Goal: Task Accomplishment & Management: Manage account settings

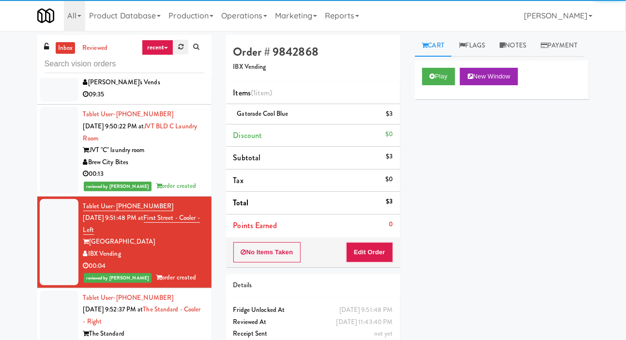
click at [179, 47] on icon at bounding box center [180, 47] width 5 height 6
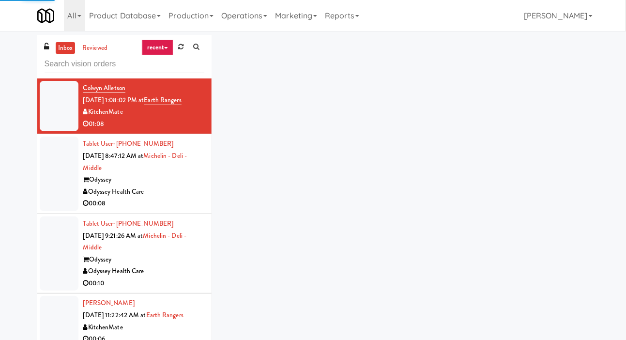
click at [58, 186] on div at bounding box center [59, 174] width 39 height 75
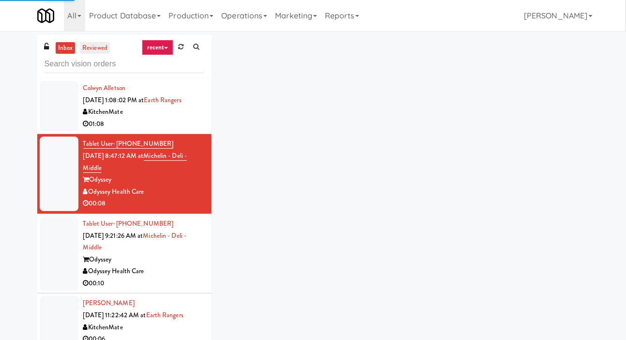
click at [99, 53] on link "reviewed" at bounding box center [95, 48] width 30 height 12
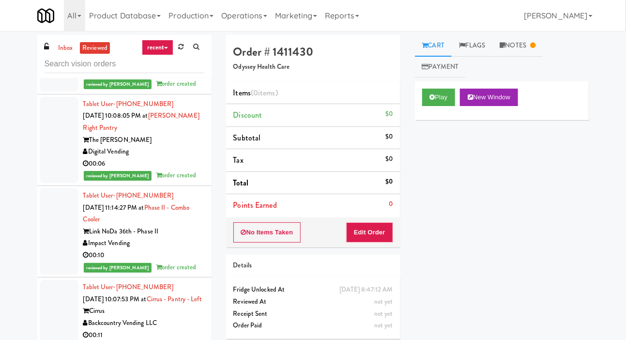
scroll to position [248, 0]
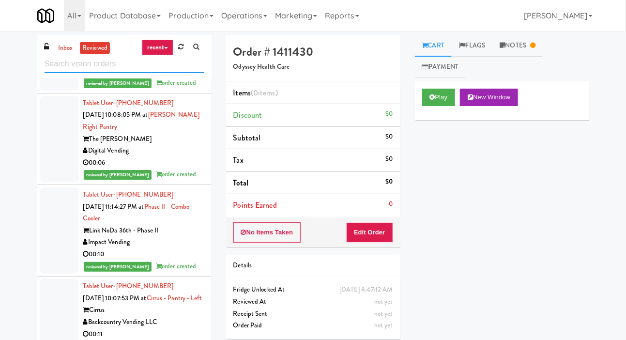
click at [64, 59] on input "text" at bounding box center [125, 64] width 160 height 18
click at [60, 47] on link "inbox" at bounding box center [66, 48] width 20 height 12
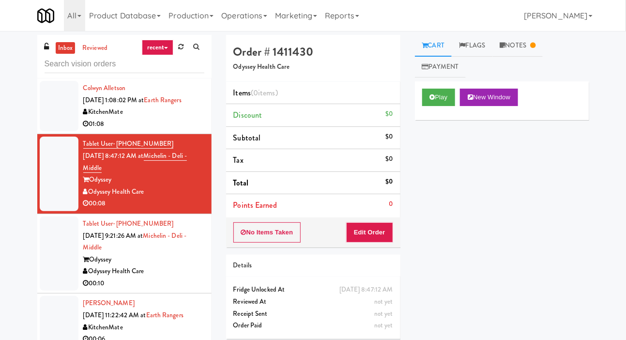
click at [422, 114] on div "Play New Window" at bounding box center [502, 100] width 174 height 39
click at [506, 52] on link "Notes" at bounding box center [518, 46] width 50 height 22
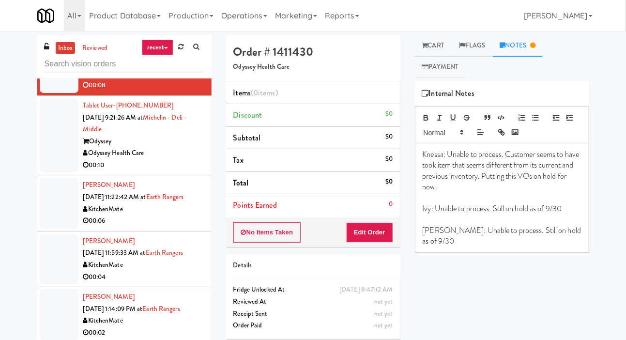
click at [45, 205] on div at bounding box center [59, 203] width 39 height 50
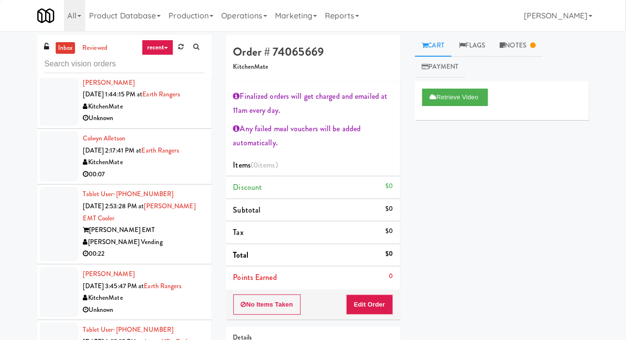
click at [38, 166] on li "Colwyn Alletson [DATE] 2:17:41 PM at Earth Rangers KitchenMate 00:07" at bounding box center [124, 157] width 174 height 56
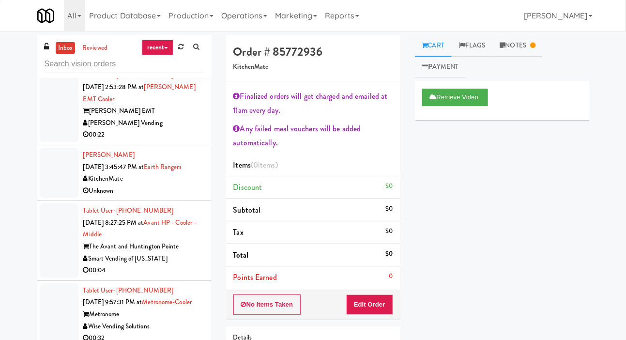
click at [40, 180] on div at bounding box center [59, 173] width 39 height 50
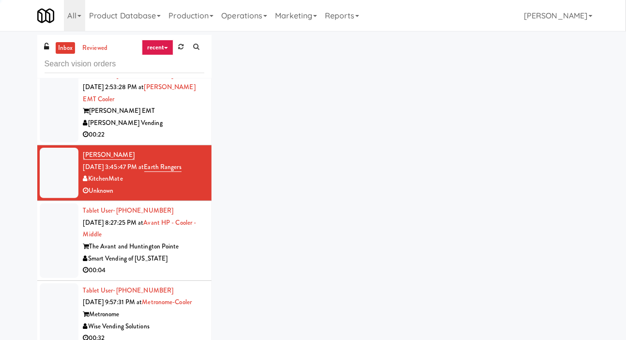
click at [47, 236] on div at bounding box center [59, 240] width 39 height 75
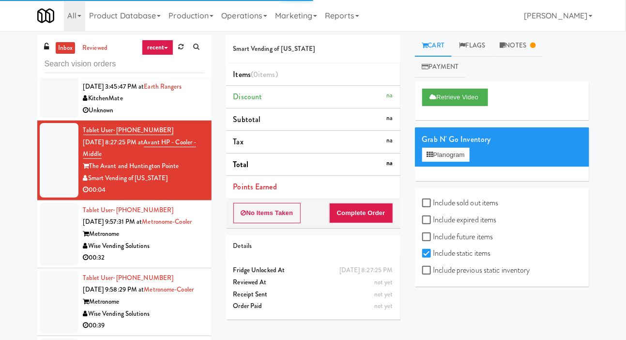
click at [50, 248] on div at bounding box center [59, 234] width 39 height 62
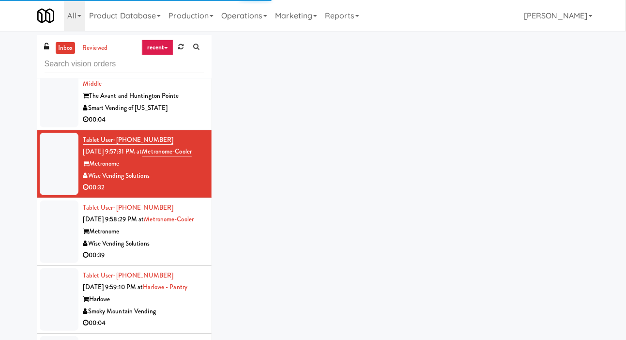
scroll to position [659, 0]
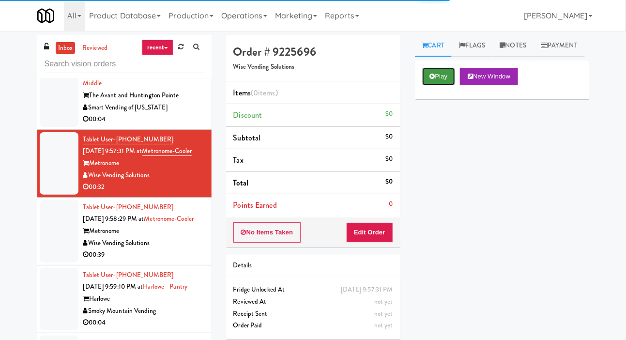
click at [428, 85] on button "Play" at bounding box center [438, 76] width 33 height 17
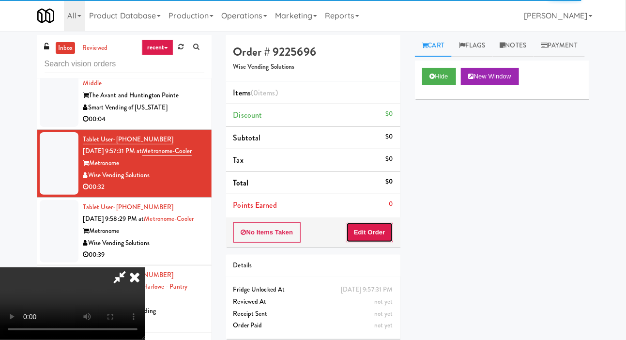
click at [357, 234] on button "Edit Order" at bounding box center [369, 232] width 47 height 20
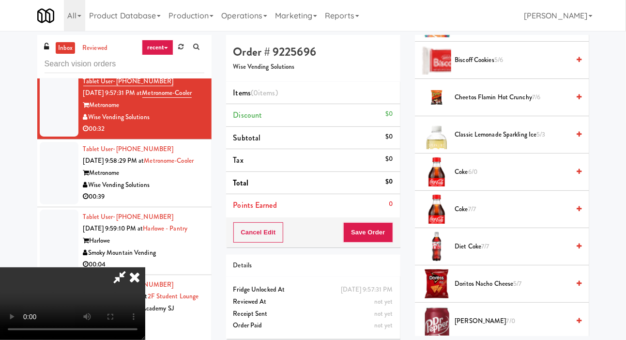
scroll to position [238, 0]
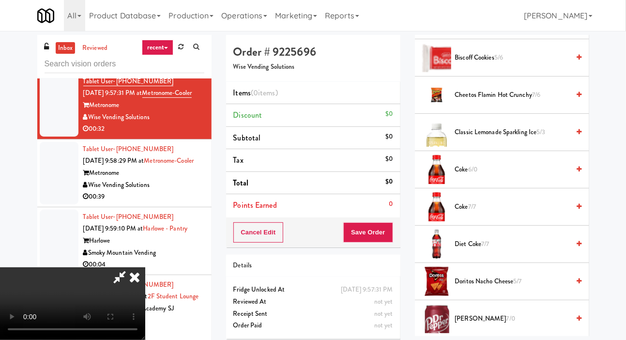
click at [502, 250] on span "Diet Coke 7/7" at bounding box center [512, 244] width 115 height 12
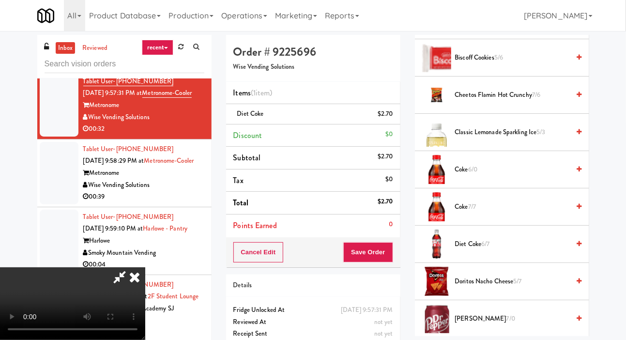
click at [511, 250] on span "Diet Coke 6/7" at bounding box center [512, 244] width 115 height 12
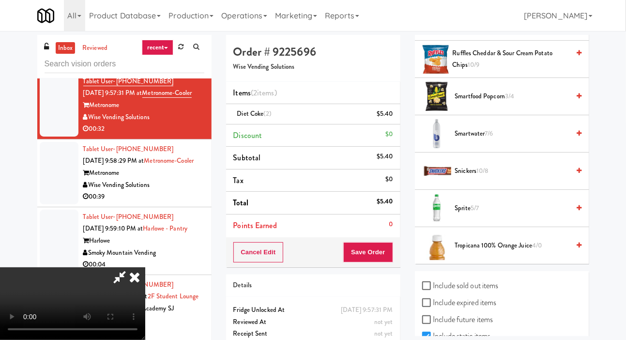
scroll to position [1133, 0]
click at [510, 214] on span "Sprite 5/7" at bounding box center [512, 208] width 115 height 12
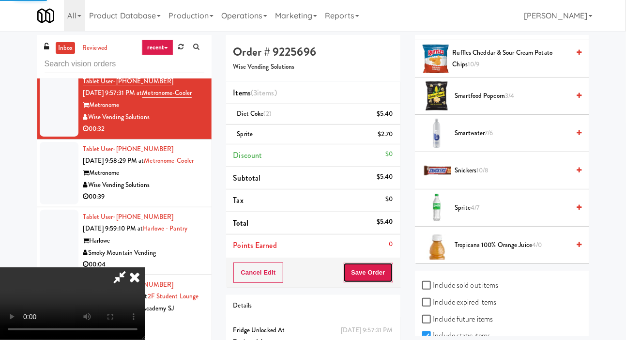
click at [378, 274] on button "Save Order" at bounding box center [367, 273] width 49 height 20
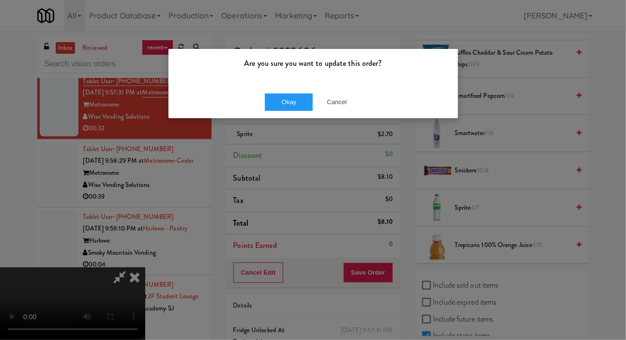
click at [283, 116] on div "Okay Cancel" at bounding box center [314, 102] width 290 height 32
click at [289, 109] on button "Okay" at bounding box center [289, 101] width 48 height 17
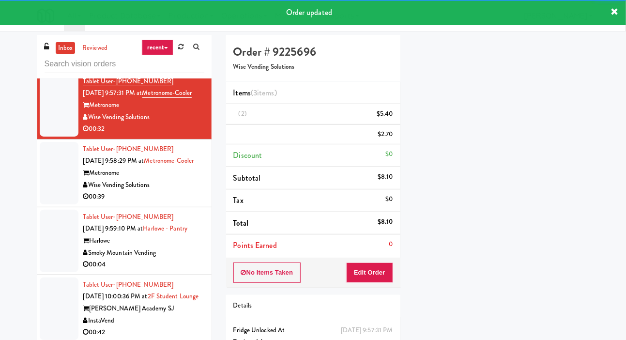
scroll to position [0, 0]
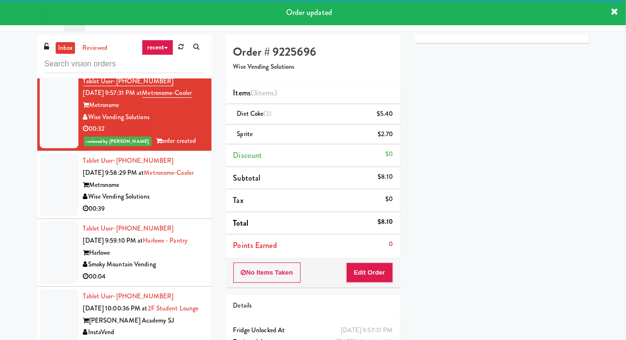
click at [50, 189] on div at bounding box center [59, 185] width 39 height 62
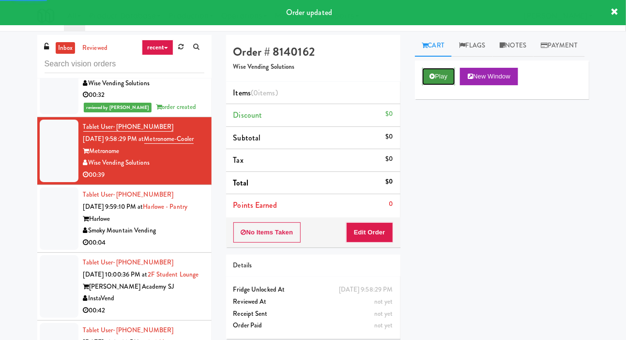
click at [436, 85] on button "Play" at bounding box center [438, 76] width 33 height 17
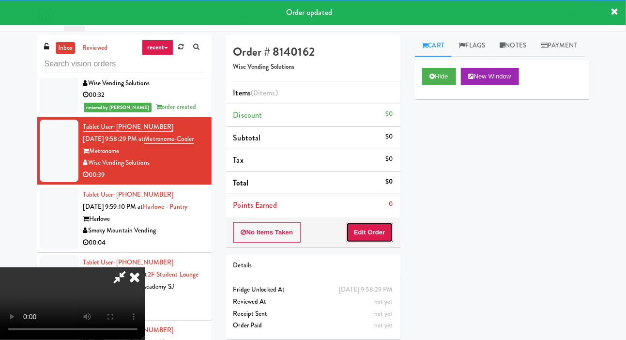
click at [374, 234] on button "Edit Order" at bounding box center [369, 232] width 47 height 20
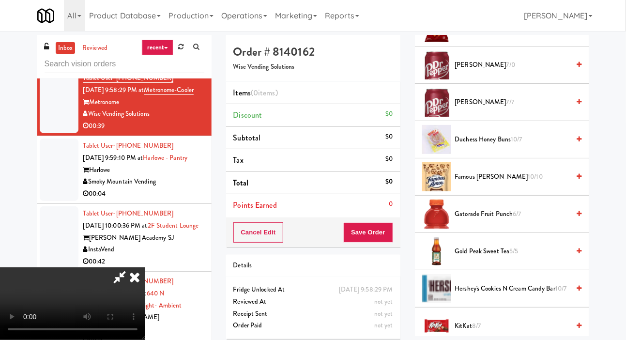
scroll to position [544, 0]
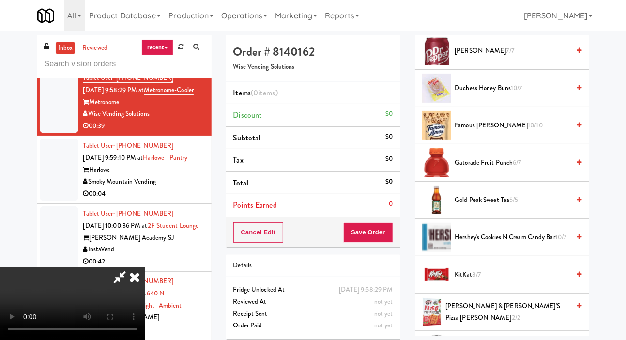
click at [516, 244] on span "Hershey's Cookies n Cream Candy Bar 10/7" at bounding box center [512, 238] width 115 height 12
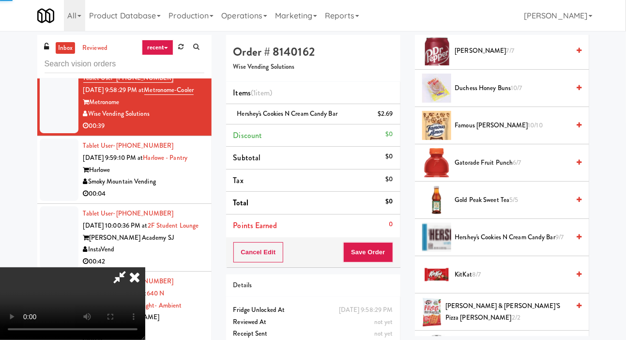
click at [531, 244] on span "Hershey's Cookies n Cream Candy Bar 9/7" at bounding box center [512, 238] width 115 height 12
click at [542, 244] on span "Hershey's Cookies n Cream Candy Bar 8/7" at bounding box center [512, 238] width 115 height 12
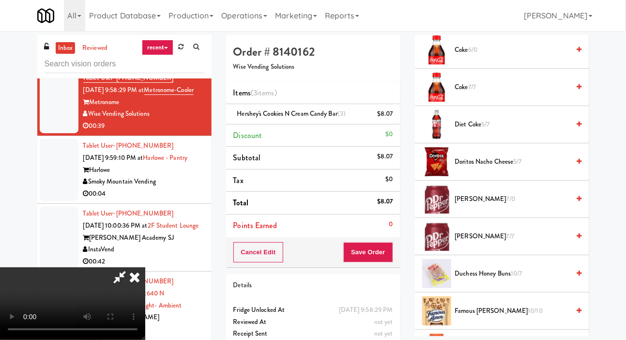
scroll to position [357, 0]
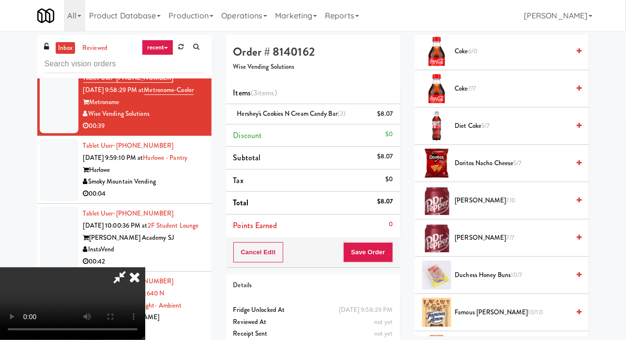
click at [529, 317] on span "10/10" at bounding box center [536, 312] width 15 height 9
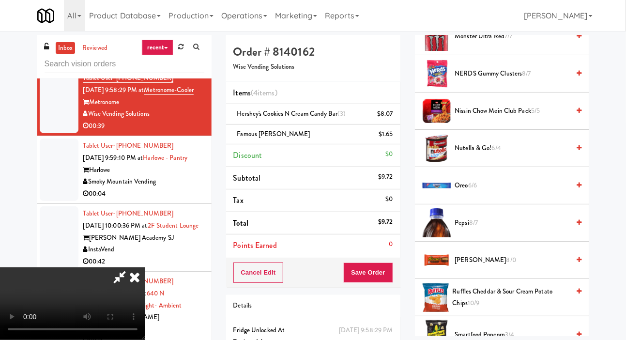
scroll to position [895, 0]
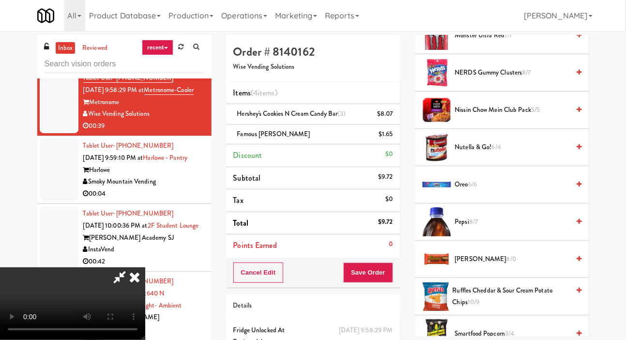
click at [517, 265] on span "[PERSON_NAME] 8/0" at bounding box center [512, 259] width 115 height 12
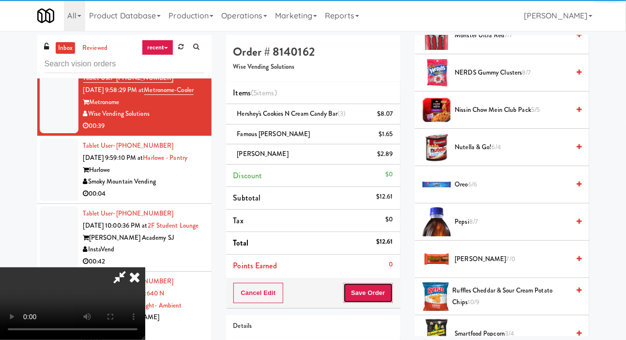
click at [389, 295] on button "Save Order" at bounding box center [367, 293] width 49 height 20
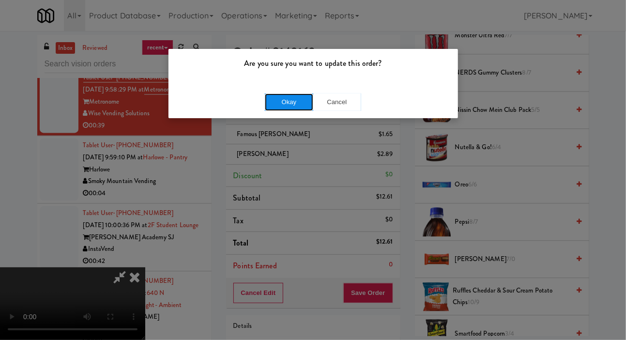
click at [280, 109] on button "Okay" at bounding box center [289, 101] width 48 height 17
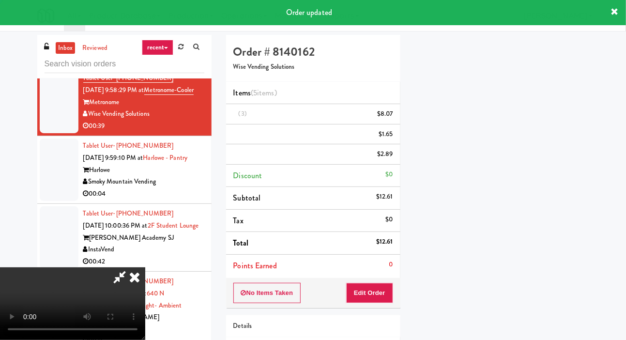
scroll to position [56, 0]
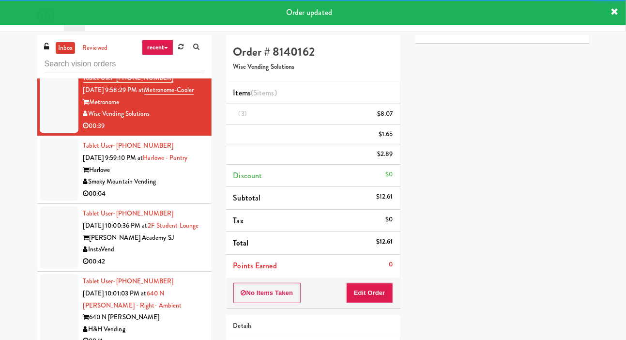
click at [45, 201] on div at bounding box center [59, 170] width 39 height 62
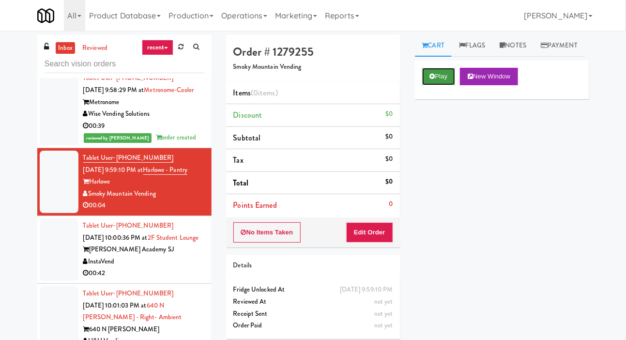
click at [433, 85] on button "Play" at bounding box center [438, 76] width 33 height 17
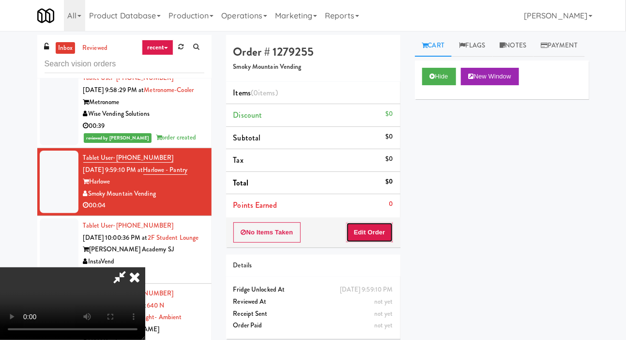
click at [388, 222] on button "Edit Order" at bounding box center [369, 232] width 47 height 20
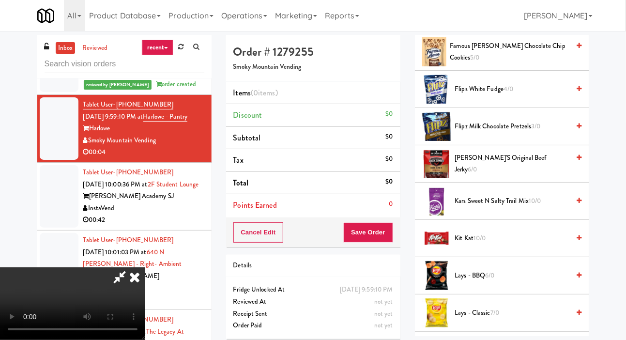
scroll to position [278, 0]
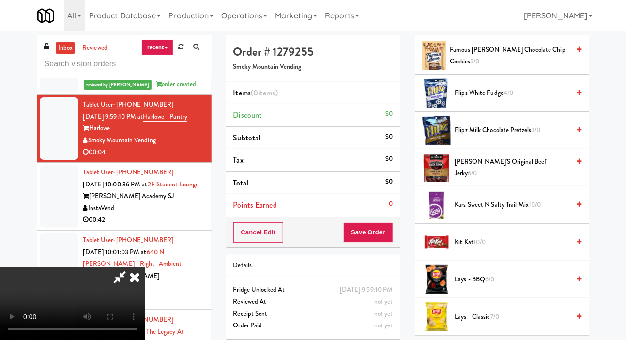
click at [543, 99] on span "Flips White Fudge 4/0" at bounding box center [512, 93] width 115 height 12
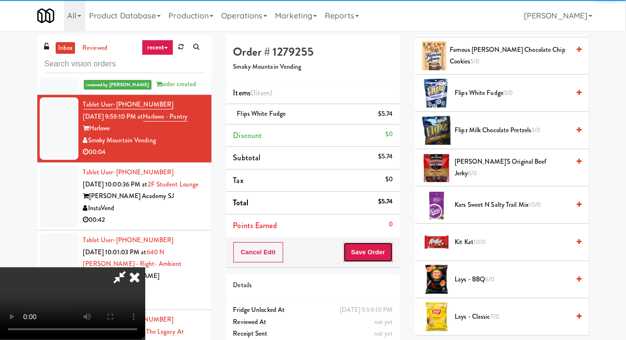
click at [390, 254] on button "Save Order" at bounding box center [367, 252] width 49 height 20
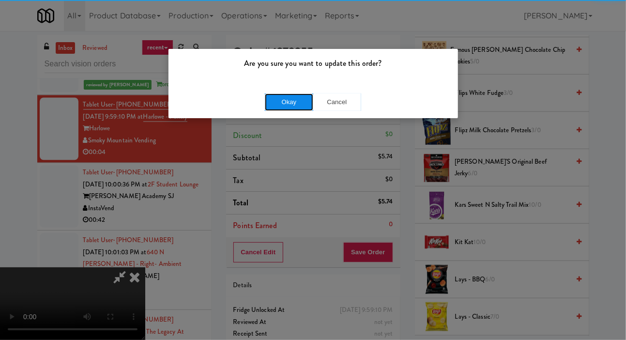
click at [279, 94] on button "Okay" at bounding box center [289, 101] width 48 height 17
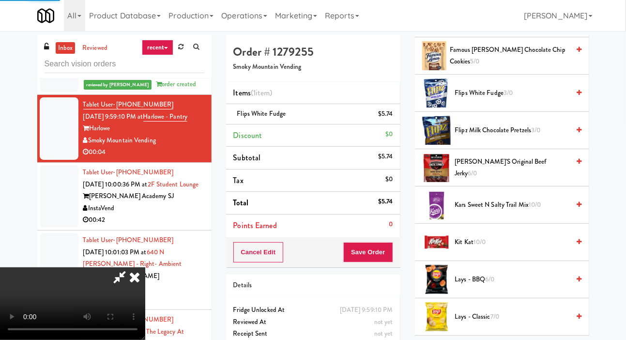
scroll to position [56, 0]
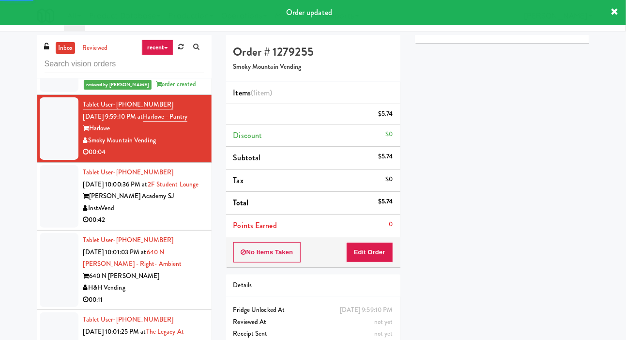
click at [48, 228] on div at bounding box center [59, 196] width 39 height 62
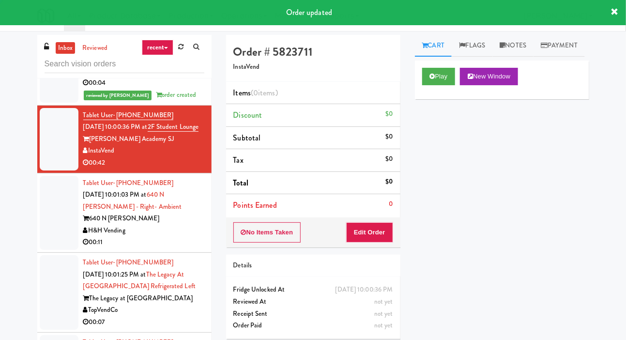
scroll to position [921, 0]
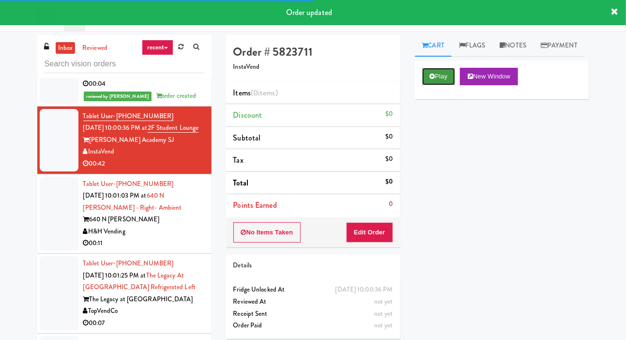
click at [431, 85] on button "Play" at bounding box center [438, 76] width 33 height 17
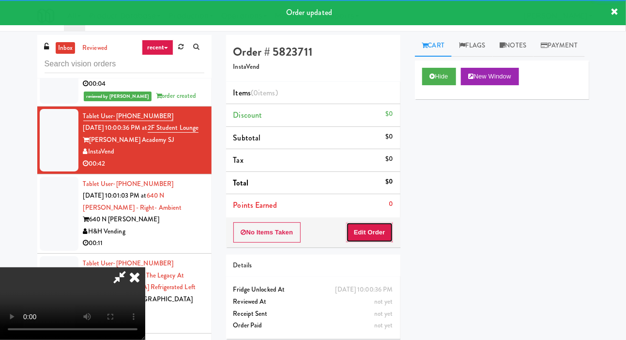
click at [375, 227] on button "Edit Order" at bounding box center [369, 232] width 47 height 20
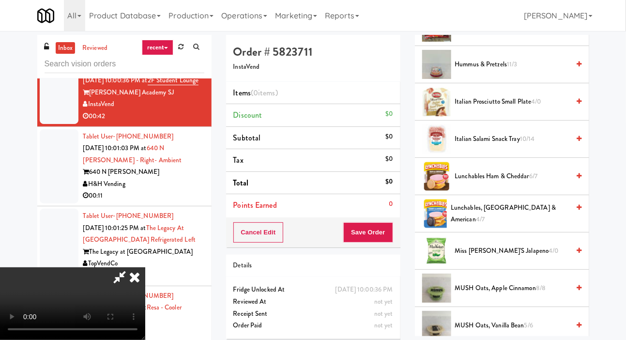
scroll to position [754, 0]
click at [541, 183] on span "Lunchables Ham & Cheddar 6/7" at bounding box center [512, 177] width 115 height 12
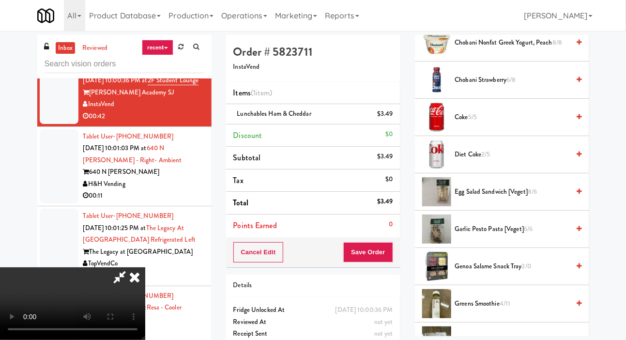
scroll to position [0, 0]
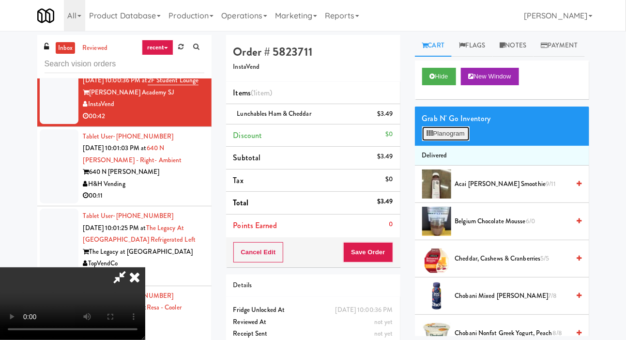
click at [458, 141] on button "Planogram" at bounding box center [445, 133] width 47 height 15
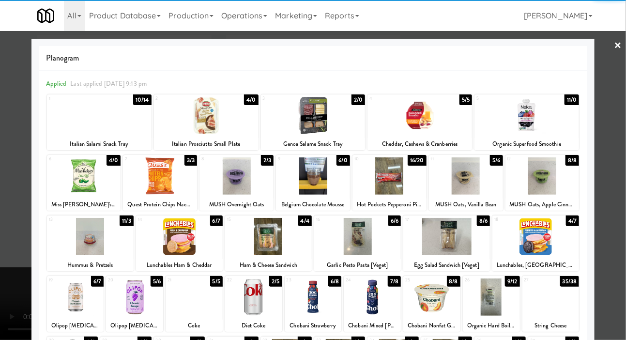
click at [69, 242] on div at bounding box center [90, 236] width 87 height 37
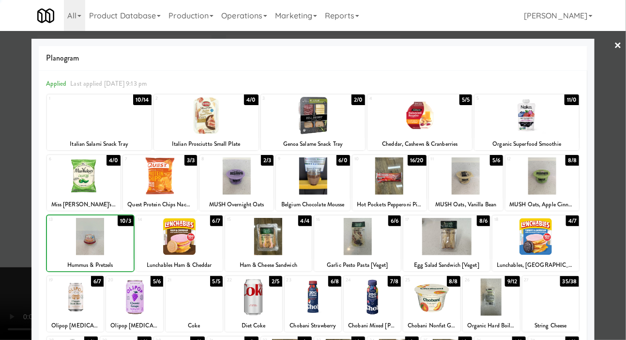
click at [17, 218] on div at bounding box center [313, 170] width 626 height 340
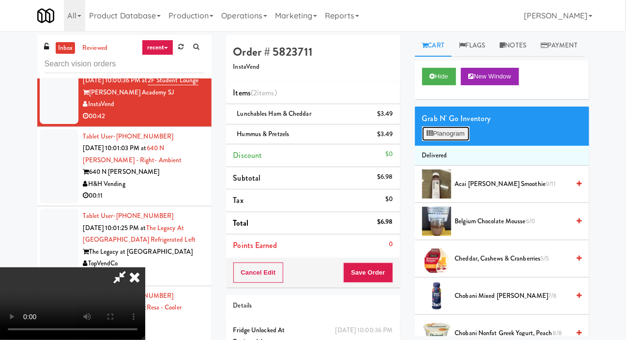
click at [433, 137] on icon at bounding box center [430, 133] width 6 height 6
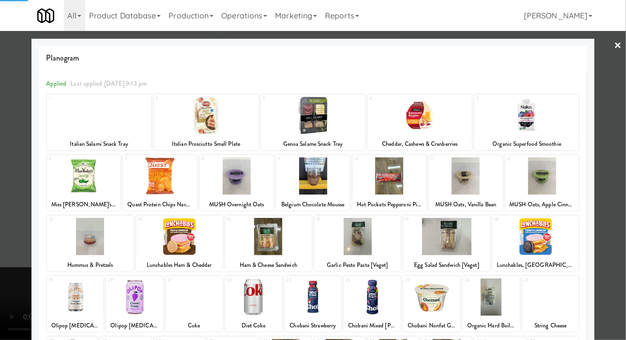
scroll to position [83, 0]
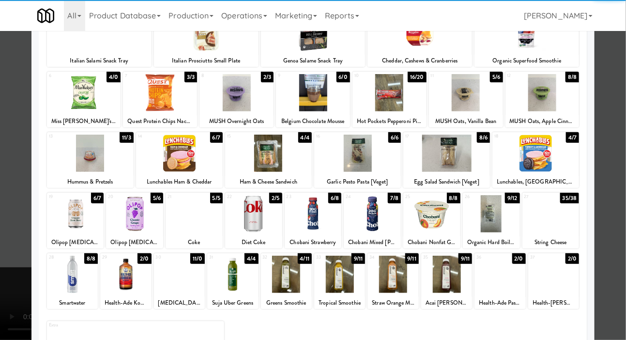
click at [397, 268] on div at bounding box center [393, 274] width 51 height 37
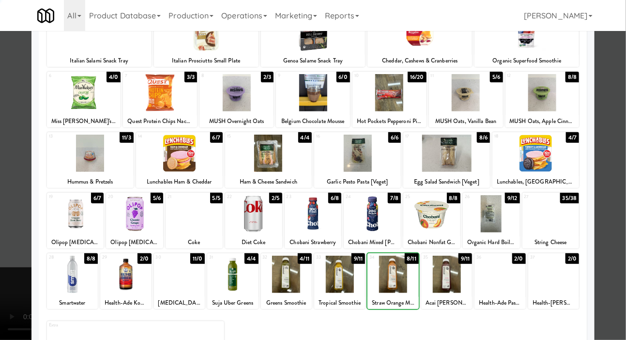
click at [15, 229] on div at bounding box center [313, 170] width 626 height 340
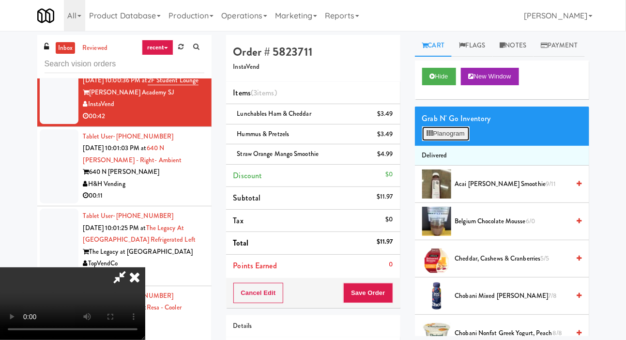
click at [458, 141] on button "Planogram" at bounding box center [445, 133] width 47 height 15
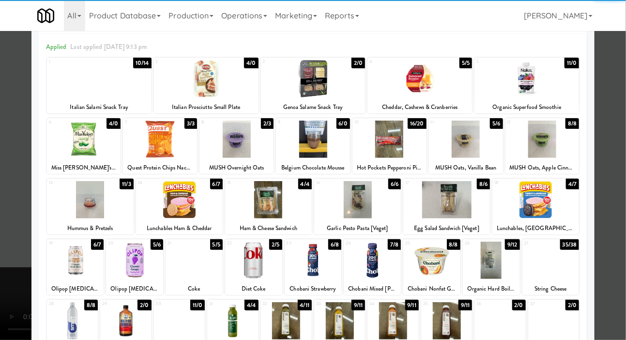
scroll to position [67, 0]
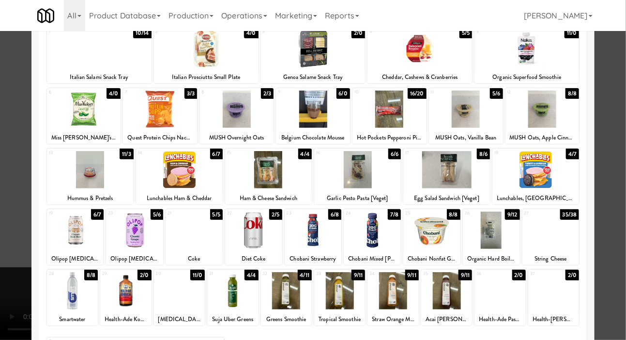
click at [452, 301] on div at bounding box center [446, 290] width 51 height 37
click at [21, 242] on div at bounding box center [313, 170] width 626 height 340
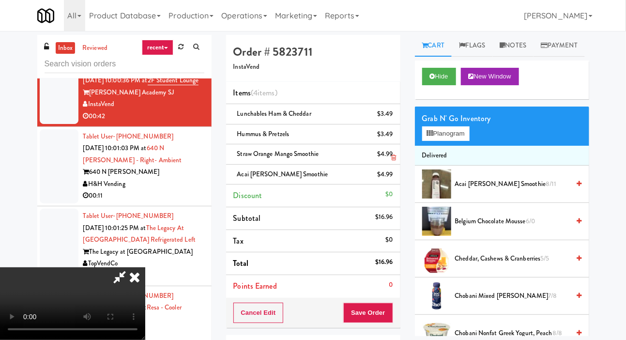
click at [391, 160] on li "Straw Orange Mango Smoothie $4.99" at bounding box center [313, 154] width 174 height 20
click at [394, 160] on icon at bounding box center [393, 158] width 5 height 6
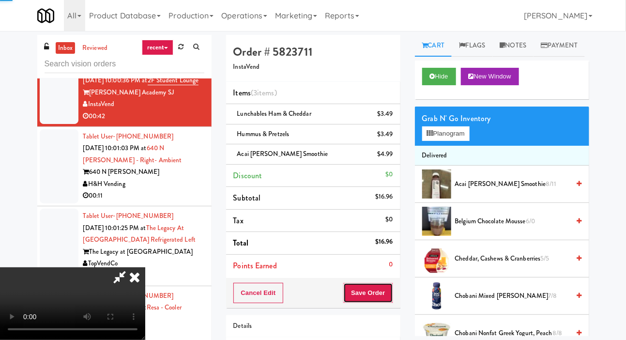
click at [382, 288] on button "Save Order" at bounding box center [367, 293] width 49 height 20
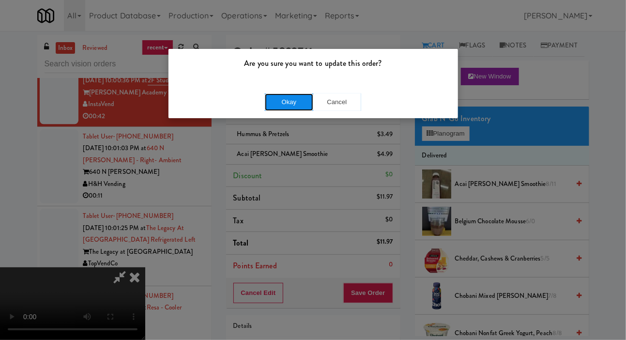
click at [287, 109] on button "Okay" at bounding box center [289, 101] width 48 height 17
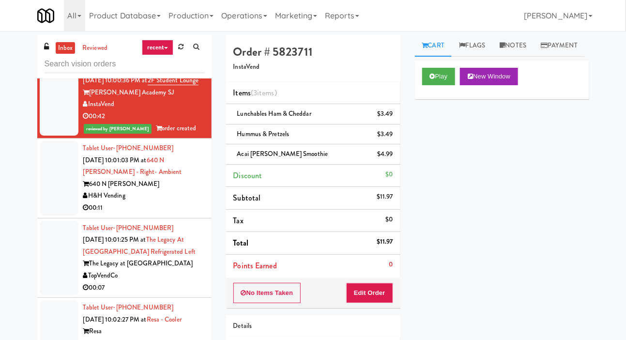
click at [42, 216] on div at bounding box center [59, 178] width 39 height 75
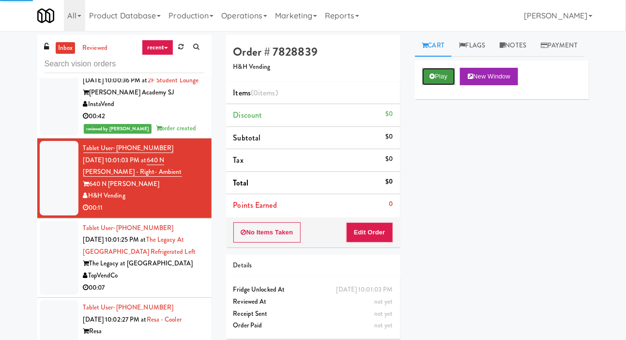
click at [433, 85] on button "Play" at bounding box center [438, 76] width 33 height 17
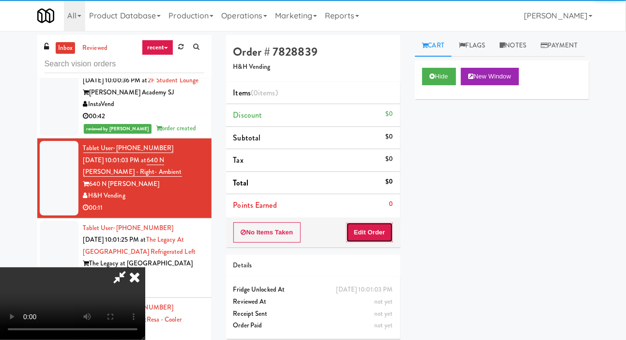
click at [384, 240] on button "Edit Order" at bounding box center [369, 232] width 47 height 20
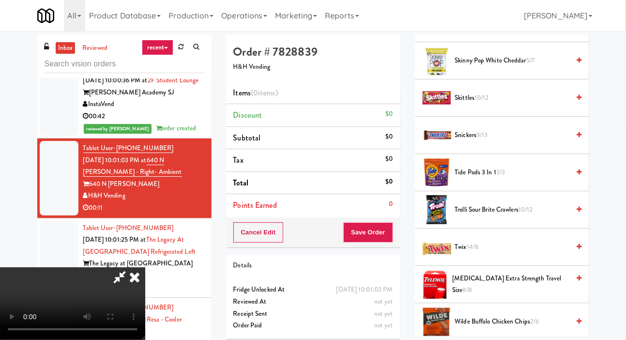
scroll to position [1064, 0]
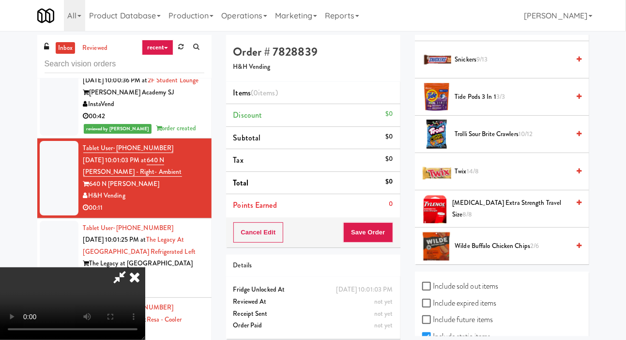
click at [502, 178] on span "Twix 14/8" at bounding box center [512, 172] width 115 height 12
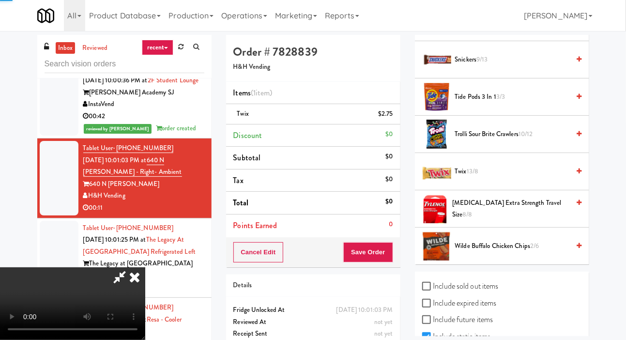
click at [505, 178] on span "Twix 13/8" at bounding box center [512, 172] width 115 height 12
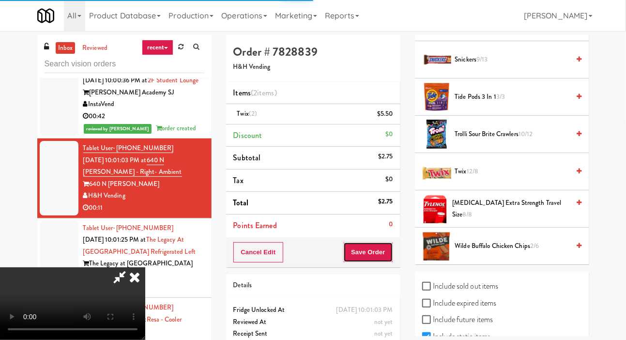
click at [393, 257] on button "Save Order" at bounding box center [367, 252] width 49 height 20
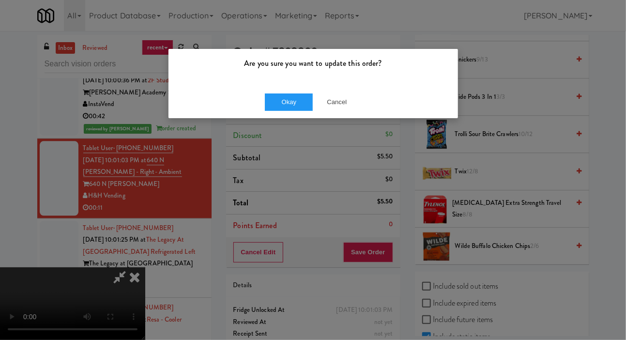
click at [277, 82] on div "Are you sure you want to update this order?" at bounding box center [314, 67] width 290 height 37
click at [277, 98] on button "Okay" at bounding box center [289, 101] width 48 height 17
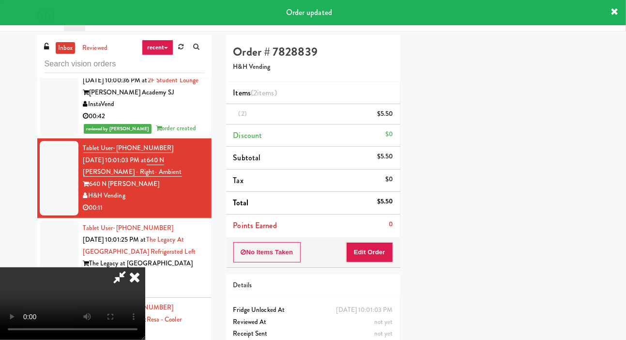
scroll to position [56, 0]
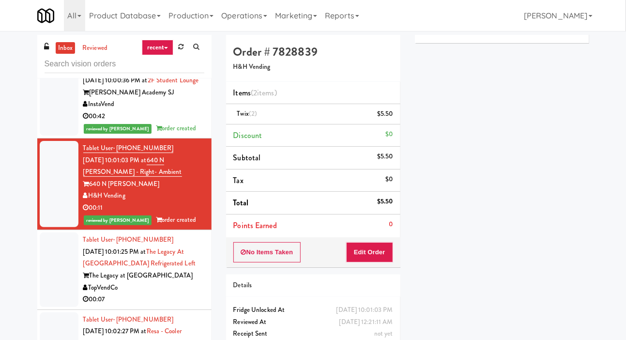
click at [43, 307] on div at bounding box center [59, 270] width 39 height 75
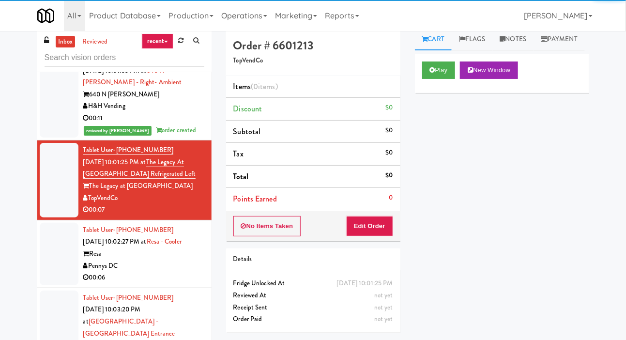
scroll to position [24, 0]
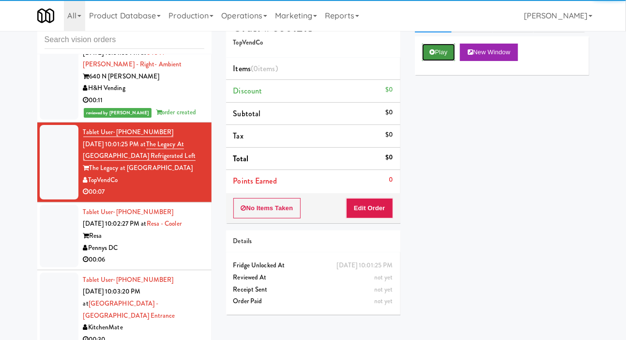
click at [431, 61] on button "Play" at bounding box center [438, 52] width 33 height 17
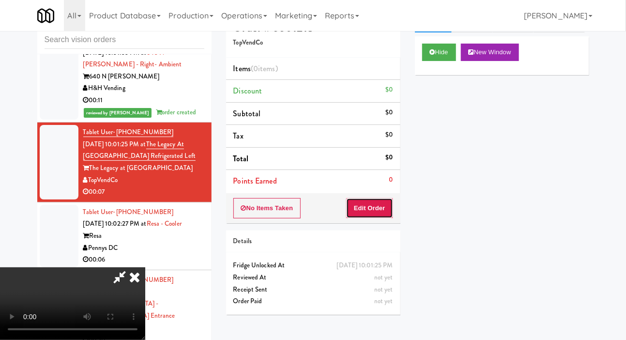
click at [375, 206] on button "Edit Order" at bounding box center [369, 208] width 47 height 20
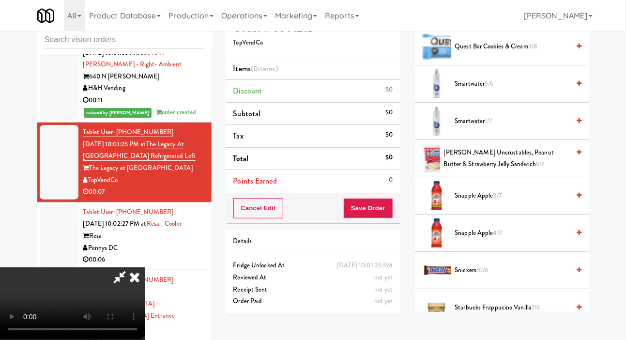
scroll to position [1049, 0]
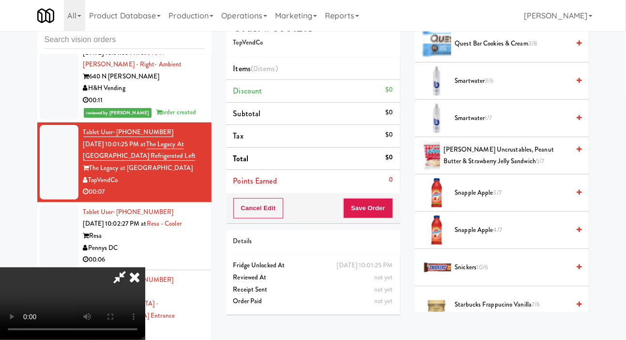
click at [509, 124] on span "Smartwater 1/7" at bounding box center [512, 118] width 115 height 12
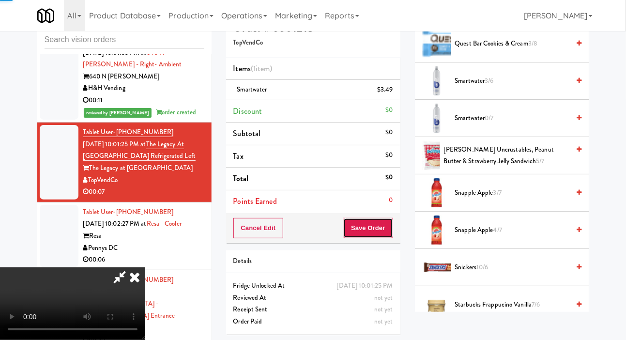
click at [391, 233] on button "Save Order" at bounding box center [367, 228] width 49 height 20
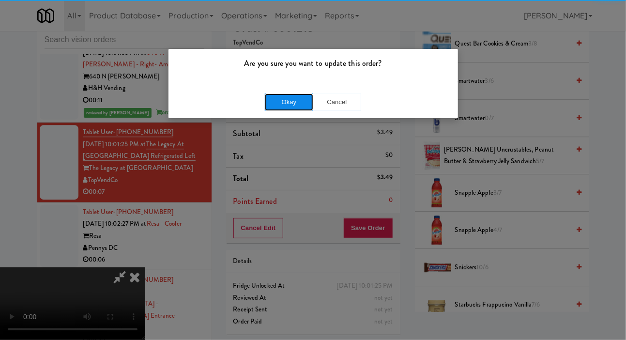
click at [280, 106] on button "Okay" at bounding box center [289, 101] width 48 height 17
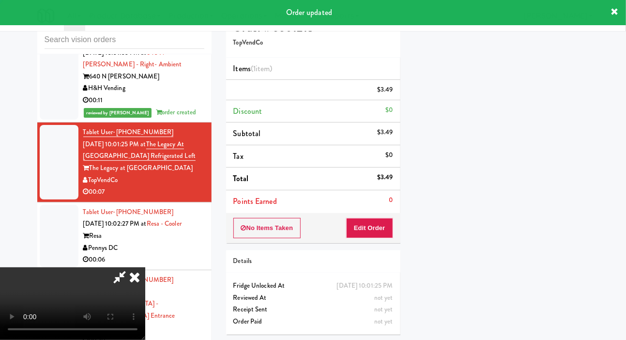
scroll to position [56, 0]
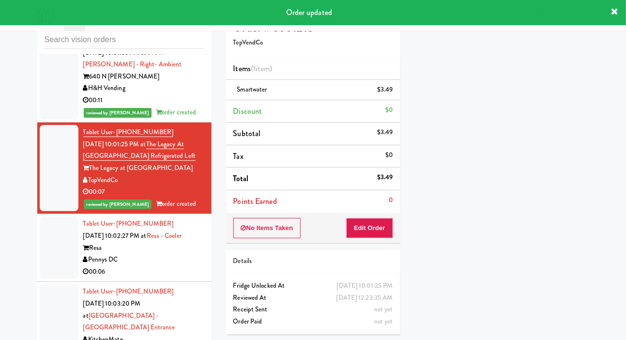
click at [55, 279] on div at bounding box center [59, 248] width 39 height 62
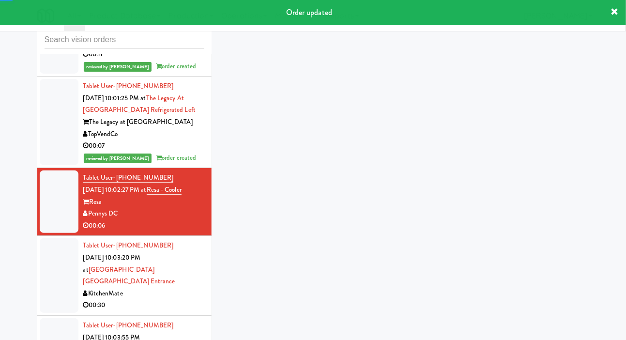
scroll to position [1143, 0]
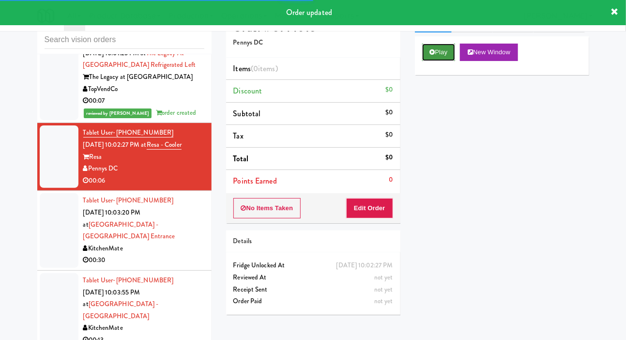
click at [432, 61] on button "Play" at bounding box center [438, 52] width 33 height 17
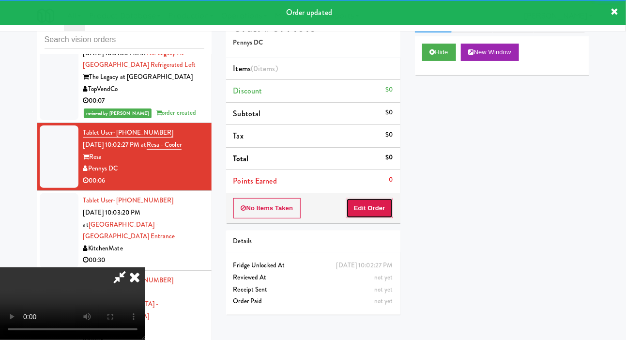
click at [378, 207] on button "Edit Order" at bounding box center [369, 208] width 47 height 20
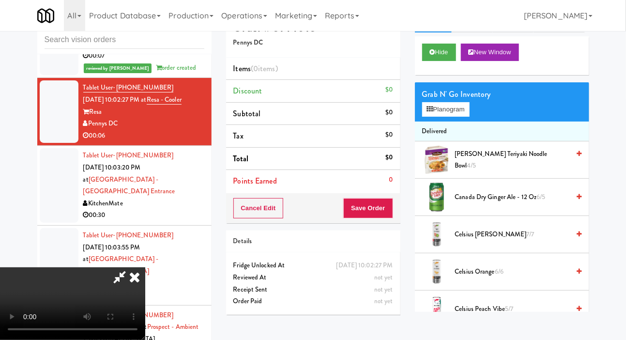
scroll to position [0, 0]
click at [456, 117] on button "Planogram" at bounding box center [445, 109] width 47 height 15
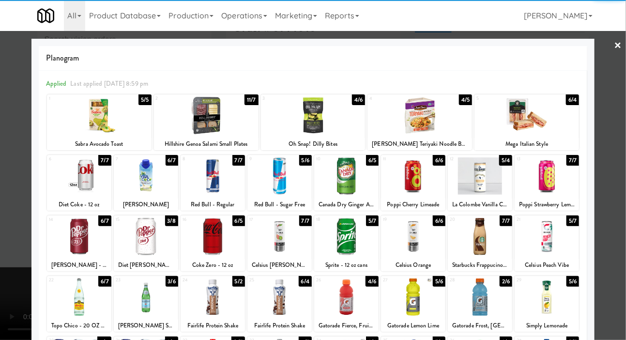
click at [486, 180] on div at bounding box center [480, 175] width 64 height 37
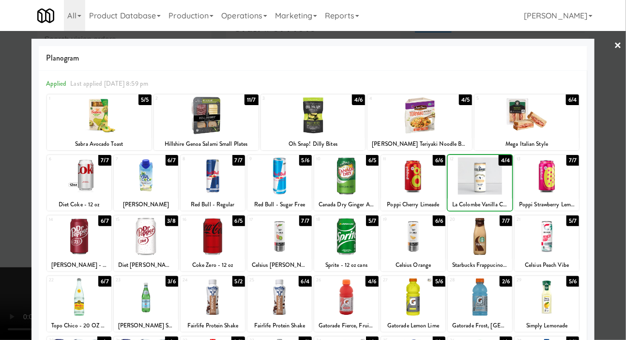
click at [20, 179] on div at bounding box center [313, 170] width 626 height 340
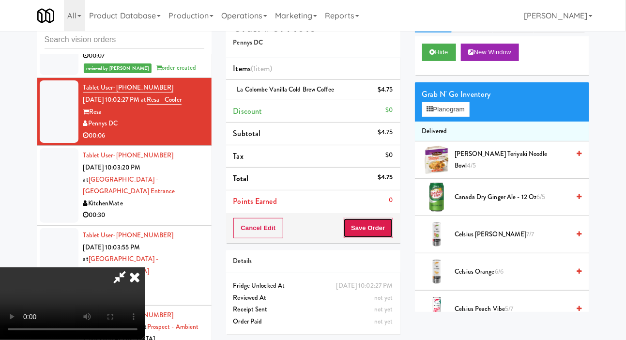
click at [392, 228] on button "Save Order" at bounding box center [367, 228] width 49 height 20
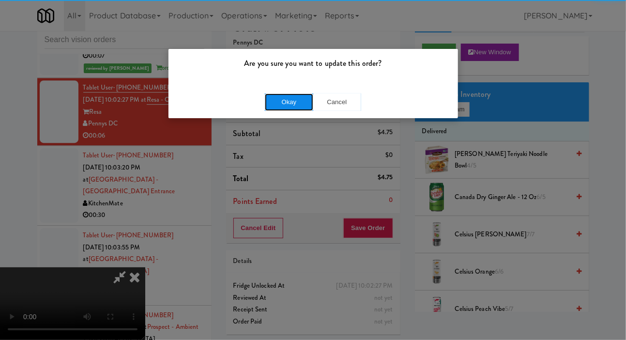
click at [280, 107] on button "Okay" at bounding box center [289, 101] width 48 height 17
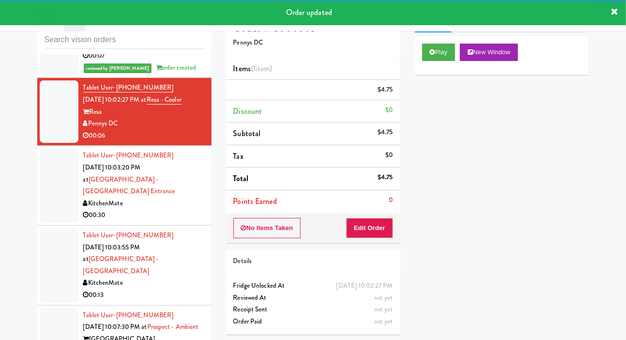
click at [43, 212] on div at bounding box center [59, 185] width 39 height 75
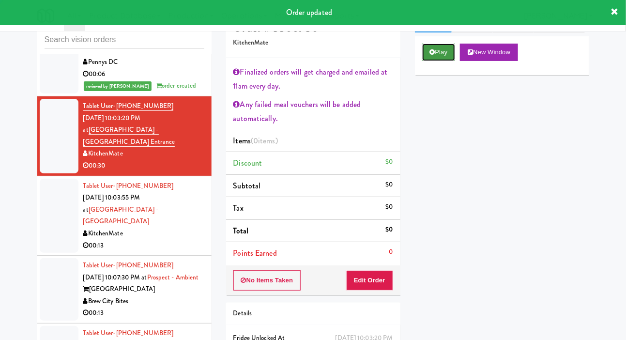
click at [442, 61] on button "Play" at bounding box center [438, 52] width 33 height 17
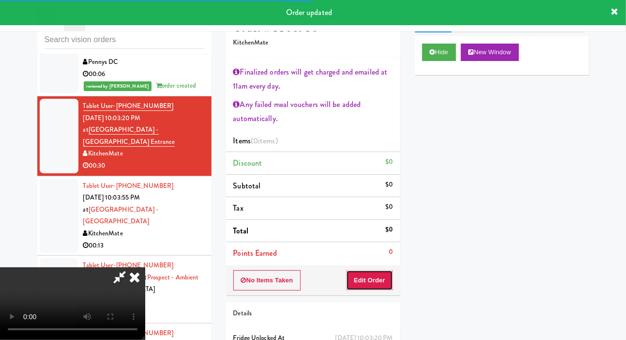
click at [363, 274] on button "Edit Order" at bounding box center [369, 280] width 47 height 20
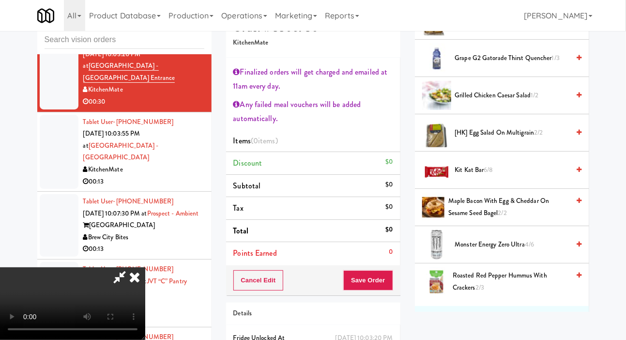
scroll to position [232, 0]
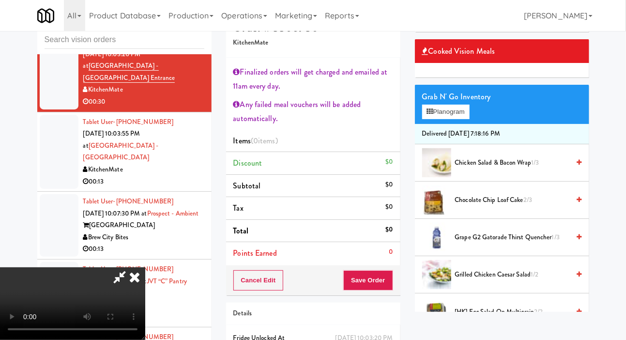
click at [501, 206] on span "Chocolate Chip Loaf Cake 2/3" at bounding box center [512, 200] width 115 height 12
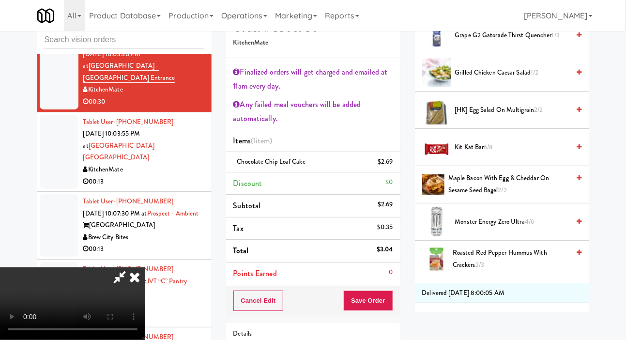
scroll to position [243, 0]
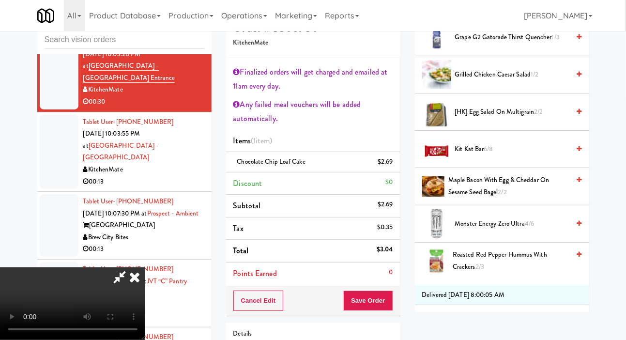
click at [514, 118] on span "[HK] Egg Salad on Multigrain 2/2" at bounding box center [512, 112] width 115 height 12
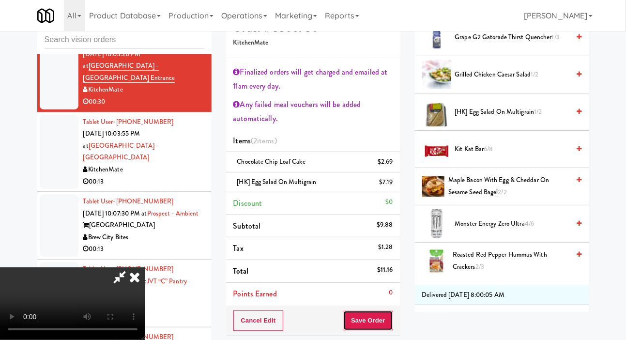
click at [386, 312] on button "Save Order" at bounding box center [367, 321] width 49 height 20
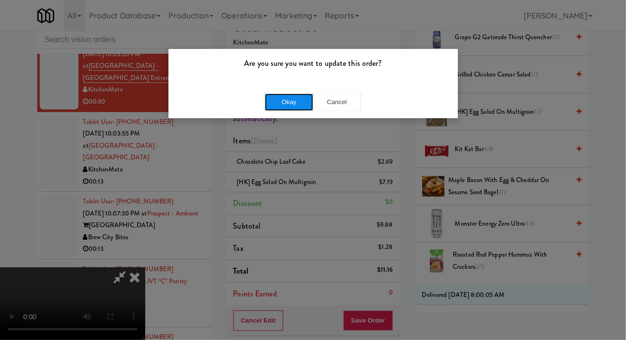
click at [302, 101] on button "Okay" at bounding box center [289, 101] width 48 height 17
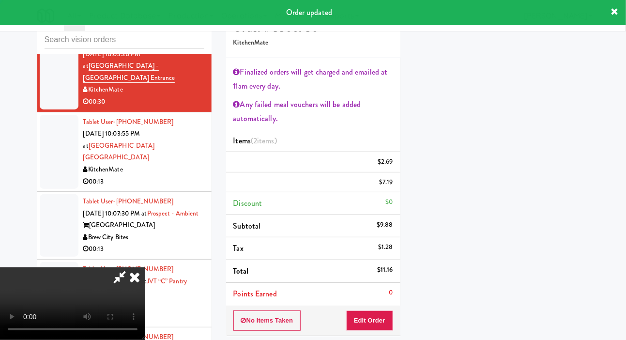
scroll to position [0, 0]
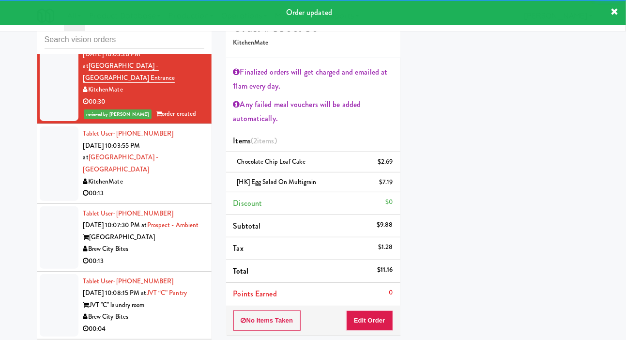
click at [48, 193] on div at bounding box center [59, 163] width 39 height 75
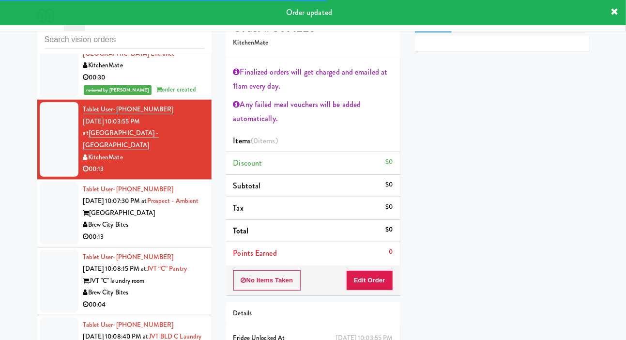
scroll to position [1352, 0]
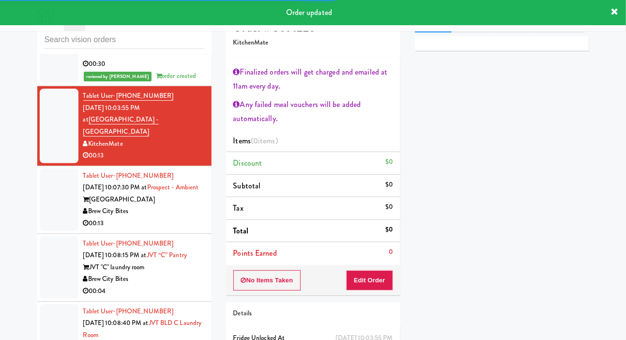
click at [46, 216] on div at bounding box center [59, 200] width 39 height 62
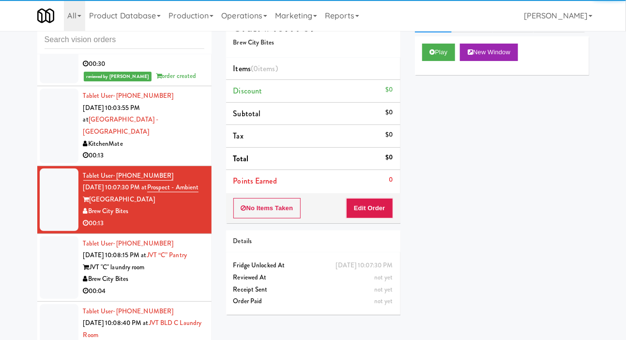
click at [43, 163] on div at bounding box center [59, 126] width 39 height 75
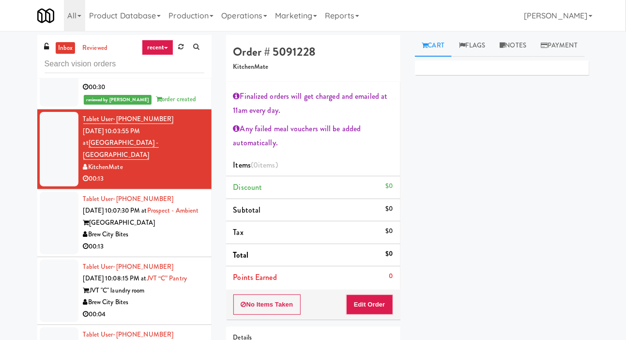
scroll to position [1353, 0]
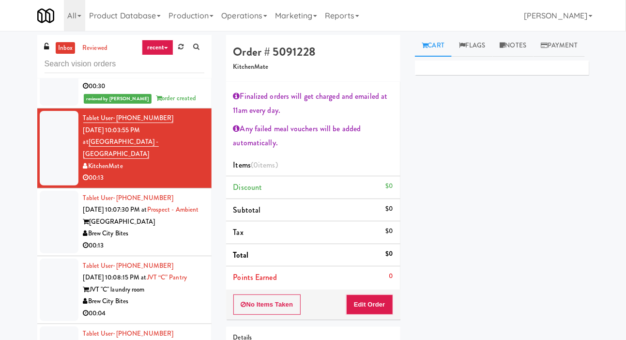
click at [52, 245] on div at bounding box center [59, 222] width 39 height 62
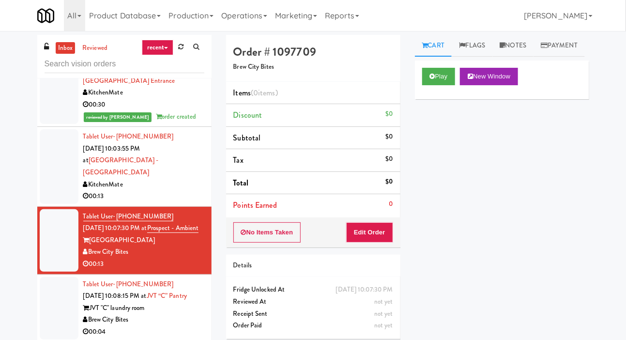
click at [47, 204] on div at bounding box center [59, 166] width 39 height 75
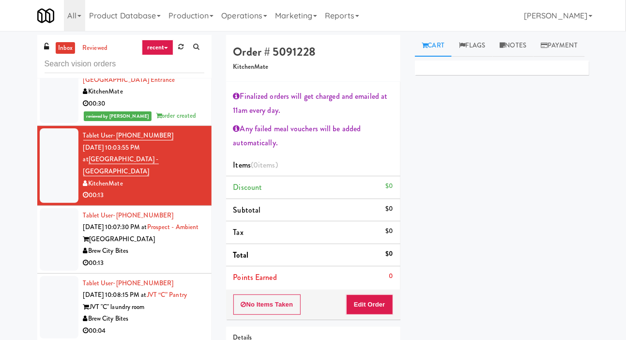
click at [55, 256] on div at bounding box center [59, 239] width 39 height 62
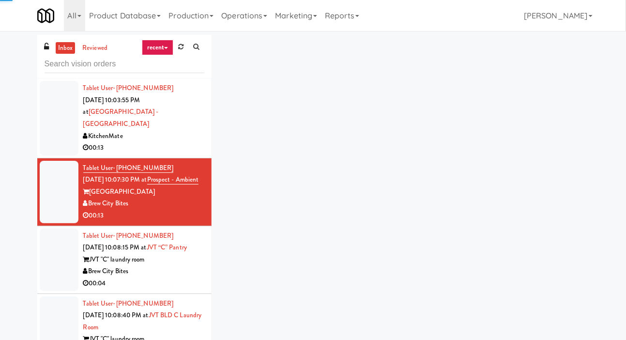
scroll to position [1383, 0]
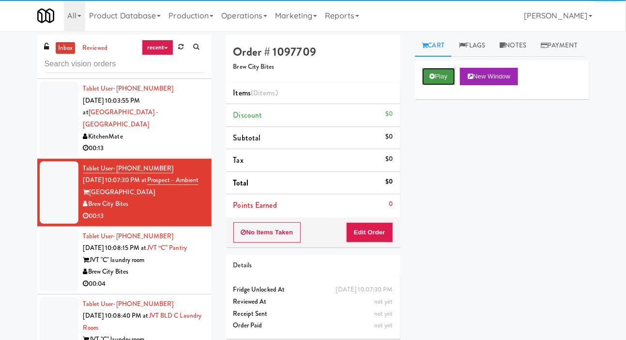
click at [435, 85] on button "Play" at bounding box center [438, 76] width 33 height 17
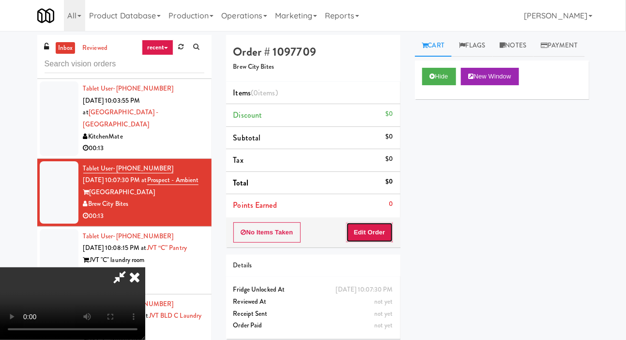
click at [381, 222] on button "Edit Order" at bounding box center [369, 232] width 47 height 20
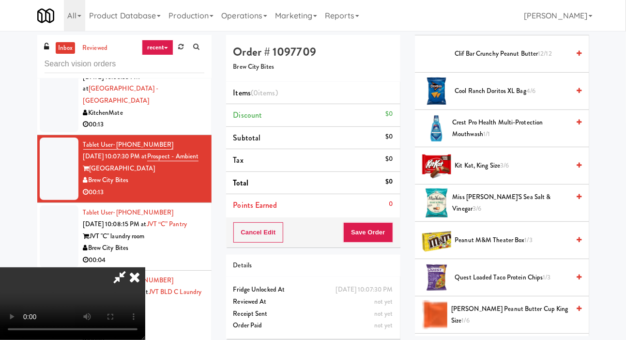
scroll to position [505, 0]
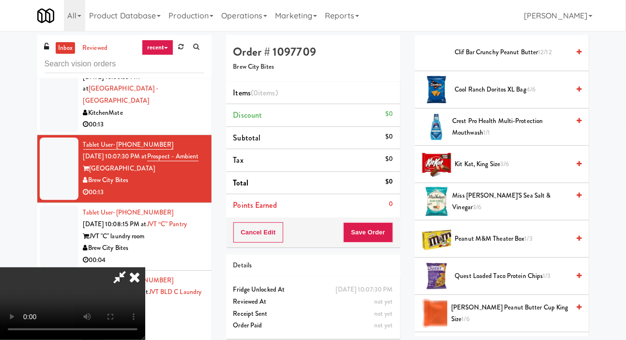
click at [491, 171] on span "[PERSON_NAME], King Size 3/6" at bounding box center [512, 164] width 115 height 12
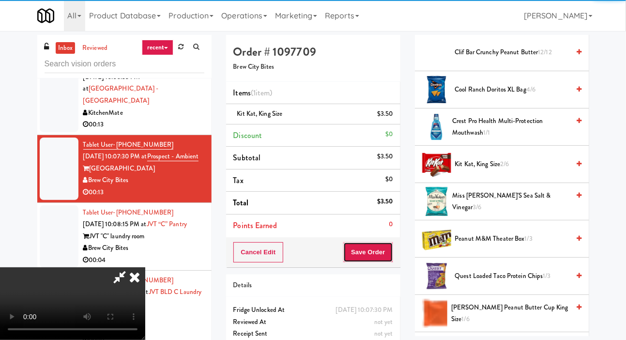
click at [389, 247] on button "Save Order" at bounding box center [367, 252] width 49 height 20
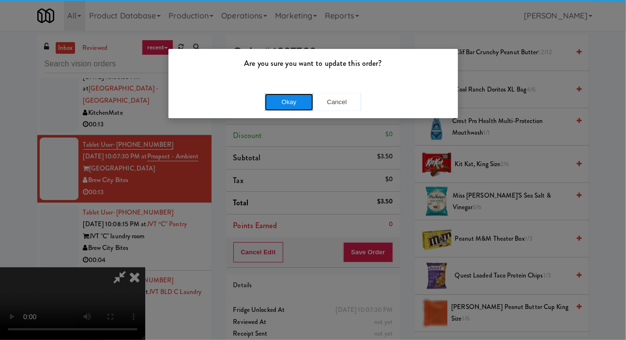
click at [289, 100] on button "Okay" at bounding box center [289, 101] width 48 height 17
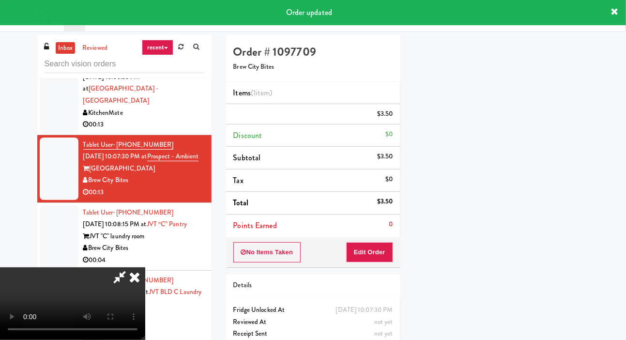
scroll to position [56, 0]
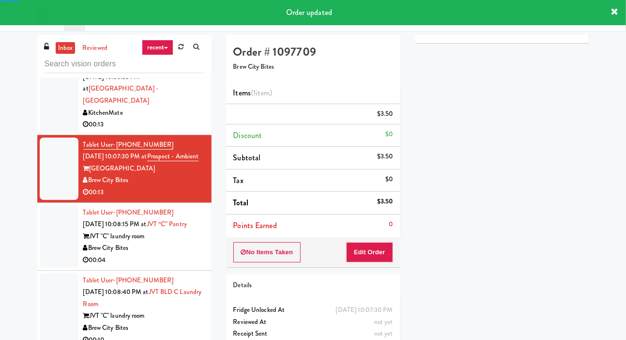
click at [49, 246] on div at bounding box center [59, 236] width 39 height 62
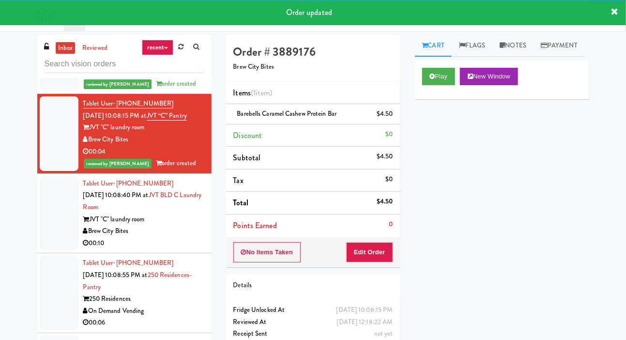
click at [46, 251] on div at bounding box center [59, 213] width 39 height 75
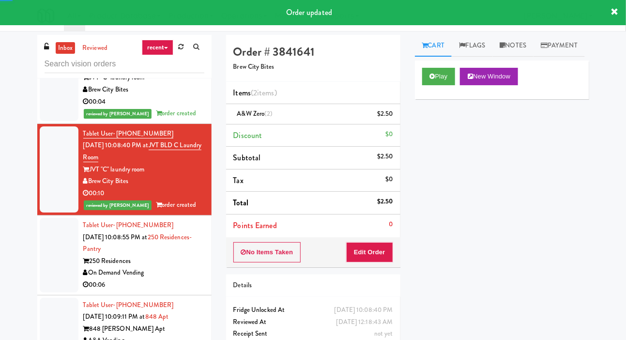
click at [48, 275] on div at bounding box center [59, 255] width 39 height 75
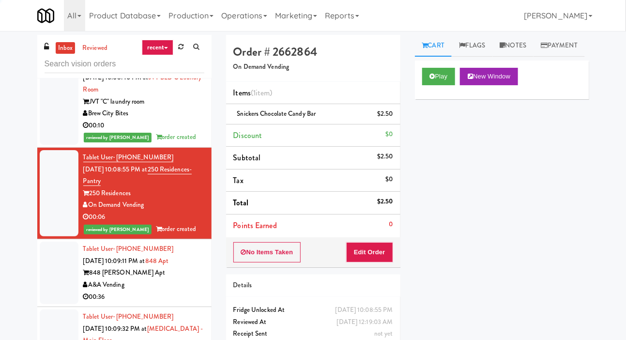
click at [53, 302] on div at bounding box center [59, 273] width 39 height 62
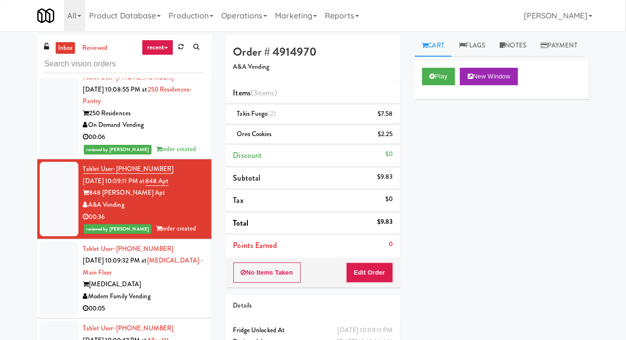
click at [51, 294] on div at bounding box center [59, 279] width 39 height 75
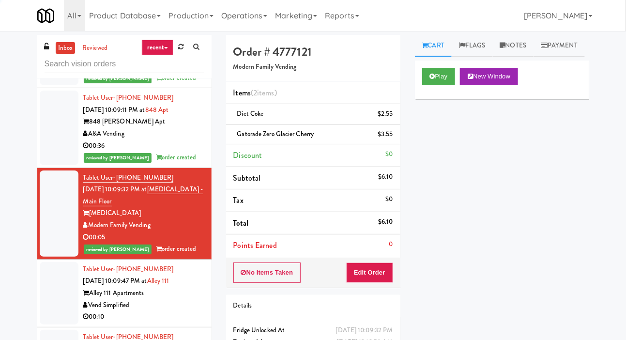
click at [55, 300] on div at bounding box center [59, 293] width 39 height 62
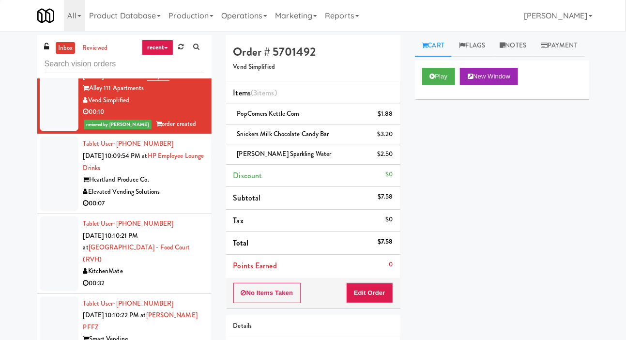
click at [46, 211] on div at bounding box center [59, 174] width 39 height 75
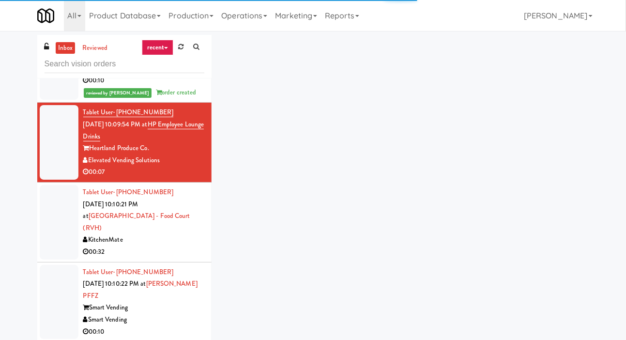
scroll to position [2044, 0]
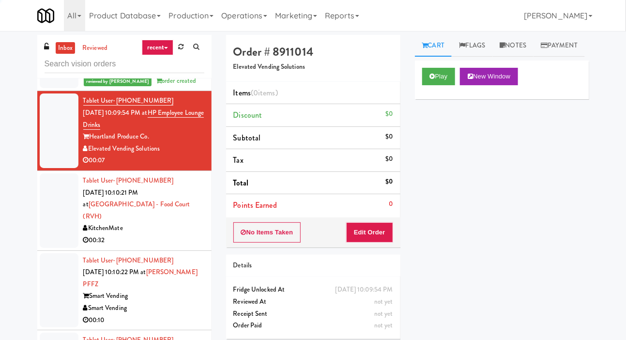
click at [52, 248] on div at bounding box center [59, 210] width 39 height 75
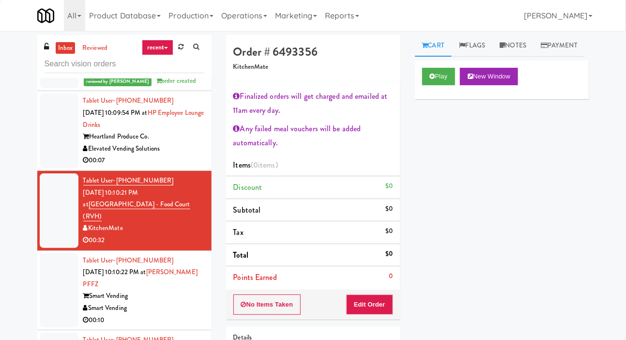
click at [49, 168] on div at bounding box center [59, 130] width 39 height 75
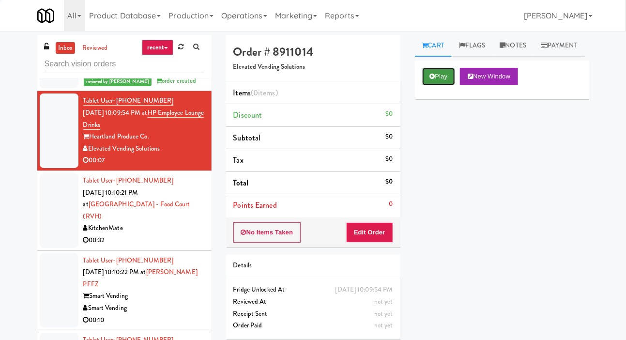
click at [443, 85] on button "Play" at bounding box center [438, 76] width 33 height 17
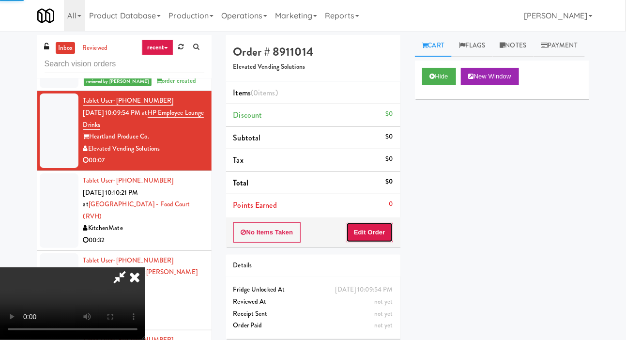
click at [380, 226] on button "Edit Order" at bounding box center [369, 232] width 47 height 20
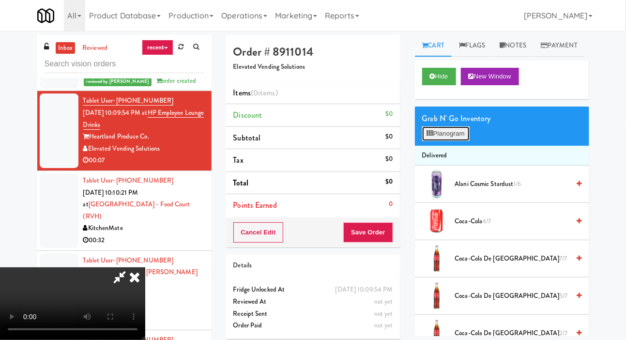
click at [461, 141] on button "Planogram" at bounding box center [445, 133] width 47 height 15
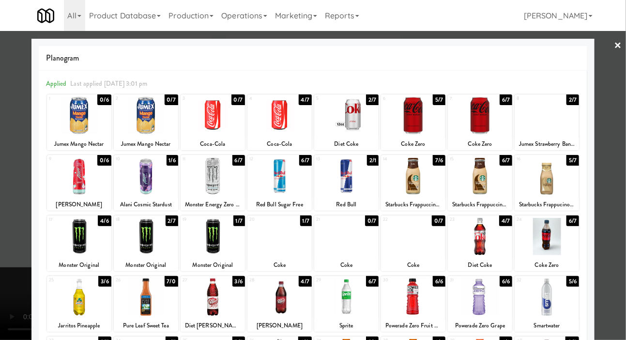
click at [567, 124] on div at bounding box center [547, 115] width 64 height 37
click at [7, 245] on div at bounding box center [313, 170] width 626 height 340
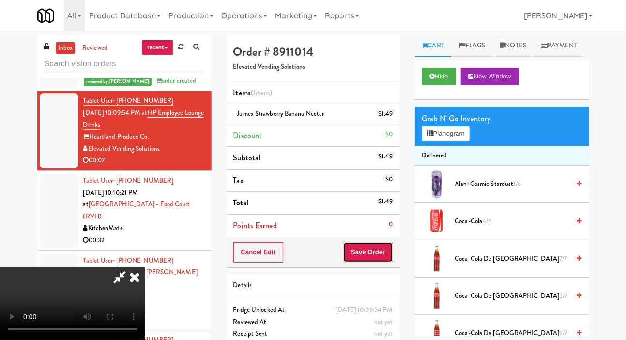
click at [389, 255] on button "Save Order" at bounding box center [367, 252] width 49 height 20
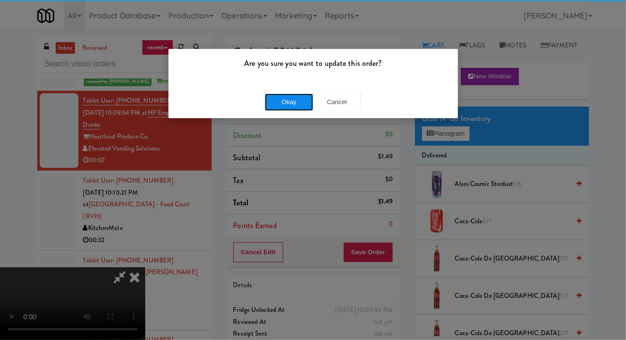
click at [292, 103] on button "Okay" at bounding box center [289, 101] width 48 height 17
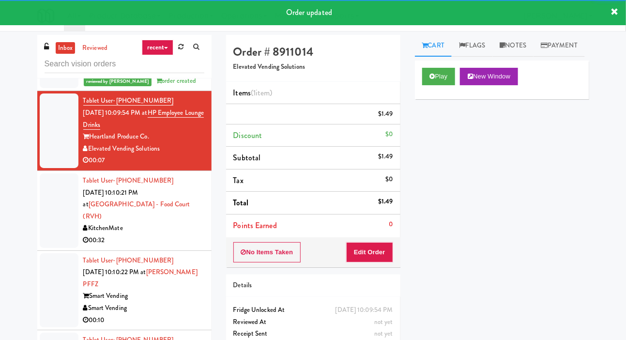
click at [52, 239] on div at bounding box center [59, 210] width 39 height 75
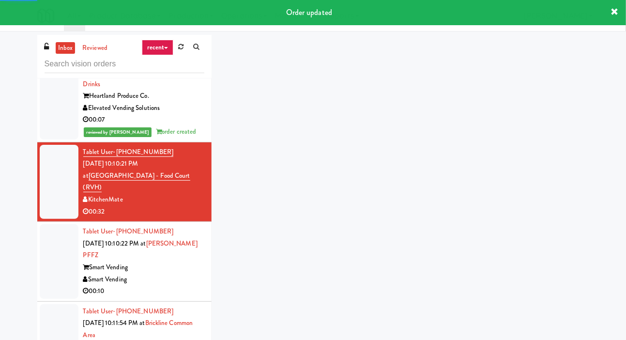
scroll to position [2098, 0]
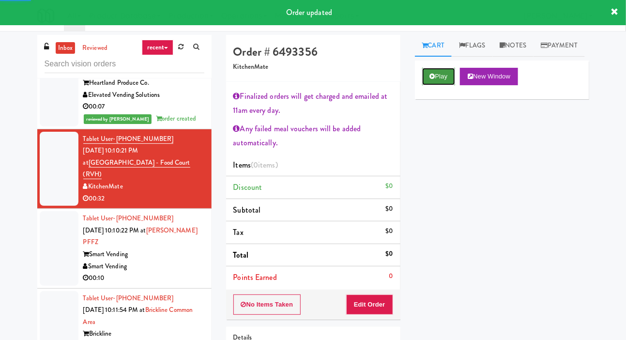
click at [449, 85] on button "Play" at bounding box center [438, 76] width 33 height 17
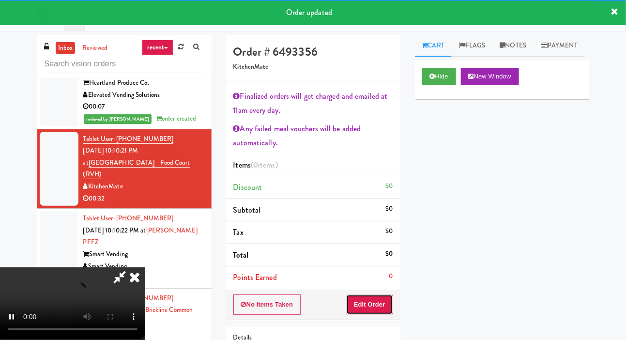
click at [378, 295] on button "Edit Order" at bounding box center [369, 305] width 47 height 20
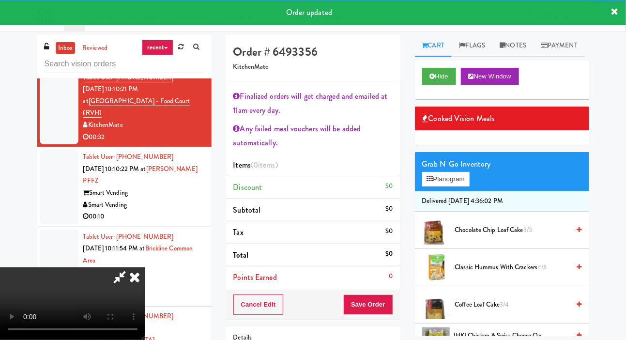
scroll to position [2160, 0]
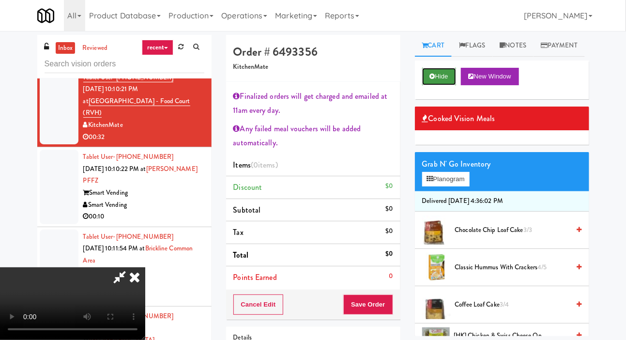
click at [438, 85] on button "Hide" at bounding box center [439, 76] width 34 height 17
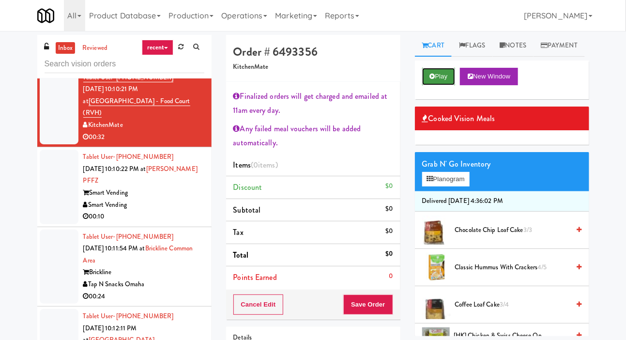
click at [443, 85] on button "Play" at bounding box center [438, 76] width 33 height 17
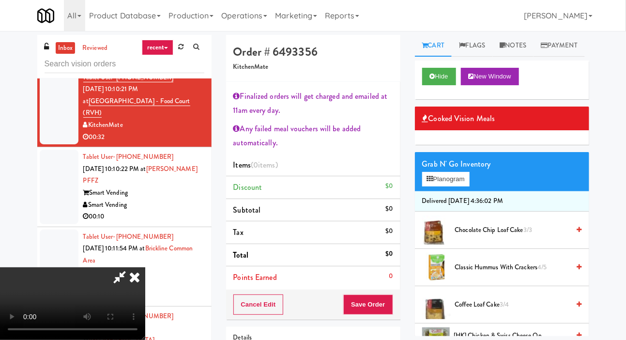
scroll to position [0, 0]
click at [445, 187] on button "Planogram" at bounding box center [445, 179] width 47 height 15
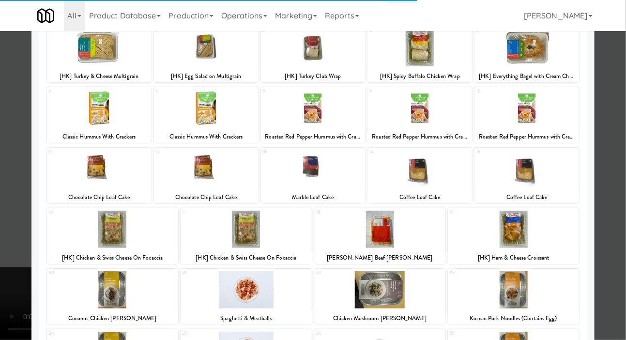
scroll to position [196, 0]
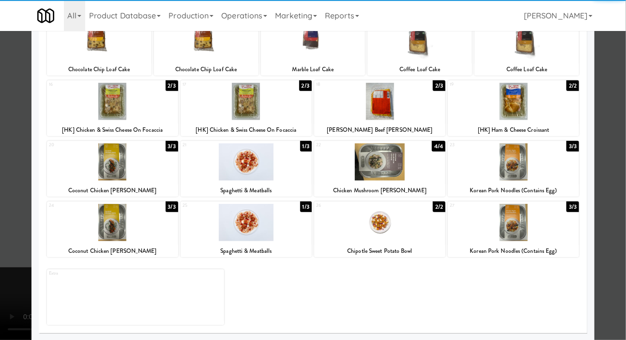
click at [537, 165] on div at bounding box center [513, 161] width 131 height 37
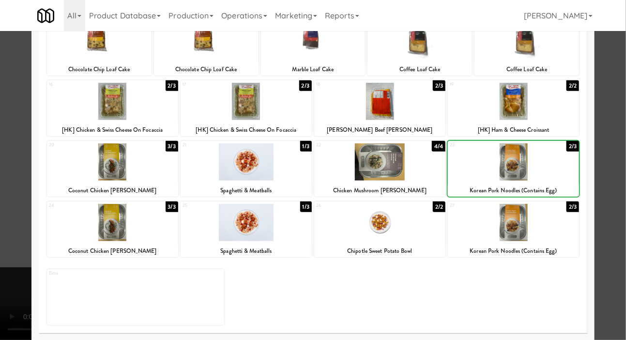
click at [7, 198] on div at bounding box center [313, 170] width 626 height 340
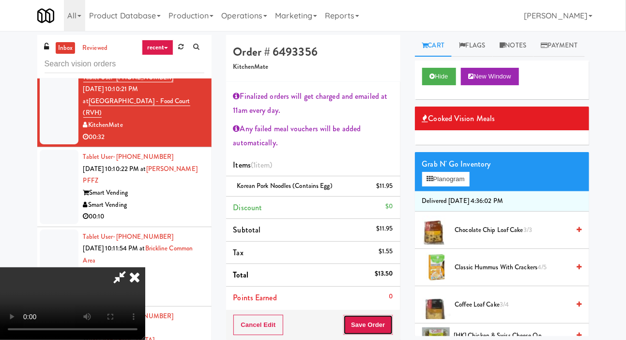
click at [390, 328] on button "Save Order" at bounding box center [367, 325] width 49 height 20
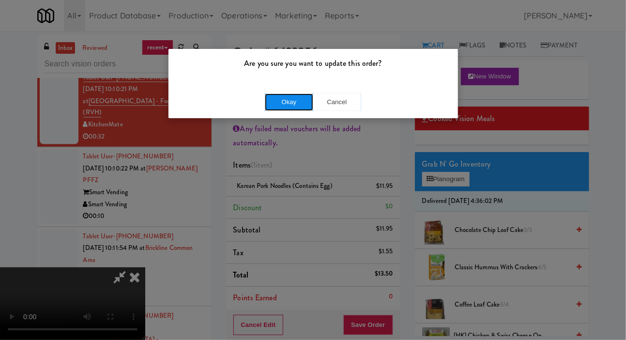
click at [275, 99] on button "Okay" at bounding box center [289, 101] width 48 height 17
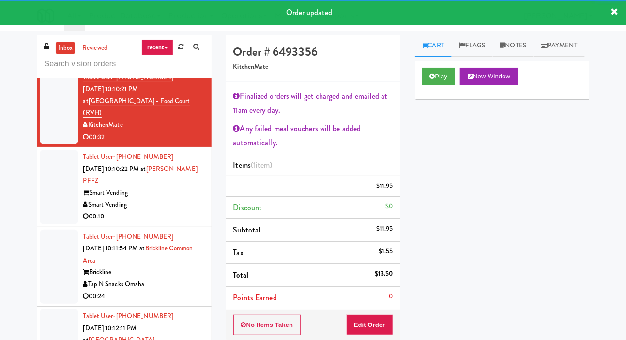
click at [39, 213] on li "Tablet User · (509) 502-3389 [DATE] 10:10:22 PM at [PERSON_NAME] PFFZ Smart Ven…" at bounding box center [124, 187] width 174 height 80
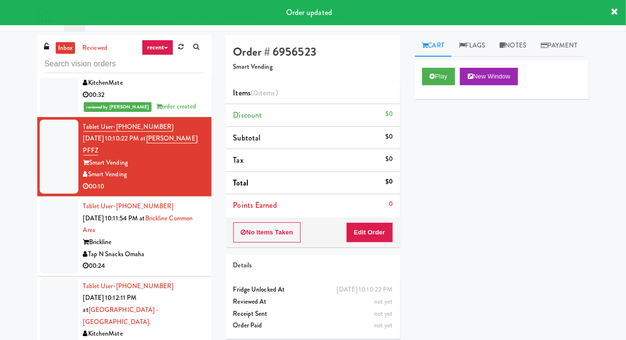
scroll to position [2202, 0]
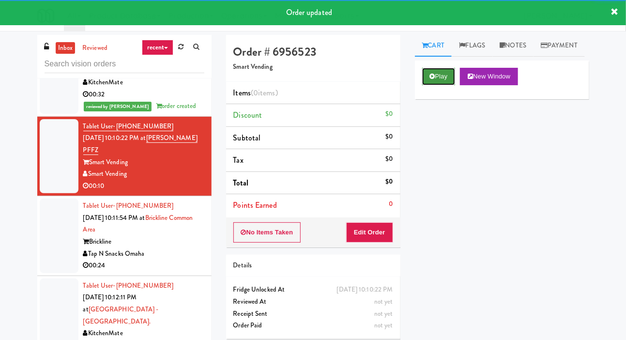
click at [436, 85] on button "Play" at bounding box center [438, 76] width 33 height 17
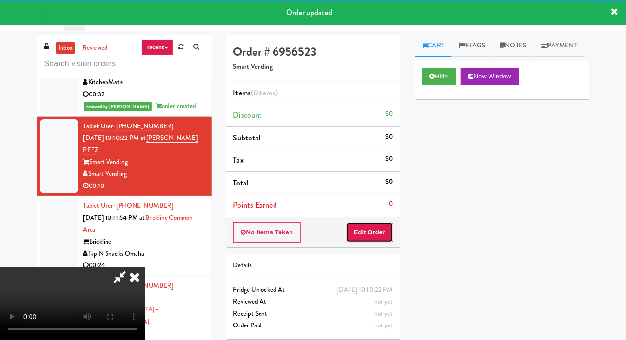
click at [381, 227] on button "Edit Order" at bounding box center [369, 232] width 47 height 20
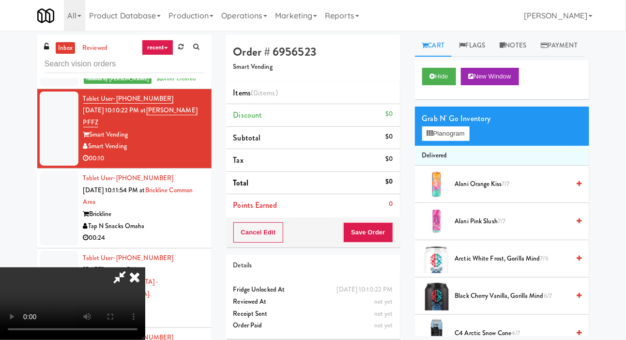
scroll to position [0, 0]
click at [462, 141] on button "Planogram" at bounding box center [445, 133] width 47 height 15
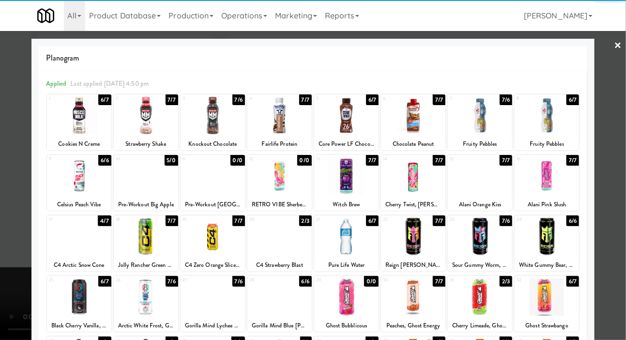
click at [361, 240] on div at bounding box center [346, 236] width 64 height 37
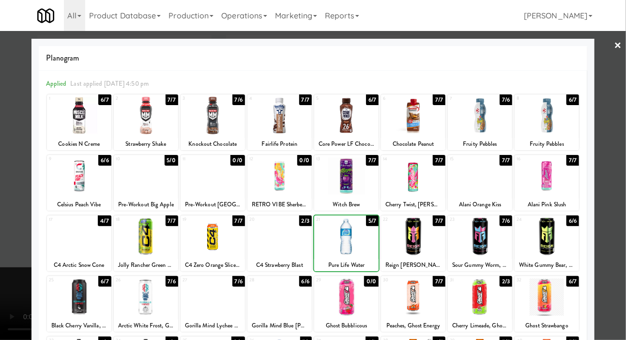
click at [12, 203] on div at bounding box center [313, 170] width 626 height 340
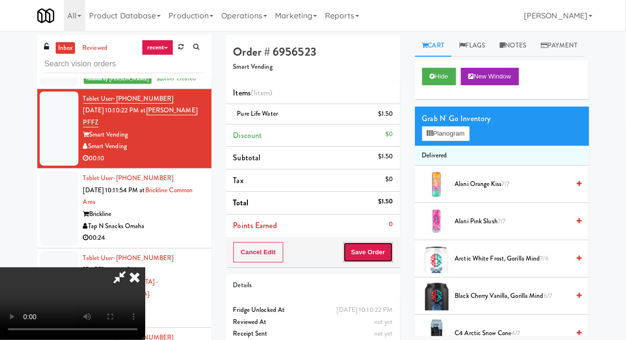
click at [391, 255] on button "Save Order" at bounding box center [367, 252] width 49 height 20
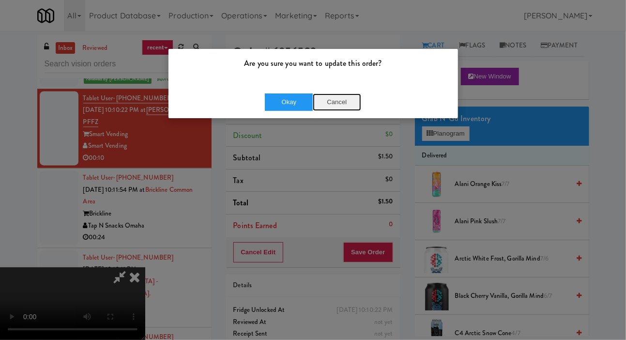
click at [341, 107] on button "Cancel" at bounding box center [337, 101] width 48 height 17
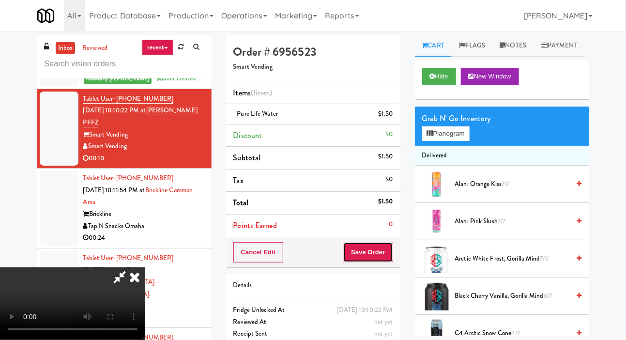
click at [386, 253] on button "Save Order" at bounding box center [367, 252] width 49 height 20
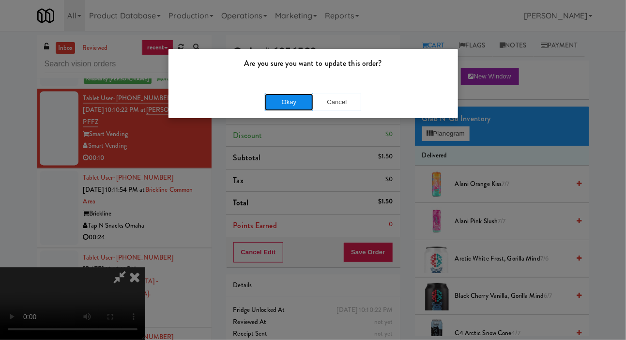
click at [292, 106] on button "Okay" at bounding box center [289, 101] width 48 height 17
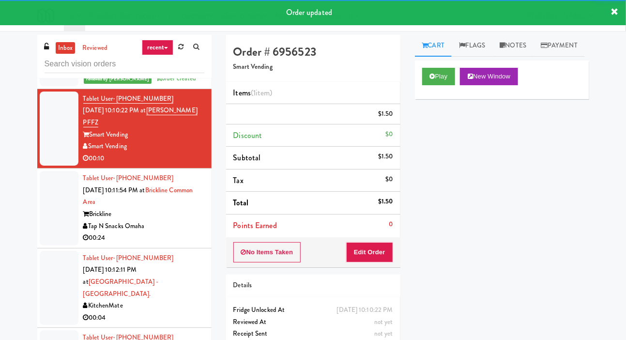
click at [39, 230] on li "Tablet User · (631) 905-8020 [DATE] 10:11:54 PM at [GEOGRAPHIC_DATA] area Brick…" at bounding box center [124, 209] width 174 height 80
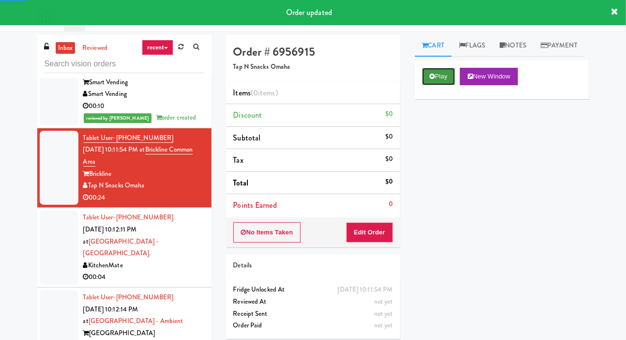
click at [430, 85] on button "Play" at bounding box center [438, 76] width 33 height 17
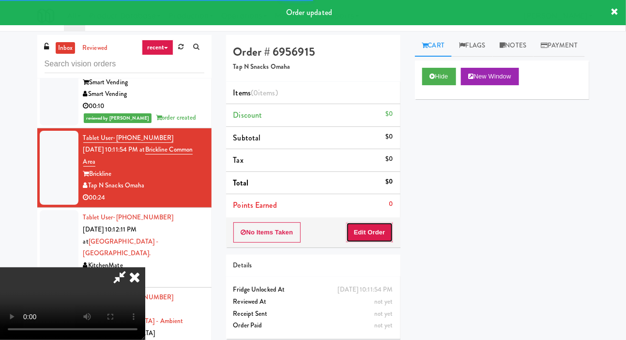
click at [363, 227] on button "Edit Order" at bounding box center [369, 232] width 47 height 20
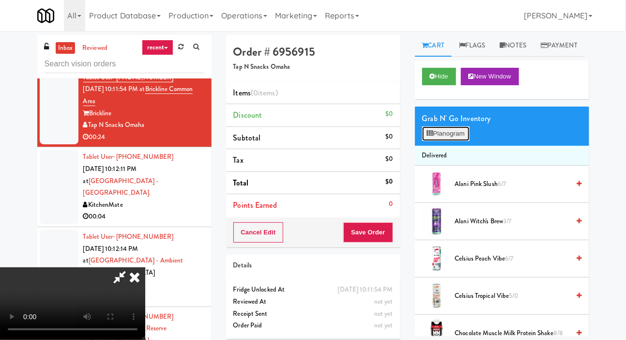
click at [455, 141] on button "Planogram" at bounding box center [445, 133] width 47 height 15
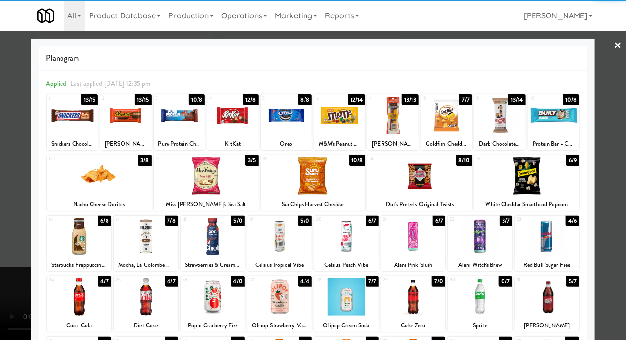
click at [400, 122] on div at bounding box center [393, 115] width 51 height 37
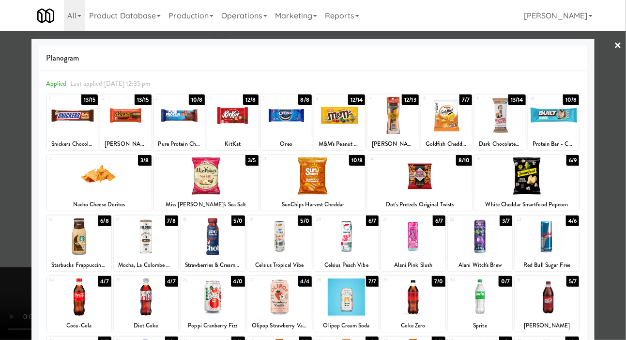
click at [452, 115] on div at bounding box center [446, 115] width 51 height 37
click at [8, 230] on div at bounding box center [313, 170] width 626 height 340
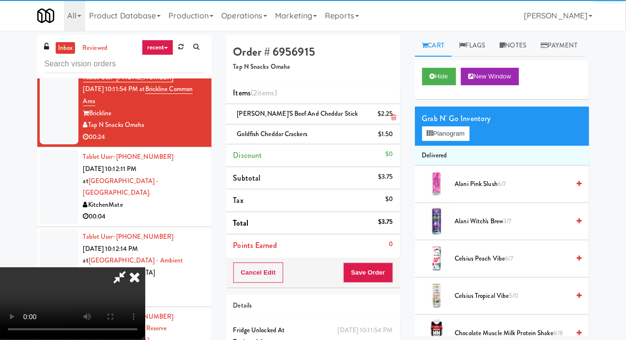
click at [396, 115] on icon at bounding box center [393, 117] width 5 height 6
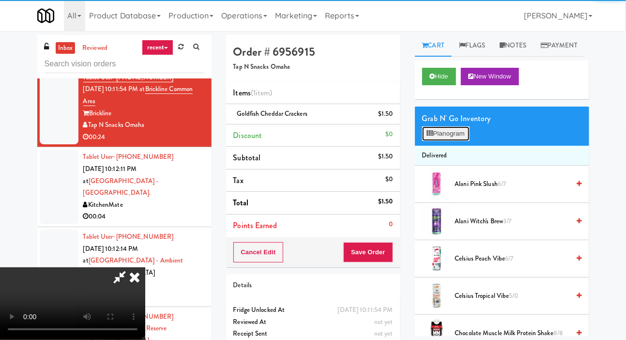
click at [437, 141] on button "Planogram" at bounding box center [445, 133] width 47 height 15
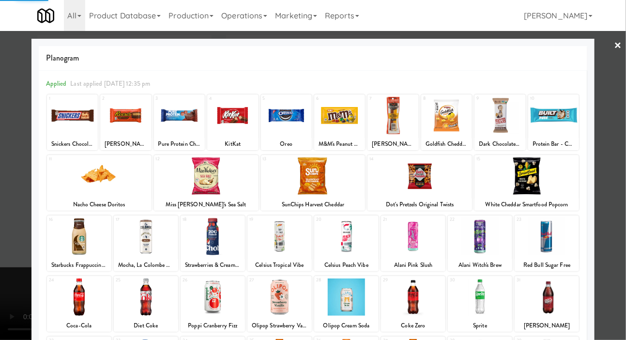
click at [456, 124] on div at bounding box center [446, 115] width 51 height 37
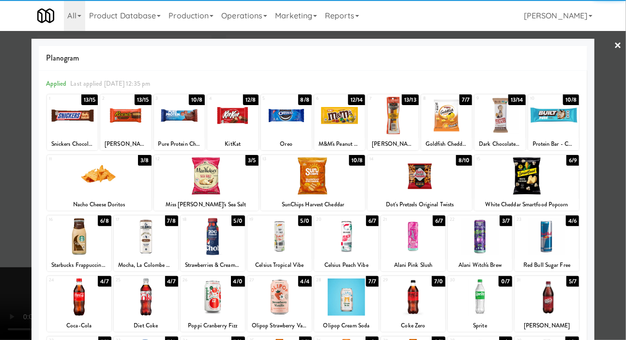
click at [454, 120] on div at bounding box center [446, 115] width 51 height 37
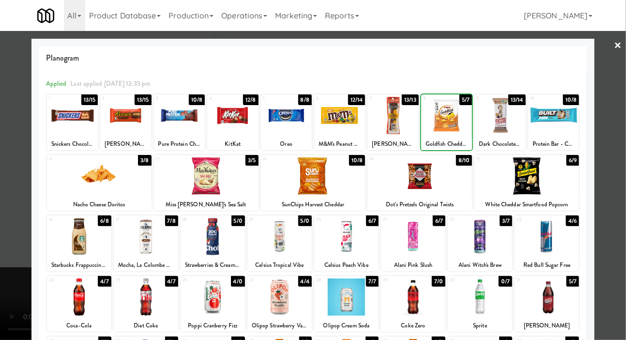
click at [14, 236] on div at bounding box center [313, 170] width 626 height 340
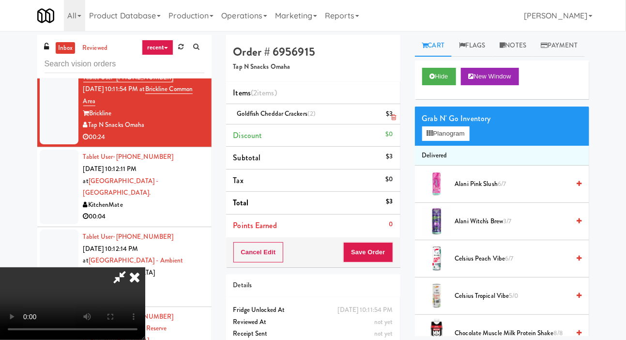
click at [391, 115] on div "$3" at bounding box center [389, 114] width 7 height 12
click at [392, 119] on icon at bounding box center [393, 117] width 5 height 6
click at [458, 141] on button "Planogram" at bounding box center [445, 133] width 47 height 15
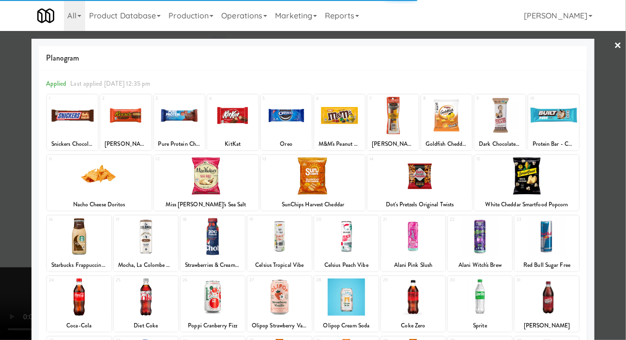
click at [530, 184] on div at bounding box center [527, 175] width 105 height 37
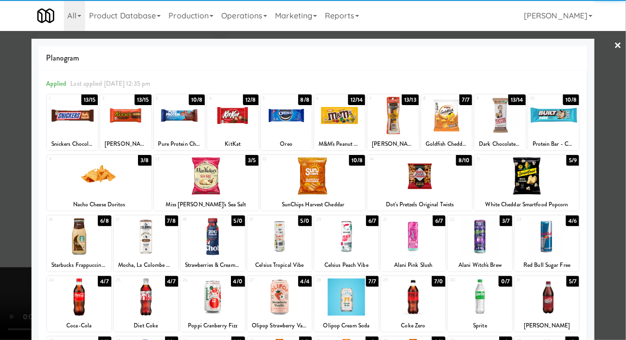
click at [4, 235] on div at bounding box center [313, 170] width 626 height 340
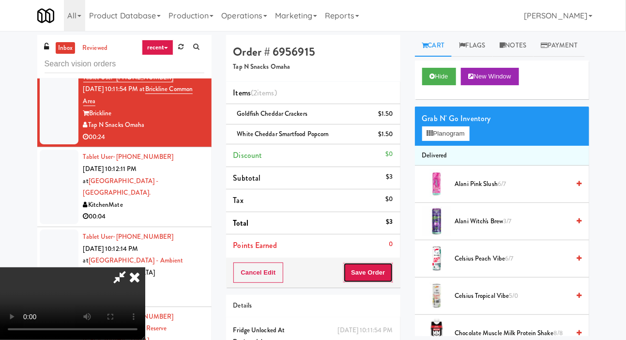
click at [386, 263] on button "Save Order" at bounding box center [367, 273] width 49 height 20
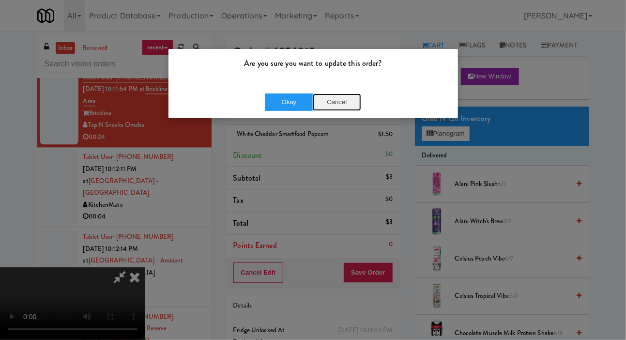
click at [338, 102] on button "Cancel" at bounding box center [337, 101] width 48 height 17
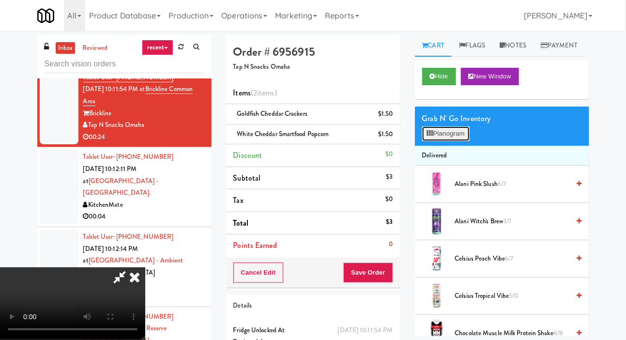
click at [447, 141] on button "Planogram" at bounding box center [445, 133] width 47 height 15
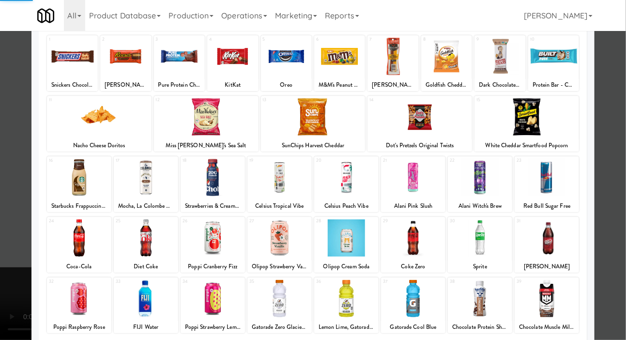
scroll to position [83, 0]
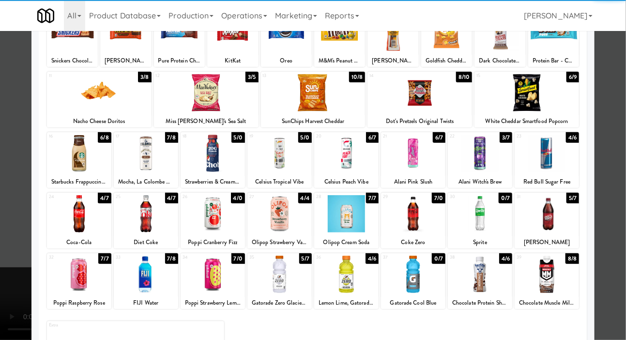
click at [494, 276] on div at bounding box center [480, 274] width 64 height 37
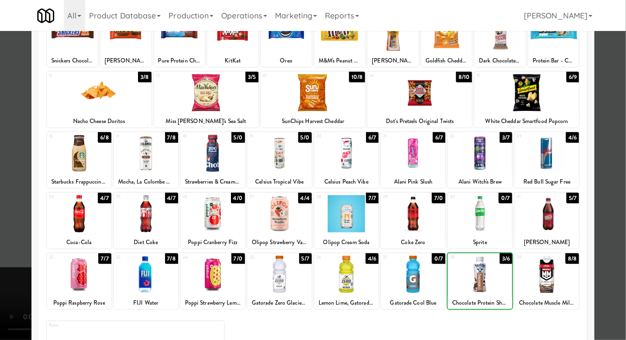
click at [15, 247] on div at bounding box center [313, 170] width 626 height 340
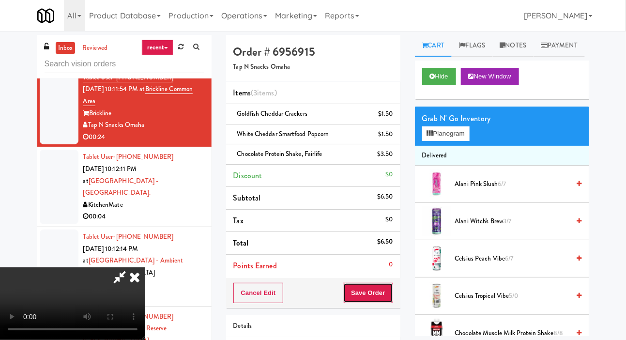
click at [392, 287] on button "Save Order" at bounding box center [367, 293] width 49 height 20
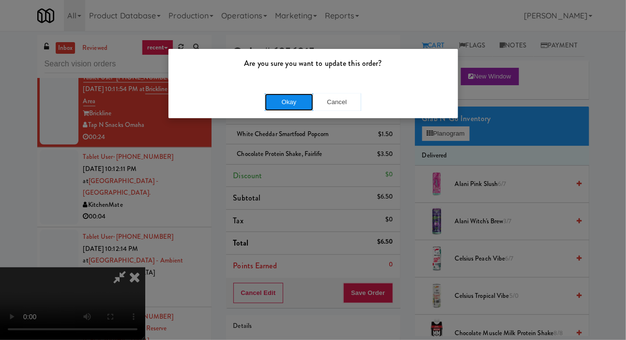
click at [294, 107] on button "Okay" at bounding box center [289, 101] width 48 height 17
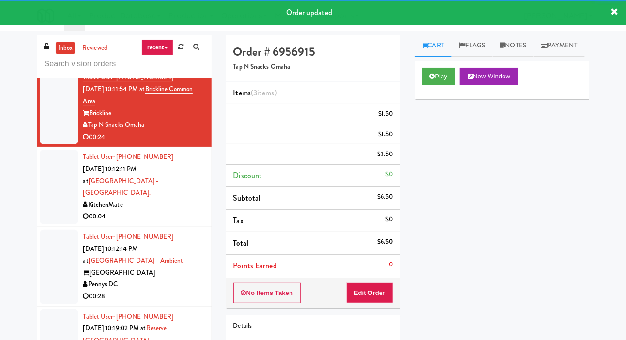
click at [40, 200] on div at bounding box center [59, 187] width 39 height 75
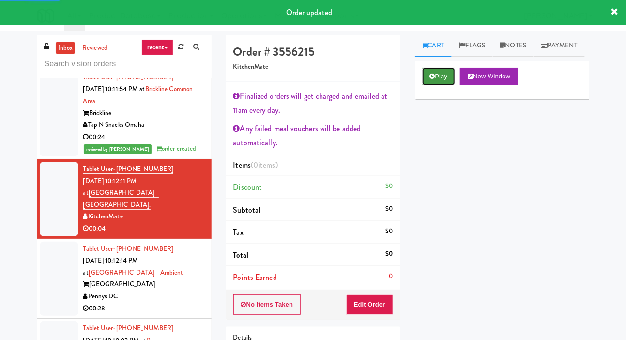
click at [424, 85] on button "Play" at bounding box center [438, 76] width 33 height 17
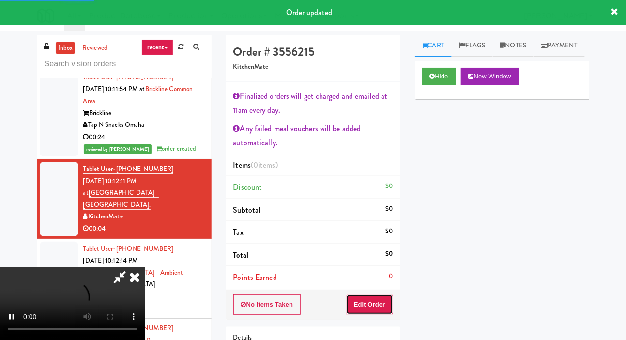
click at [383, 298] on button "Edit Order" at bounding box center [369, 305] width 47 height 20
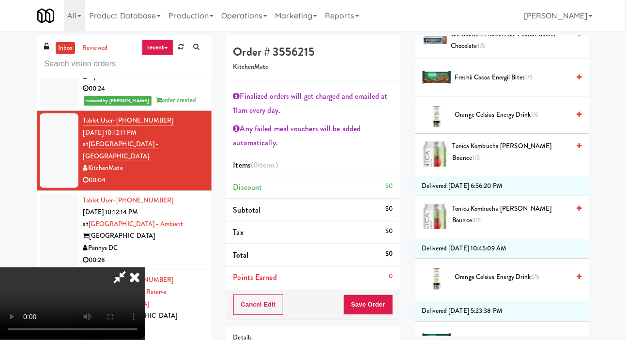
scroll to position [900, 0]
click at [497, 226] on span "Tonica Kombucha [PERSON_NAME] Bounce 3/5" at bounding box center [511, 214] width 117 height 24
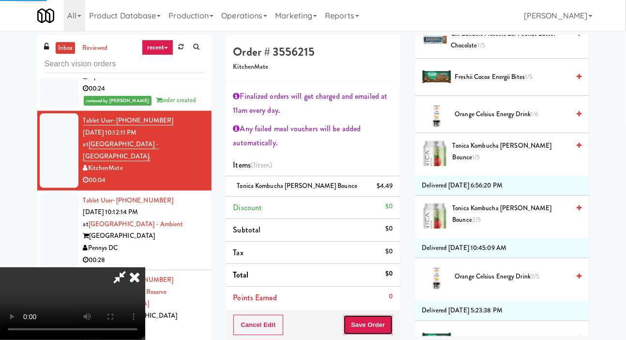
click at [389, 324] on button "Save Order" at bounding box center [367, 325] width 49 height 20
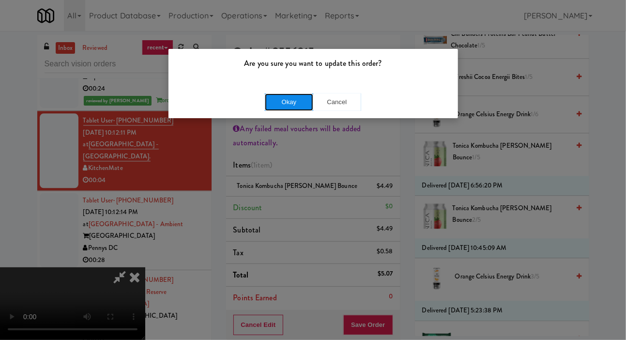
click at [293, 108] on button "Okay" at bounding box center [289, 101] width 48 height 17
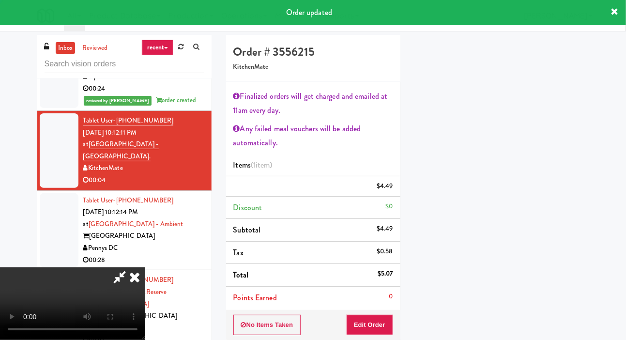
scroll to position [56, 0]
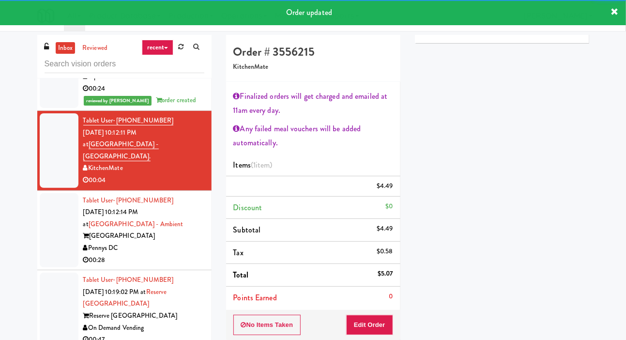
click at [54, 242] on div at bounding box center [59, 230] width 39 height 75
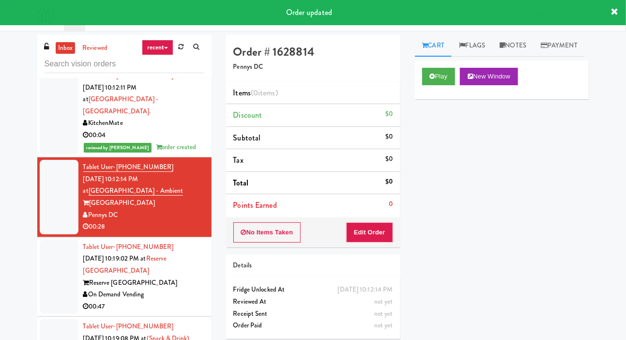
scroll to position [2437, 0]
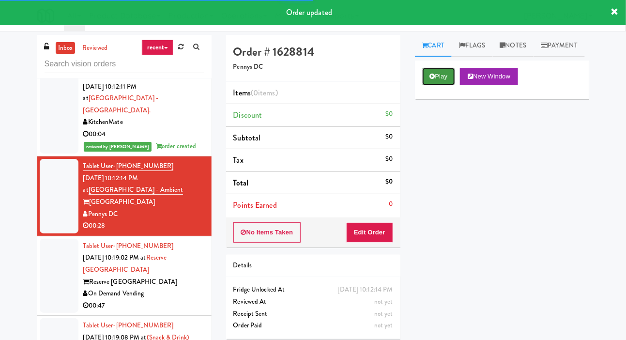
click at [432, 85] on button "Play" at bounding box center [438, 76] width 33 height 17
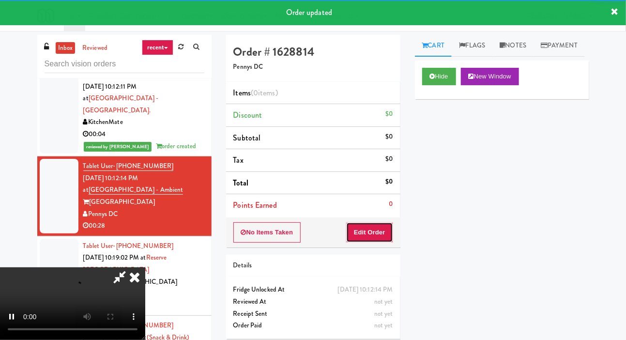
click at [377, 232] on button "Edit Order" at bounding box center [369, 232] width 47 height 20
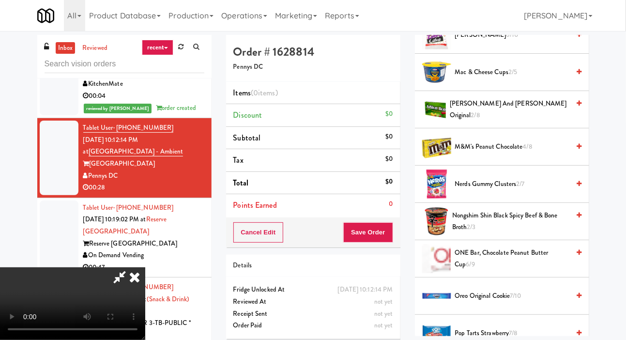
scroll to position [672, 0]
click at [513, 190] on span "Nerds Gummy Clusters 2/7" at bounding box center [512, 184] width 115 height 12
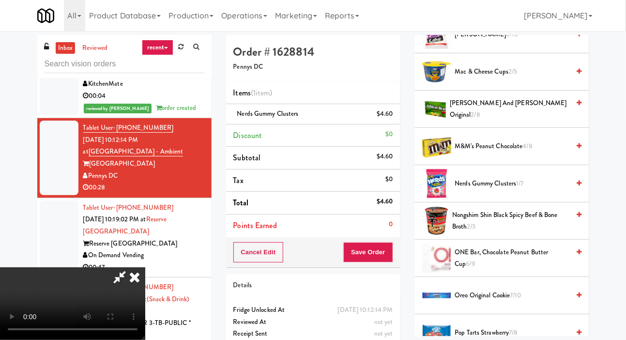
scroll to position [0, 0]
click at [380, 247] on button "Save Order" at bounding box center [367, 252] width 49 height 20
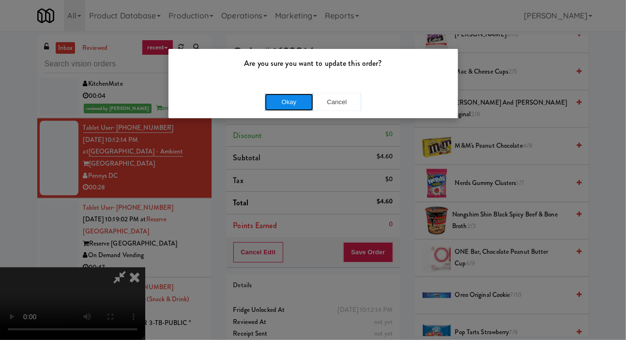
click at [267, 108] on button "Okay" at bounding box center [289, 101] width 48 height 17
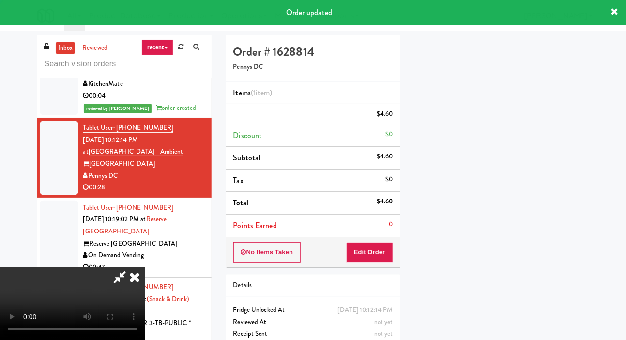
scroll to position [56, 0]
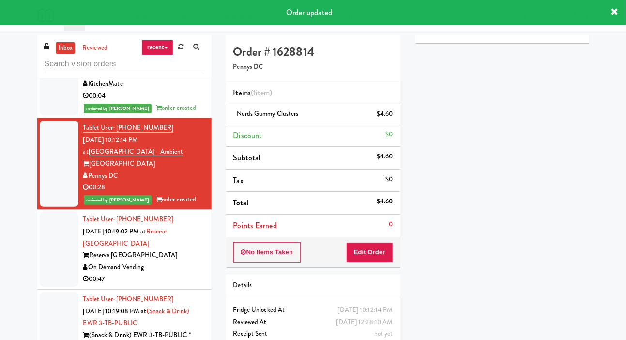
click at [42, 252] on div at bounding box center [59, 249] width 39 height 75
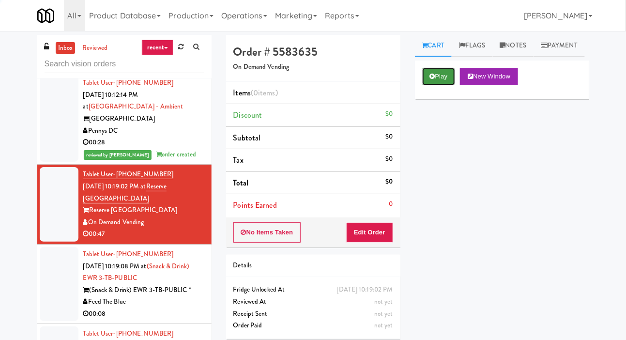
click at [436, 85] on button "Play" at bounding box center [438, 76] width 33 height 17
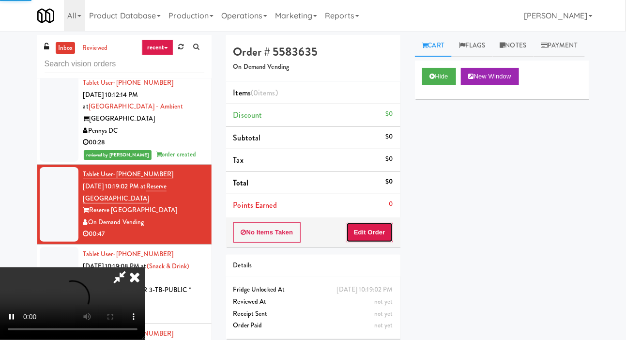
click at [373, 229] on button "Edit Order" at bounding box center [369, 232] width 47 height 20
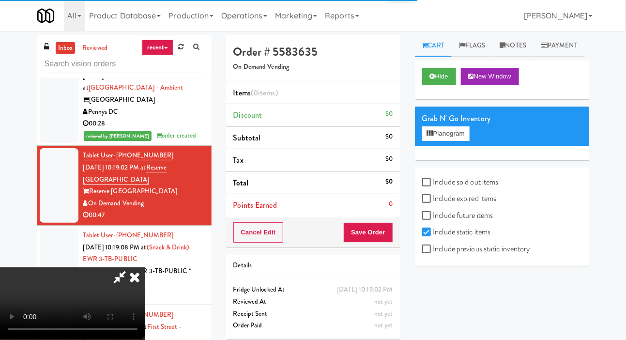
scroll to position [2563, 0]
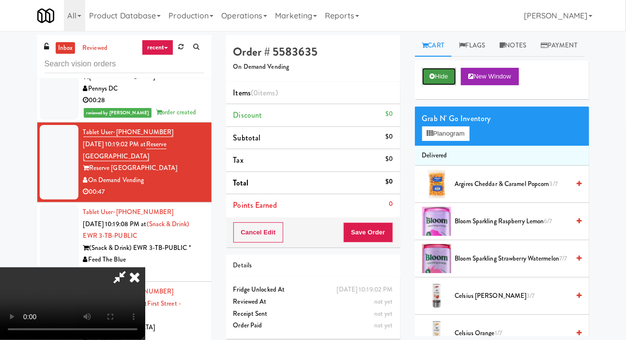
click at [440, 85] on button "Hide" at bounding box center [439, 76] width 34 height 17
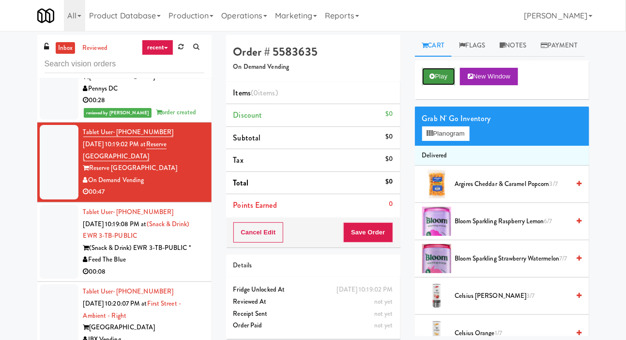
click at [450, 85] on button "Play" at bounding box center [438, 76] width 33 height 17
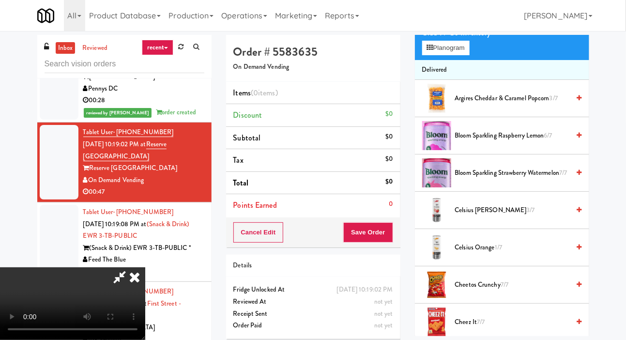
scroll to position [87, 0]
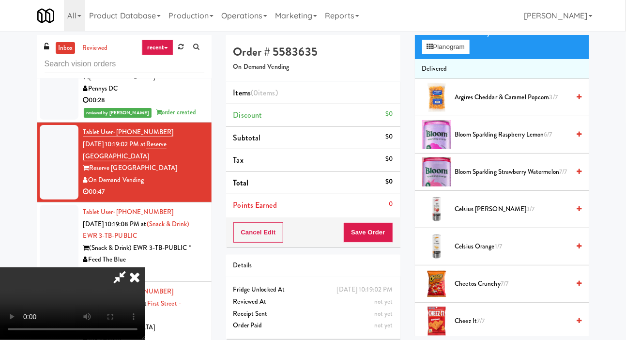
click at [496, 216] on span "Celsius Kiwi Guava 3/7" at bounding box center [512, 209] width 115 height 12
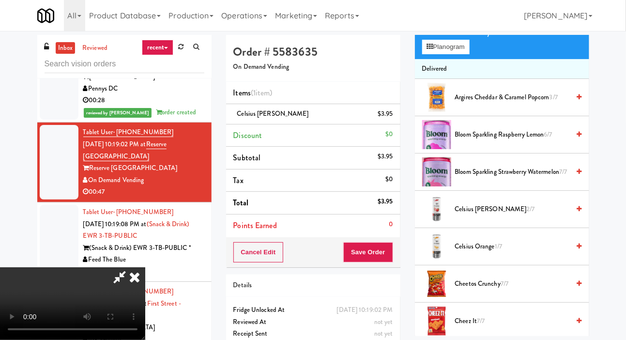
click at [471, 141] on span "Bloom Sparkling Raspberry Lemon 6/7" at bounding box center [512, 135] width 115 height 12
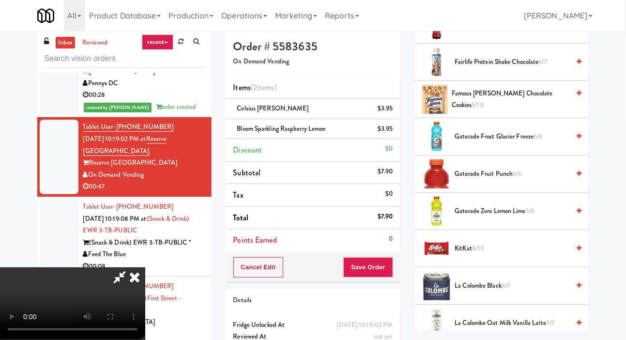
scroll to position [604, 0]
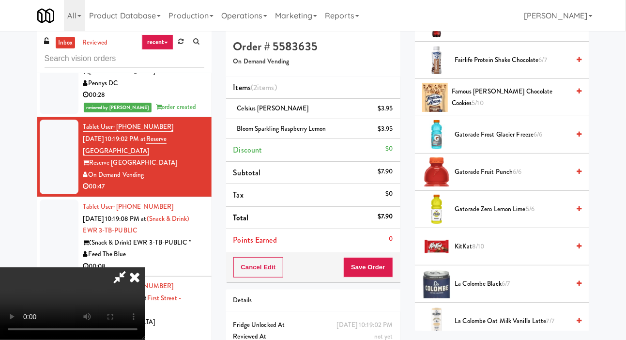
click at [484, 216] on span "Gatorade Zero Lemon Lime 5/6" at bounding box center [512, 209] width 115 height 12
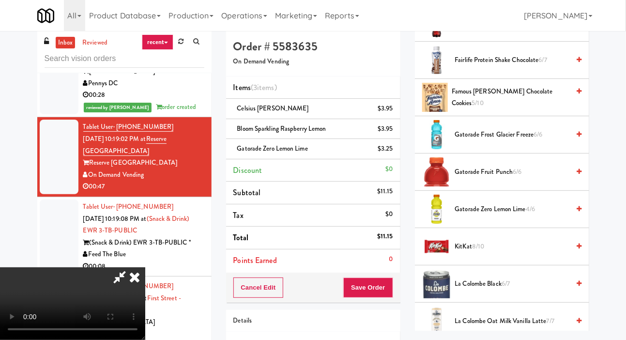
click at [403, 289] on div "Order # 5583635 On Demand Vending Items (3 items ) Celsius Kiwi Guava $3.95 Blo…" at bounding box center [313, 216] width 189 height 372
click at [386, 280] on button "Save Order" at bounding box center [367, 288] width 49 height 20
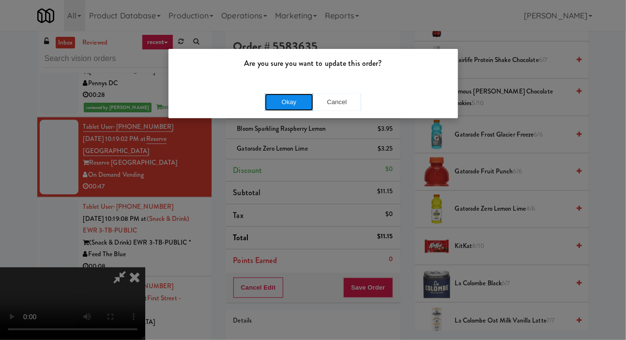
click at [287, 105] on button "Okay" at bounding box center [289, 101] width 48 height 17
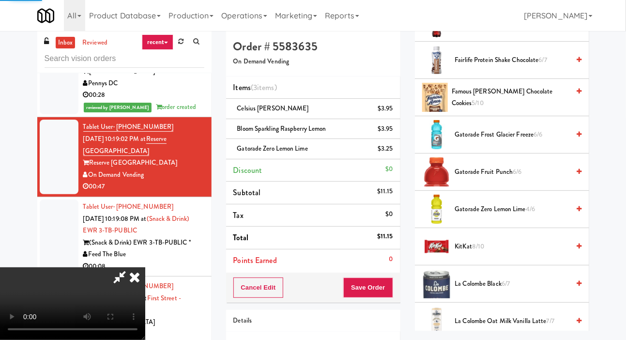
scroll to position [56, 0]
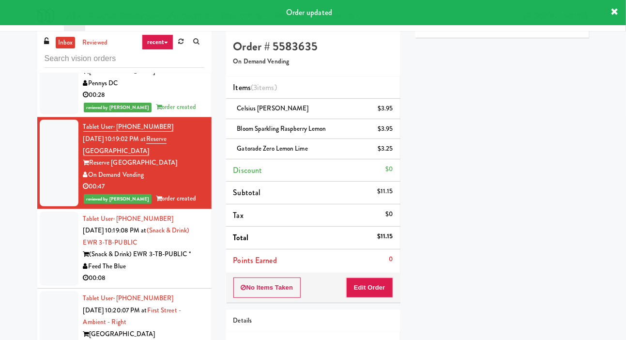
click at [187, 261] on div "Feed The Blue" at bounding box center [143, 267] width 121 height 12
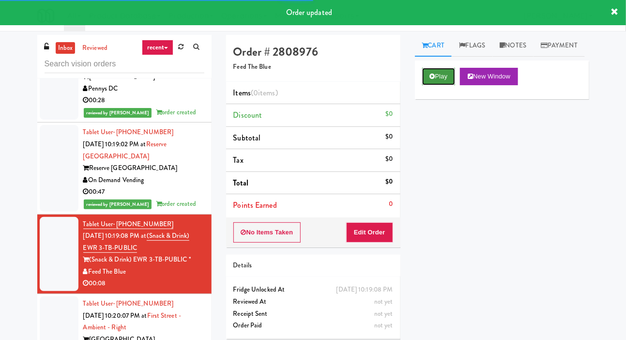
click at [439, 85] on button "Play" at bounding box center [438, 76] width 33 height 17
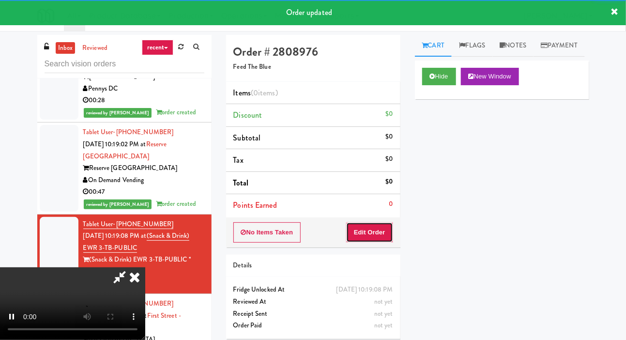
click at [371, 230] on button "Edit Order" at bounding box center [369, 232] width 47 height 20
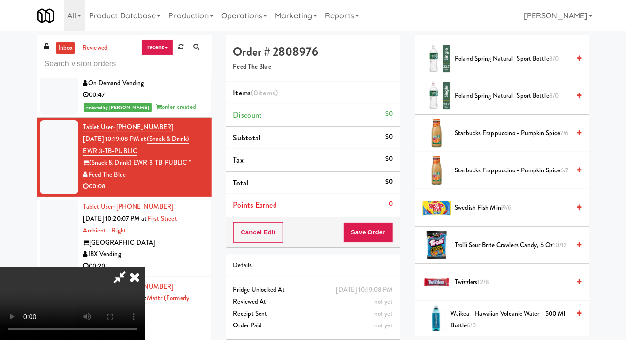
scroll to position [1095, 0]
click at [507, 102] on li "Poland Spring Natural -Sport Bottle 8/0" at bounding box center [502, 96] width 174 height 37
click at [483, 102] on span "Poland Spring Natural -Sport Bottle 8/0" at bounding box center [512, 96] width 115 height 12
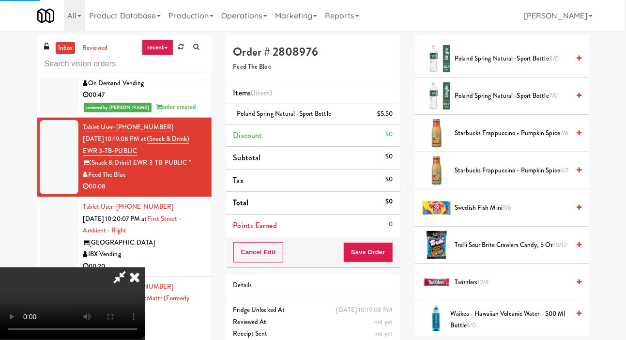
click at [399, 258] on div "Cancel Edit Save Order" at bounding box center [313, 252] width 174 height 30
click at [389, 246] on button "Save Order" at bounding box center [367, 252] width 49 height 20
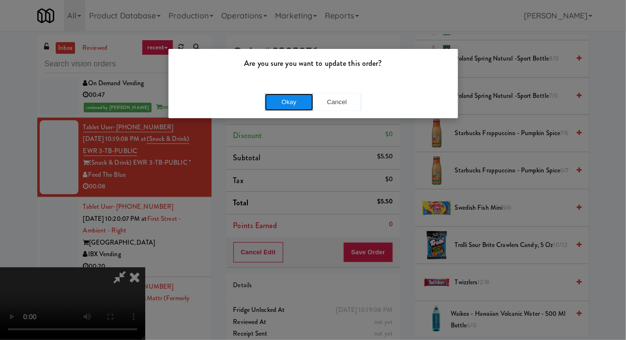
click at [301, 109] on button "Okay" at bounding box center [289, 101] width 48 height 17
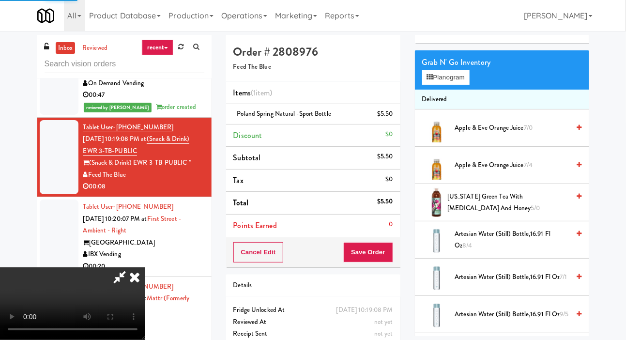
scroll to position [0, 0]
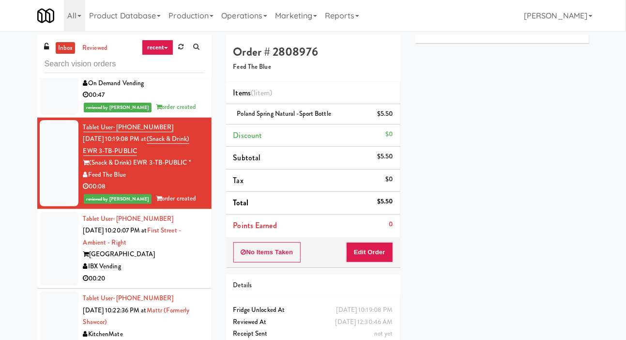
click at [625, 174] on div "inbox reviewed recent all unclear take inventory issue suspicious failed recent…" at bounding box center [313, 206] width 626 height 342
click at [199, 273] on div "00:20" at bounding box center [143, 279] width 121 height 12
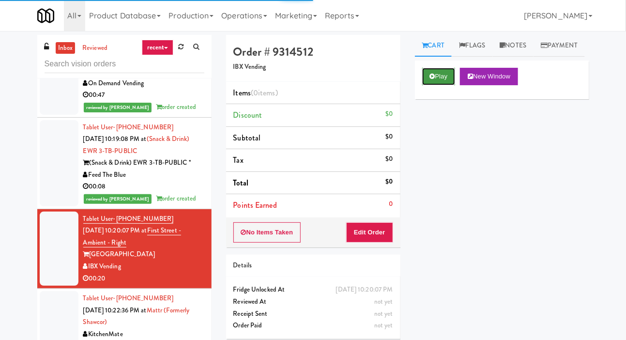
click at [423, 85] on button "Play" at bounding box center [438, 76] width 33 height 17
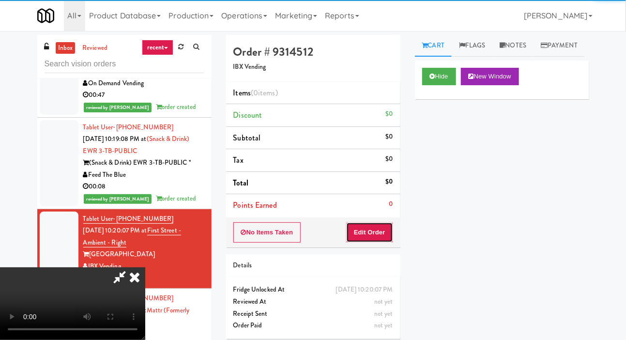
click at [374, 225] on button "Edit Order" at bounding box center [369, 232] width 47 height 20
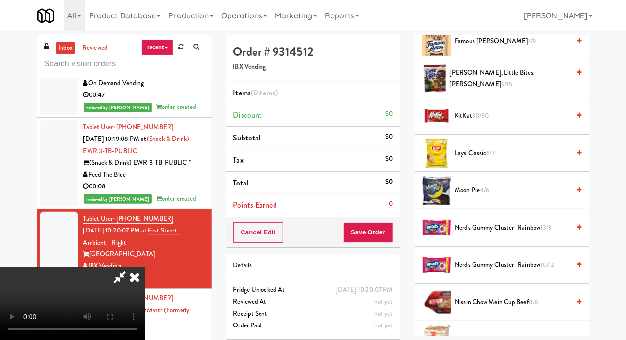
scroll to position [362, 0]
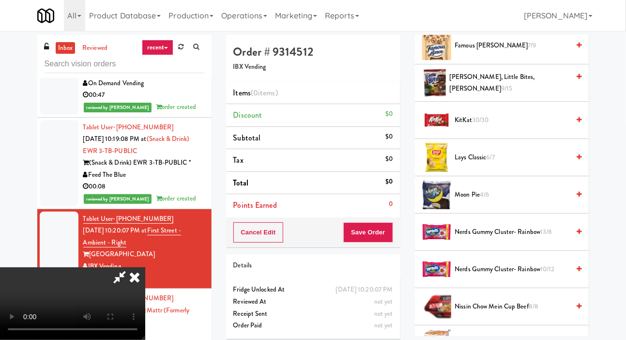
click at [546, 164] on span "Lays Classic 6/7" at bounding box center [512, 158] width 115 height 12
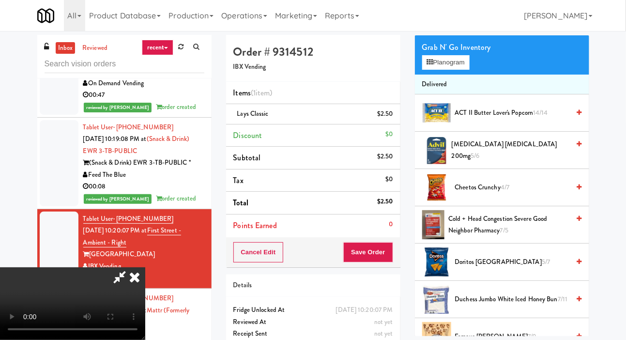
scroll to position [71, 0]
click at [519, 194] on span "Cheetos Crunchy 4/7" at bounding box center [512, 188] width 115 height 12
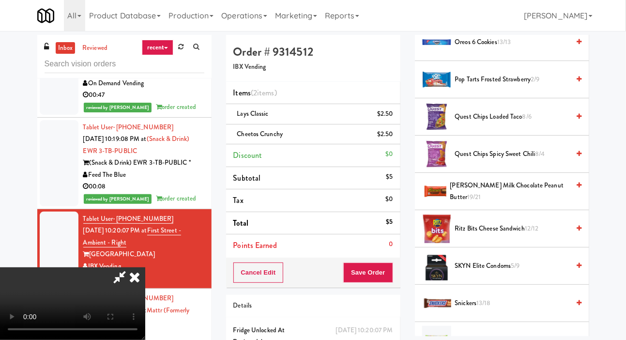
scroll to position [739, 0]
click at [533, 203] on span "[PERSON_NAME] Milk Chocolate Peanut Butter 19/21" at bounding box center [511, 192] width 120 height 24
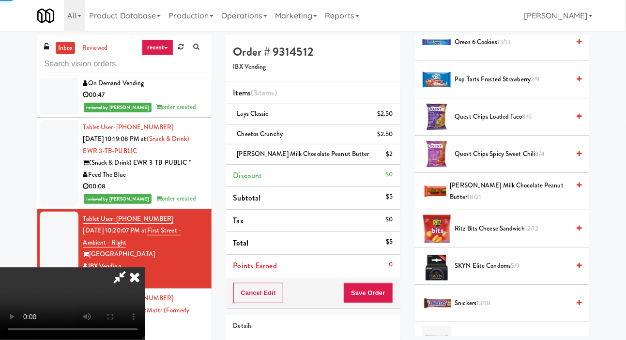
click at [511, 310] on span "Snickers 13/18" at bounding box center [512, 303] width 115 height 12
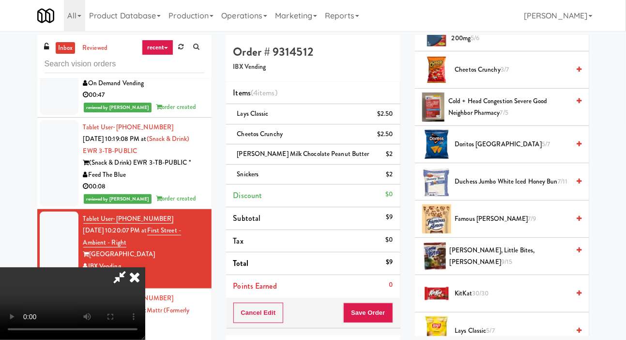
scroll to position [188, 0]
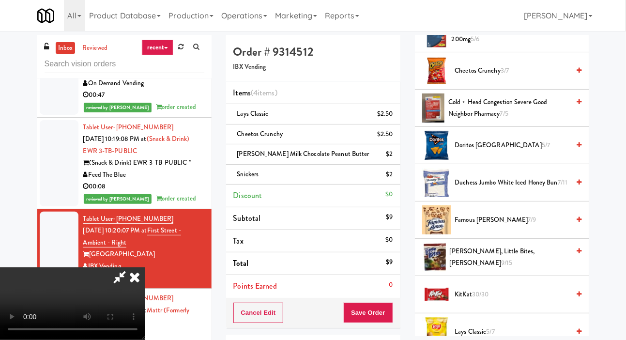
click at [543, 152] on span "Doritos Cool Ranch 5/7" at bounding box center [512, 146] width 115 height 12
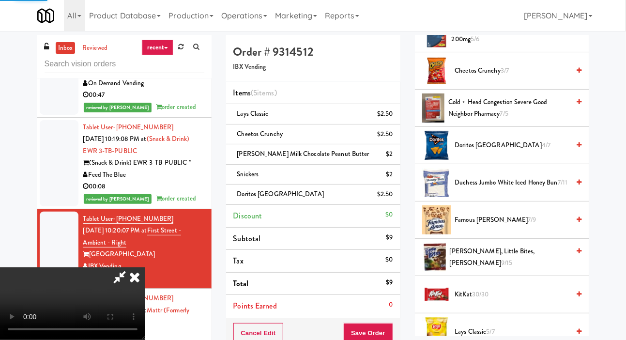
click at [384, 326] on button "Save Order" at bounding box center [367, 333] width 49 height 20
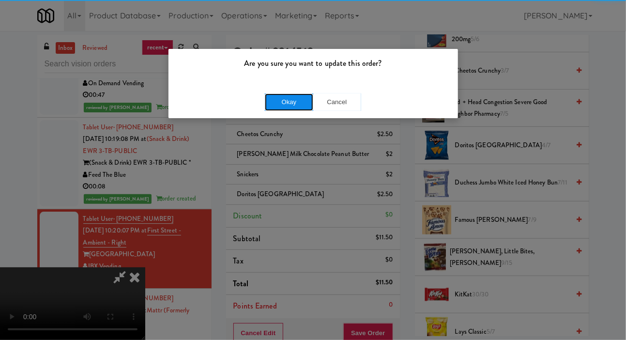
click at [269, 109] on button "Okay" at bounding box center [289, 101] width 48 height 17
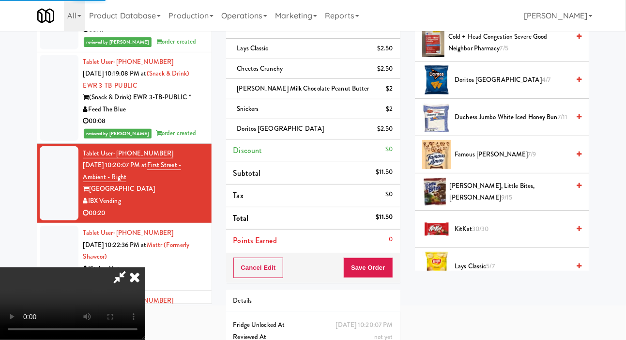
scroll to position [56, 0]
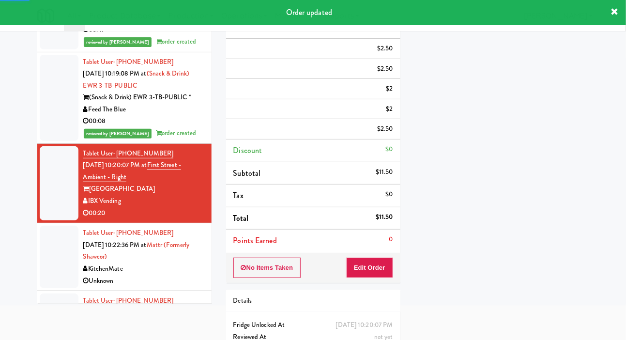
click at [45, 251] on div at bounding box center [59, 257] width 39 height 62
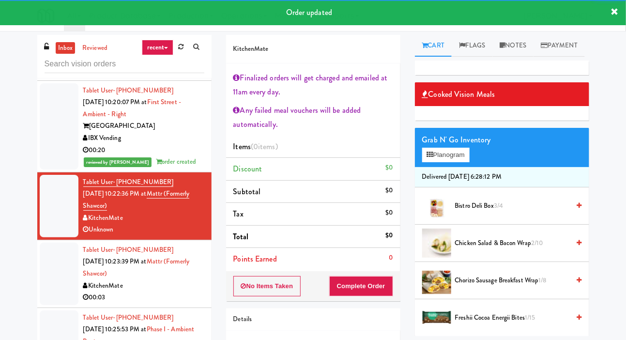
click at [47, 271] on div at bounding box center [59, 274] width 39 height 62
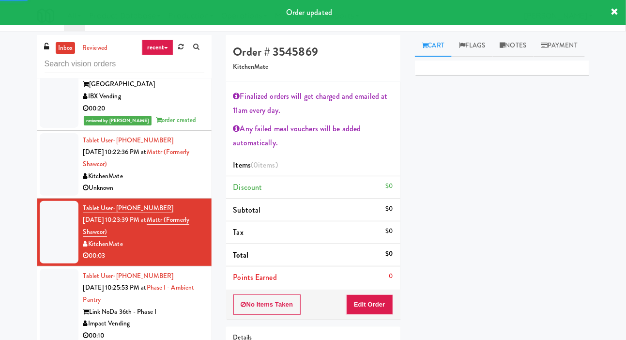
click at [49, 290] on div at bounding box center [59, 306] width 39 height 75
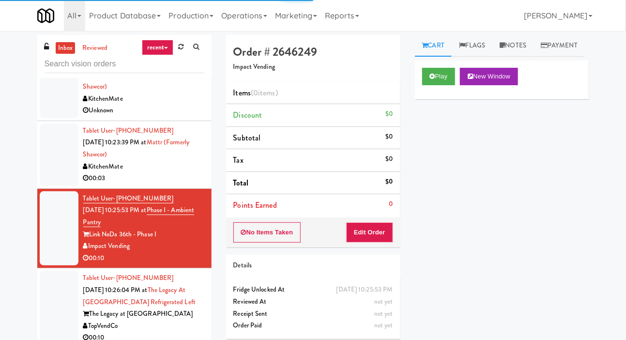
scroll to position [2912, 0]
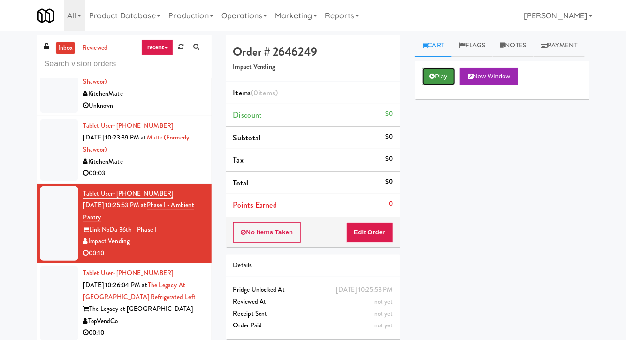
click at [443, 85] on button "Play" at bounding box center [438, 76] width 33 height 17
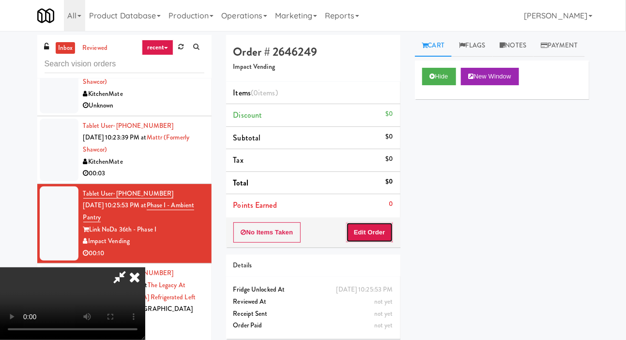
click at [369, 239] on button "Edit Order" at bounding box center [369, 232] width 47 height 20
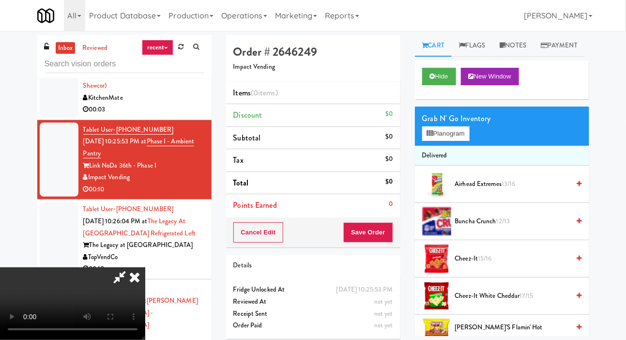
scroll to position [0, 0]
click at [462, 141] on button "Planogram" at bounding box center [445, 133] width 47 height 15
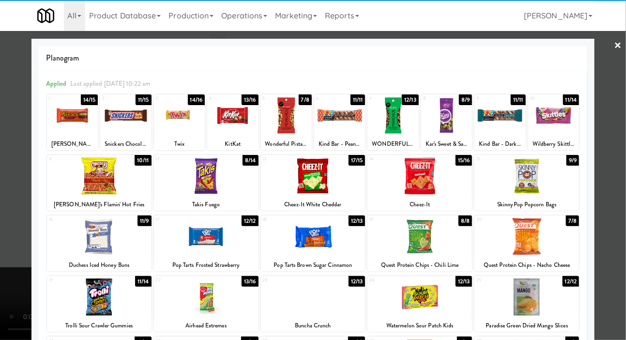
click at [98, 175] on div at bounding box center [99, 175] width 105 height 37
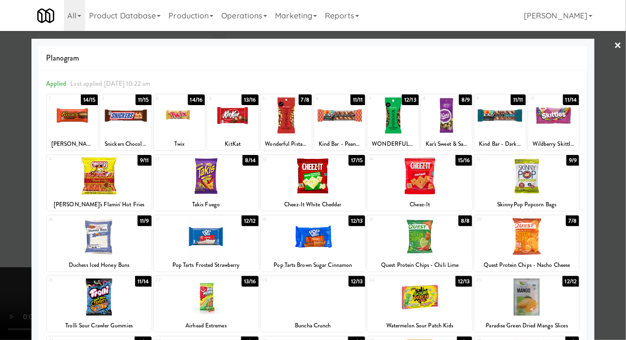
click at [185, 249] on div at bounding box center [206, 236] width 105 height 37
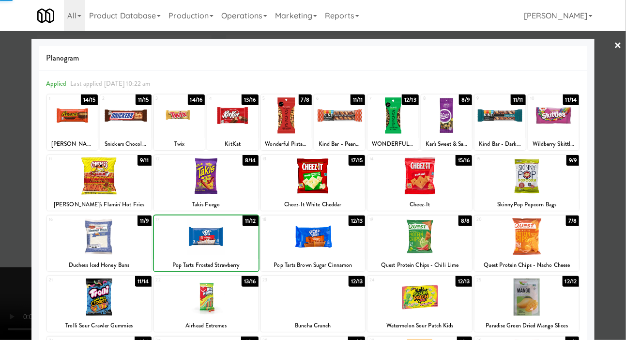
click at [6, 226] on div at bounding box center [313, 170] width 626 height 340
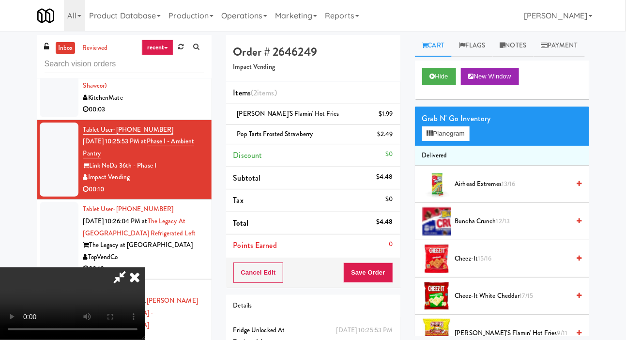
click at [145, 267] on icon at bounding box center [134, 276] width 21 height 19
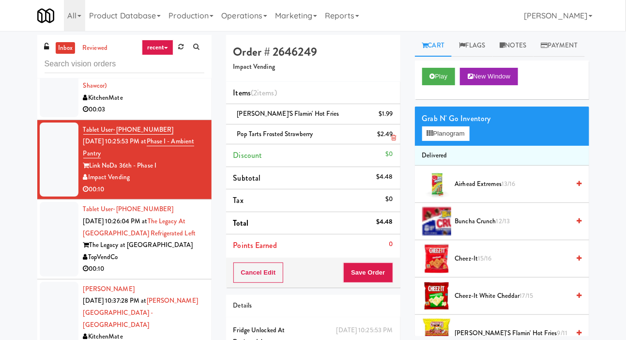
click at [386, 141] on li "Pop Tarts Frosted Strawberry $2.49" at bounding box center [313, 134] width 174 height 20
click at [392, 139] on icon at bounding box center [393, 138] width 5 height 6
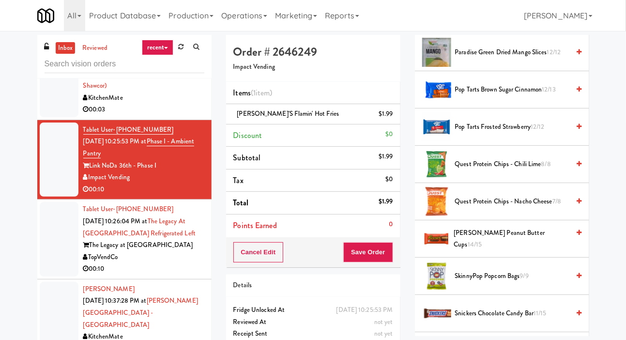
scroll to position [651, 0]
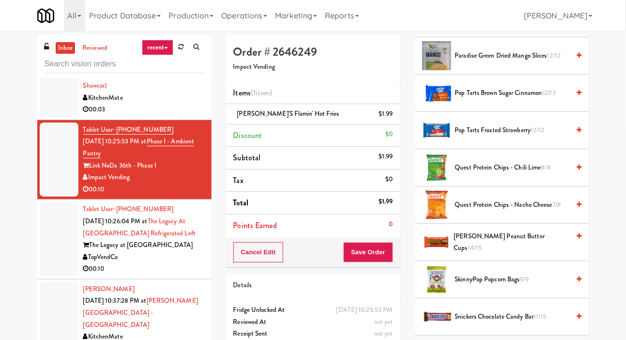
click at [529, 99] on span "Pop Tarts Brown Sugar Cinnamon 12/13" at bounding box center [512, 93] width 115 height 12
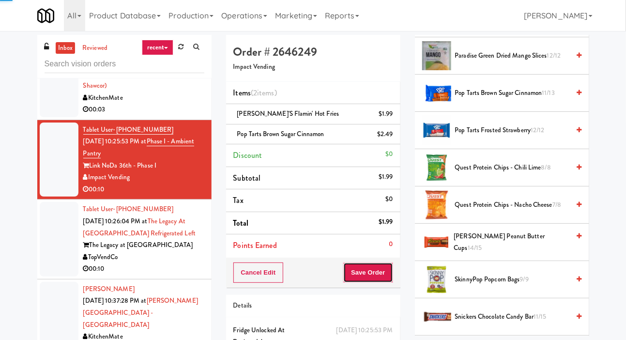
click at [383, 269] on button "Save Order" at bounding box center [367, 273] width 49 height 20
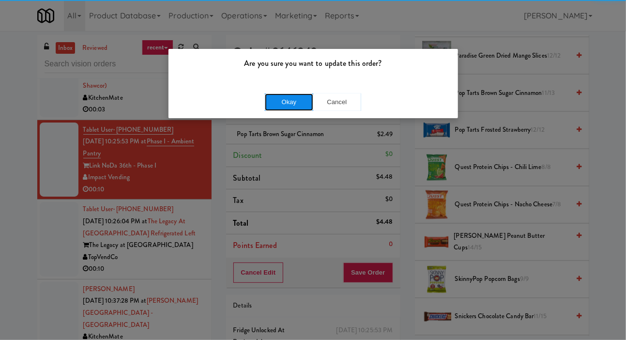
click at [292, 107] on button "Okay" at bounding box center [289, 101] width 48 height 17
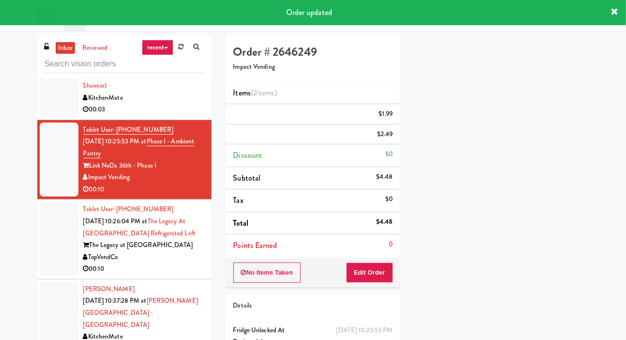
scroll to position [56, 0]
click at [47, 238] on div at bounding box center [59, 239] width 39 height 75
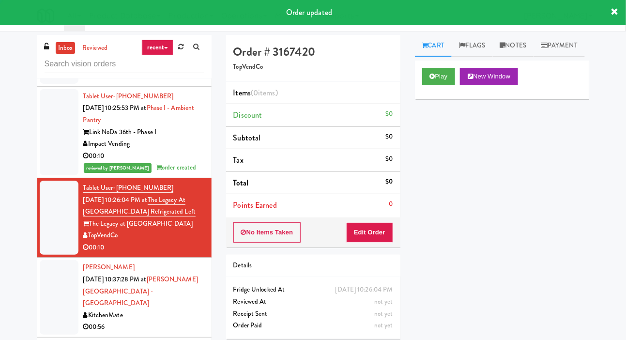
scroll to position [3011, 0]
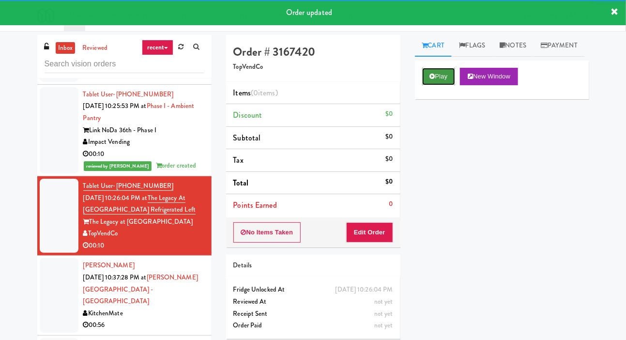
click at [439, 85] on button "Play" at bounding box center [438, 76] width 33 height 17
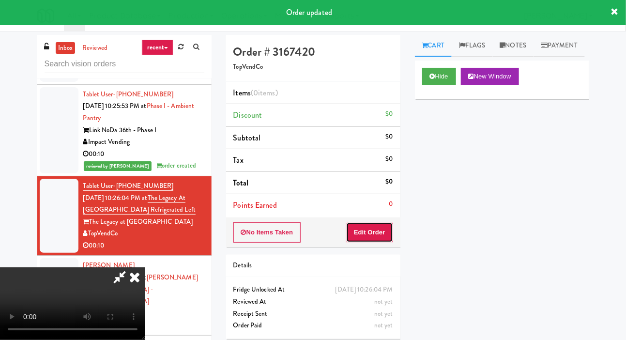
click at [362, 236] on button "Edit Order" at bounding box center [369, 232] width 47 height 20
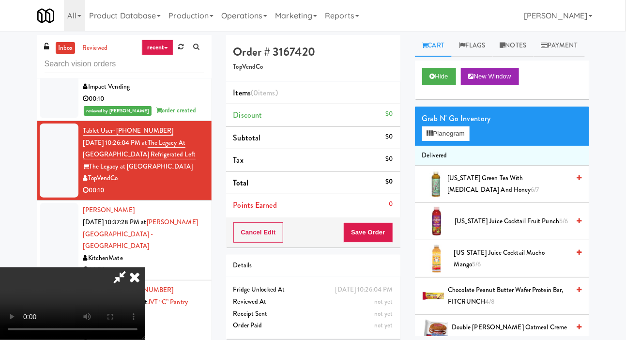
scroll to position [0, 0]
click at [450, 141] on button "Planogram" at bounding box center [445, 133] width 47 height 15
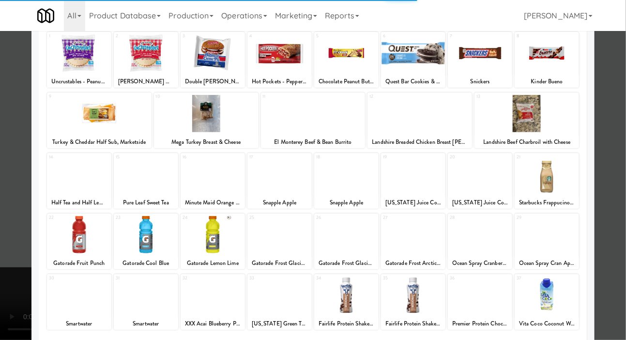
scroll to position [62, 0]
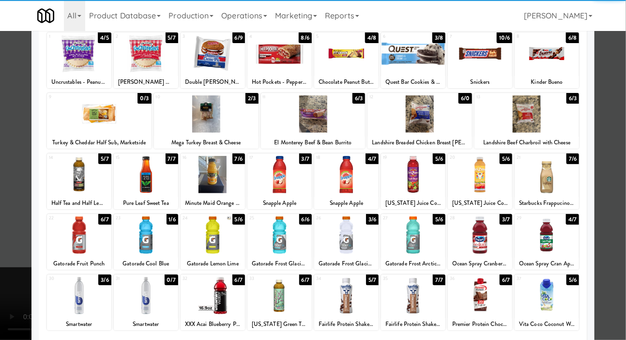
click at [492, 236] on div at bounding box center [480, 235] width 64 height 37
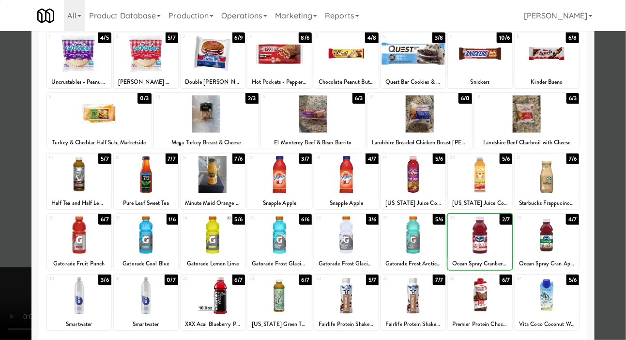
click at [10, 220] on div at bounding box center [313, 170] width 626 height 340
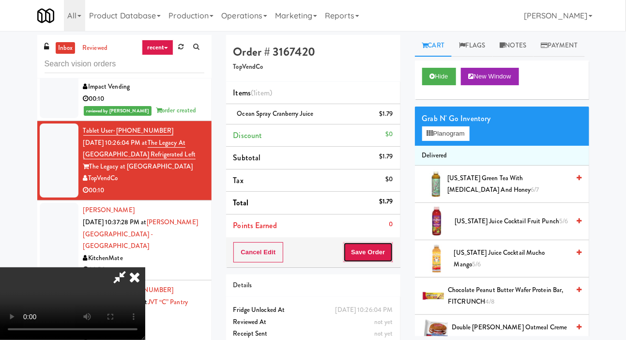
click at [390, 258] on button "Save Order" at bounding box center [367, 252] width 49 height 20
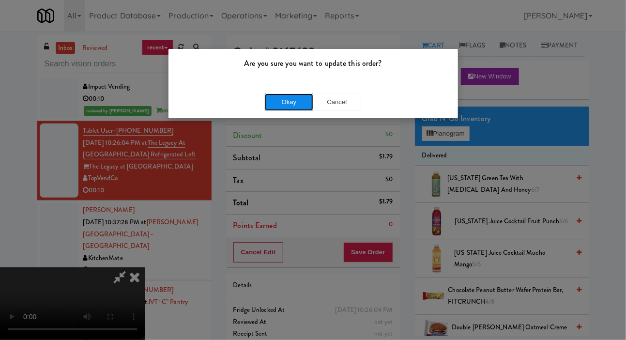
click at [297, 104] on button "Okay" at bounding box center [289, 101] width 48 height 17
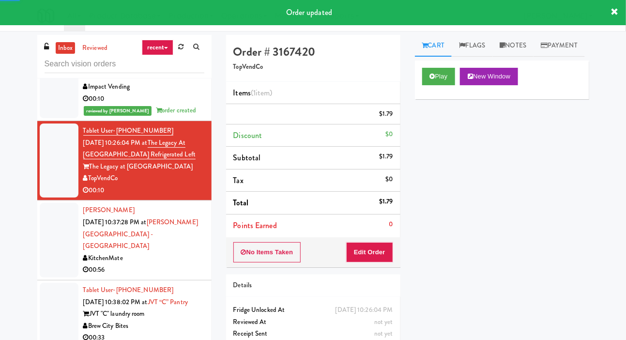
click at [42, 233] on div at bounding box center [59, 240] width 39 height 75
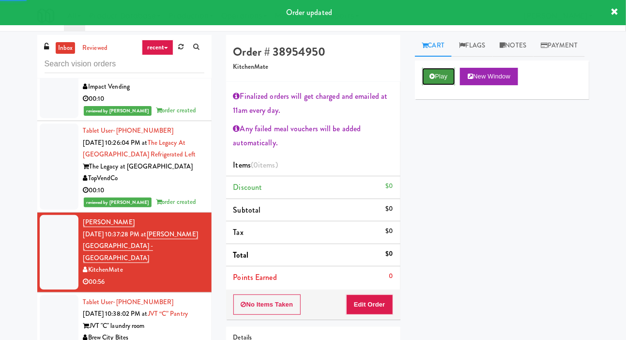
click at [432, 85] on button "Play" at bounding box center [438, 76] width 33 height 17
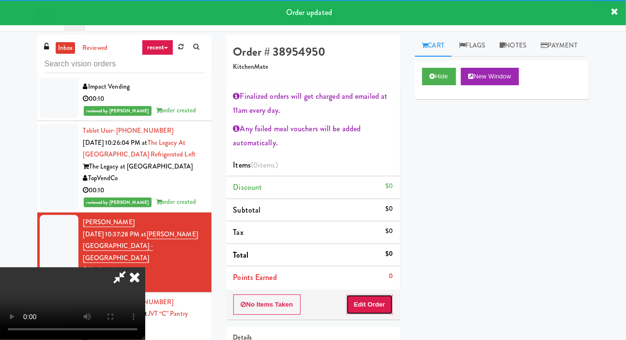
click at [372, 305] on button "Edit Order" at bounding box center [369, 305] width 47 height 20
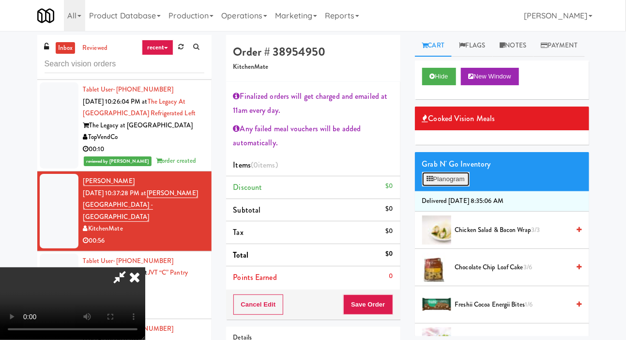
click at [447, 187] on button "Planogram" at bounding box center [445, 179] width 47 height 15
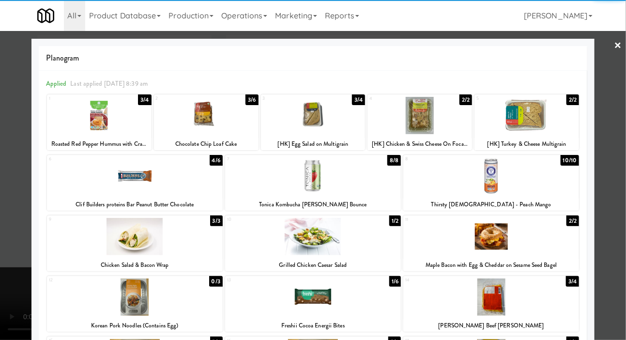
click at [179, 128] on div at bounding box center [206, 115] width 105 height 37
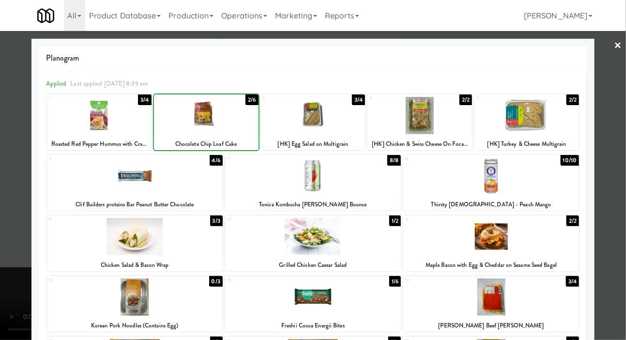
click at [8, 196] on div at bounding box center [313, 170] width 626 height 340
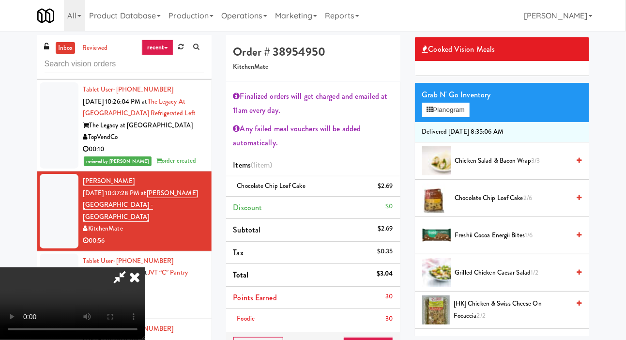
scroll to position [58, 0]
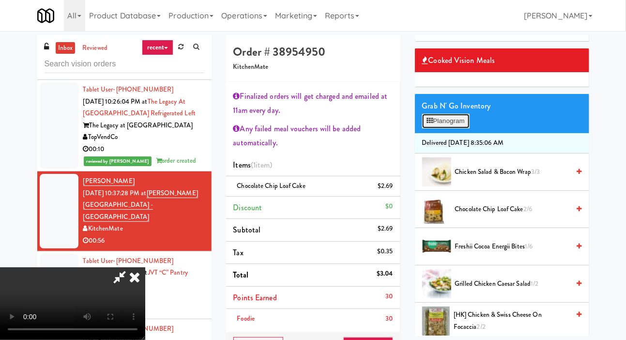
click at [445, 128] on button "Planogram" at bounding box center [445, 121] width 47 height 15
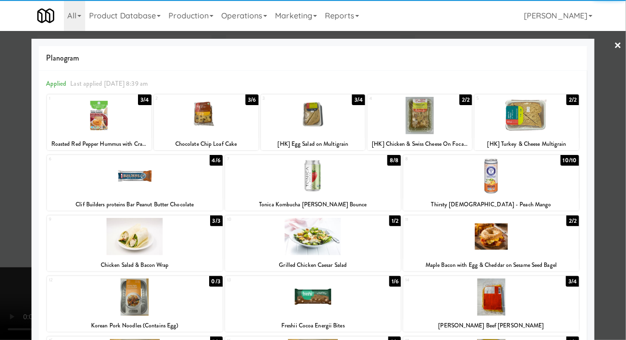
click at [93, 123] on div at bounding box center [99, 115] width 105 height 37
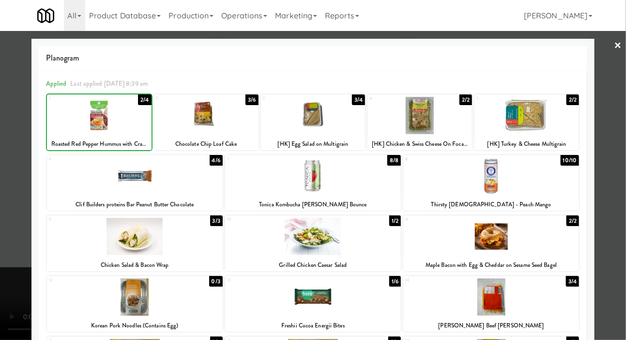
click at [8, 198] on div at bounding box center [313, 170] width 626 height 340
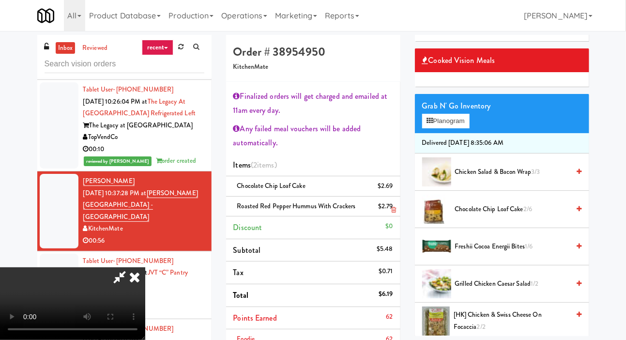
click at [389, 208] on div "$2.79" at bounding box center [385, 207] width 15 height 12
click at [391, 205] on link at bounding box center [392, 210] width 9 height 12
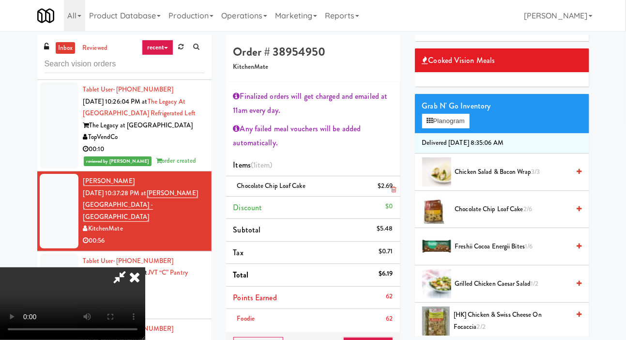
click at [393, 186] on li "Chocolate Chip Loaf Cake $2.69" at bounding box center [313, 186] width 174 height 20
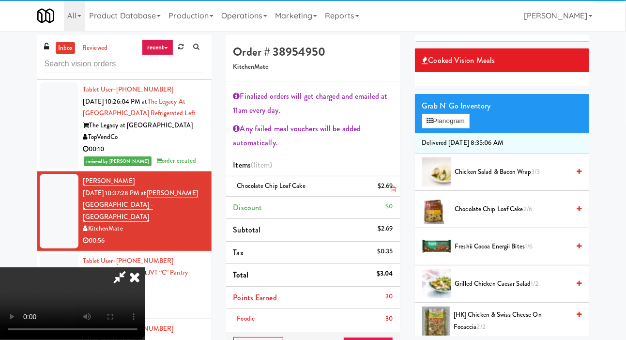
click at [392, 190] on icon at bounding box center [393, 190] width 5 height 6
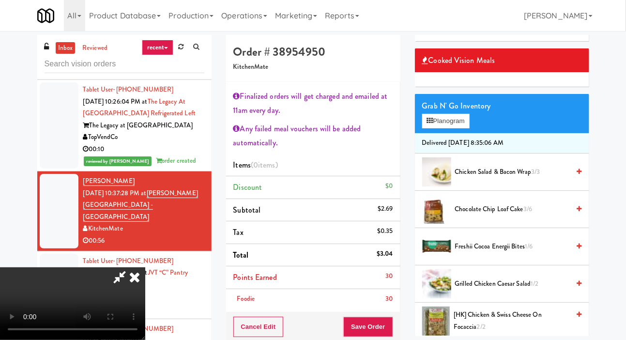
click at [501, 178] on span "Chicken Salad & Bacon Wrap 3/3" at bounding box center [512, 172] width 115 height 12
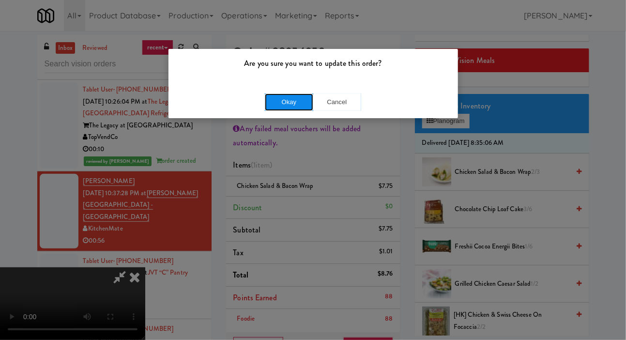
click at [297, 110] on button "Okay" at bounding box center [289, 101] width 48 height 17
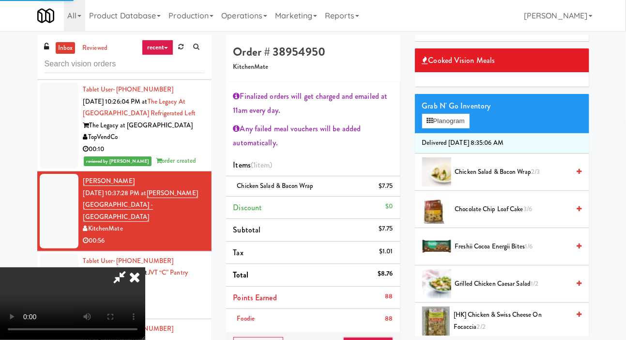
scroll to position [56, 0]
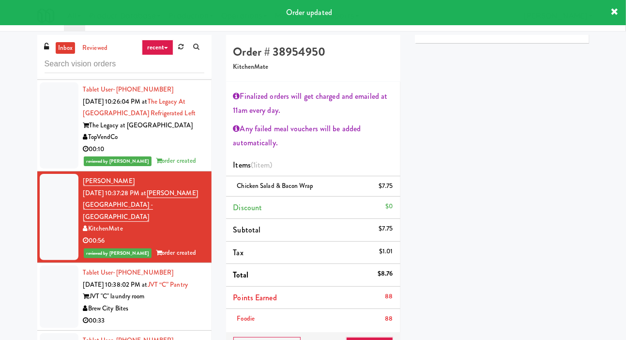
click at [49, 293] on div at bounding box center [59, 296] width 39 height 62
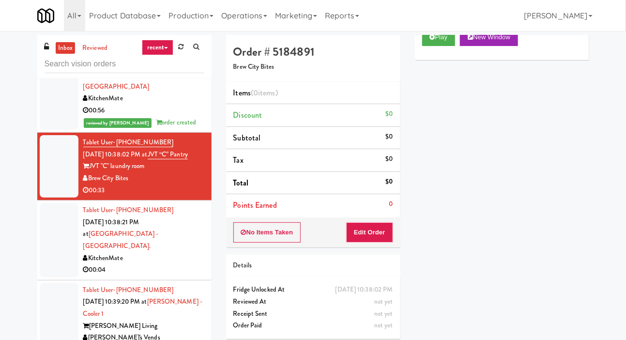
scroll to position [43, 0]
click at [446, 42] on button "Play" at bounding box center [438, 33] width 33 height 17
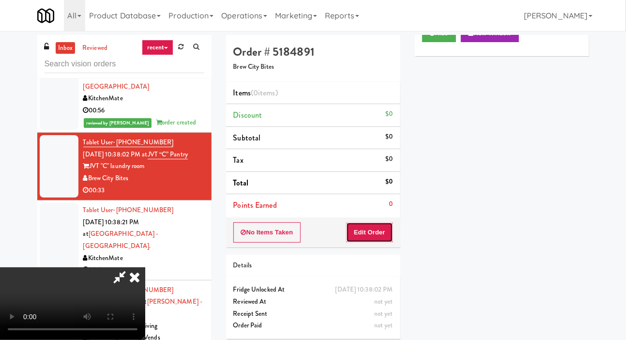
click at [375, 233] on button "Edit Order" at bounding box center [369, 232] width 47 height 20
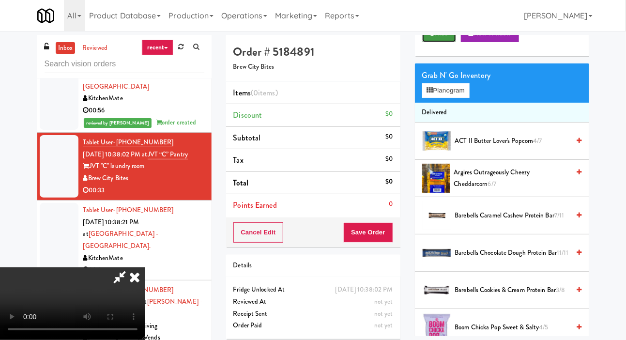
click at [428, 42] on button "Hide" at bounding box center [439, 33] width 34 height 17
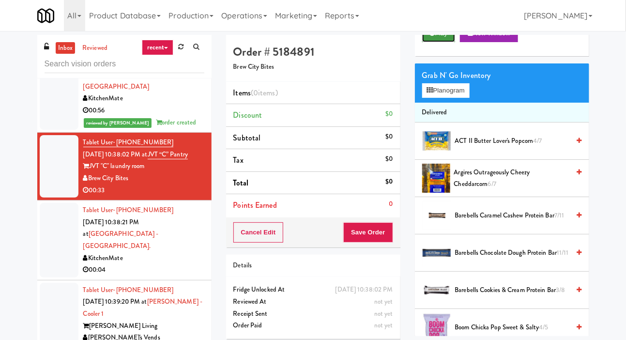
click at [431, 42] on button "Play" at bounding box center [438, 33] width 33 height 17
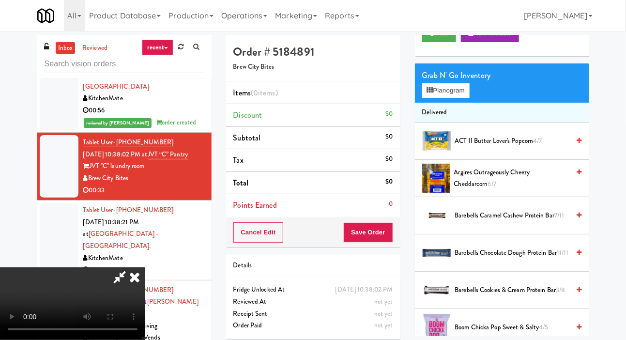
scroll to position [0, 0]
click at [552, 147] on span "ACT II Butter Lover's Popcorn 4/7" at bounding box center [512, 141] width 115 height 12
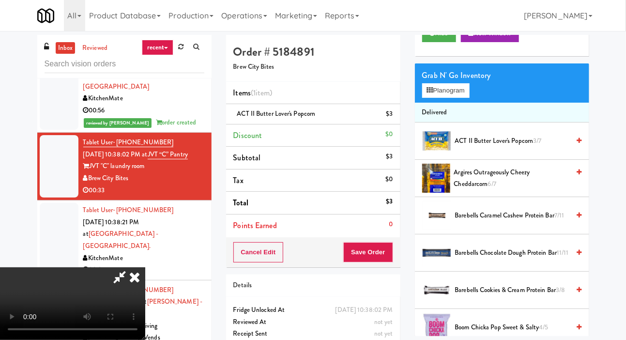
scroll to position [35, 0]
click at [386, 251] on button "Save Order" at bounding box center [367, 252] width 49 height 20
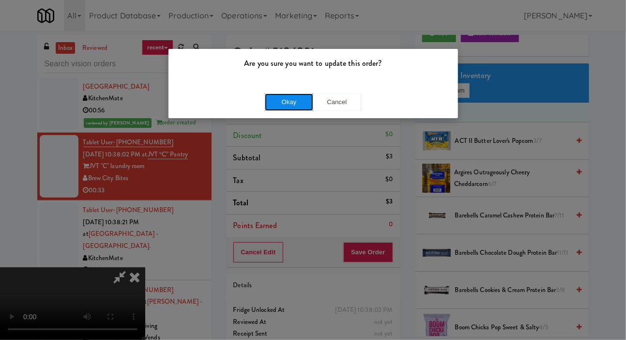
click at [291, 97] on button "Okay" at bounding box center [289, 101] width 48 height 17
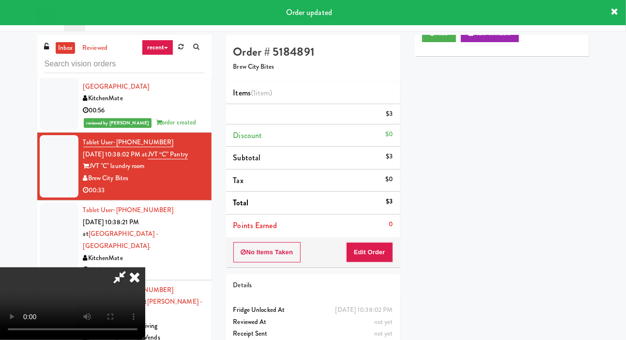
scroll to position [0, 0]
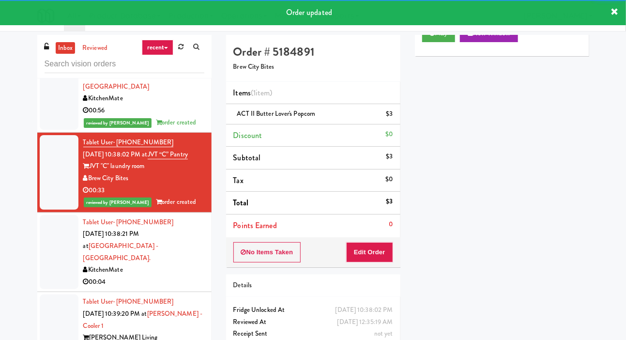
click at [40, 234] on div at bounding box center [59, 252] width 39 height 75
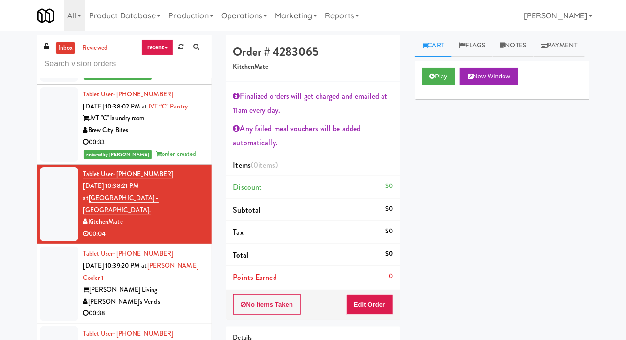
scroll to position [3286, 0]
click at [438, 85] on button "Play" at bounding box center [438, 76] width 33 height 17
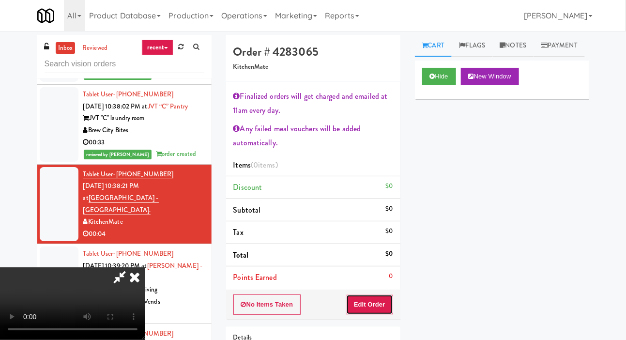
click at [381, 295] on button "Edit Order" at bounding box center [369, 305] width 47 height 20
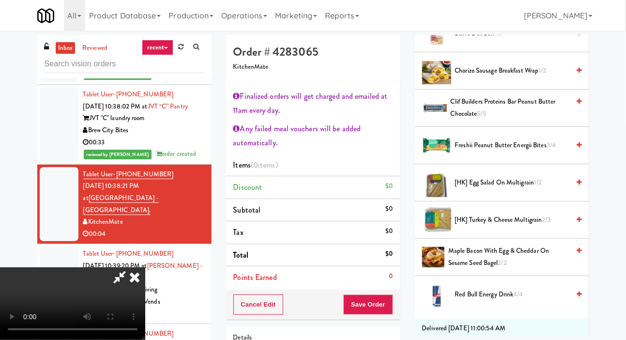
scroll to position [198, 0]
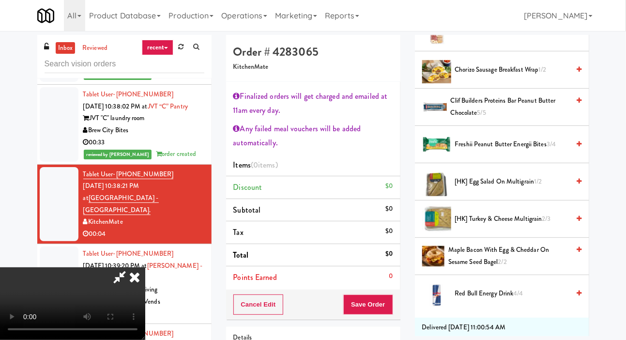
click at [543, 225] on span "[HK] Turkey & Cheese Multigrain 2/3" at bounding box center [512, 219] width 115 height 12
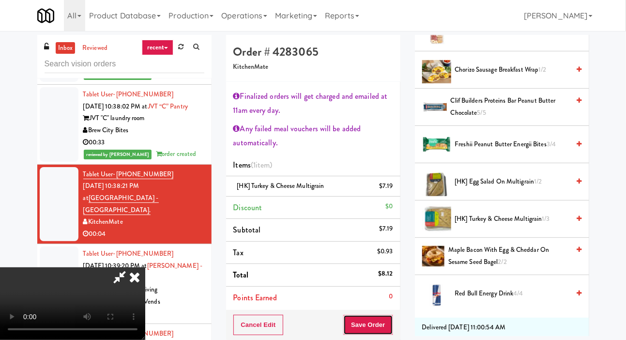
click at [385, 324] on button "Save Order" at bounding box center [367, 325] width 49 height 20
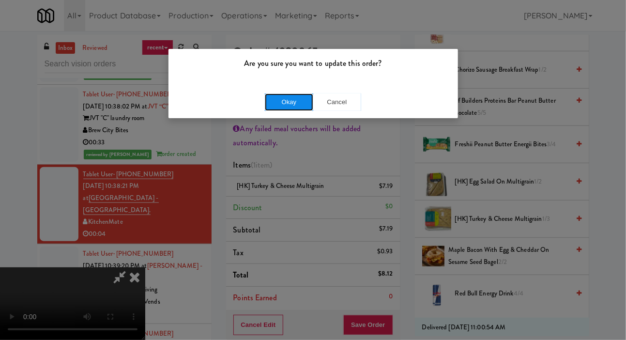
click at [284, 108] on button "Okay" at bounding box center [289, 101] width 48 height 17
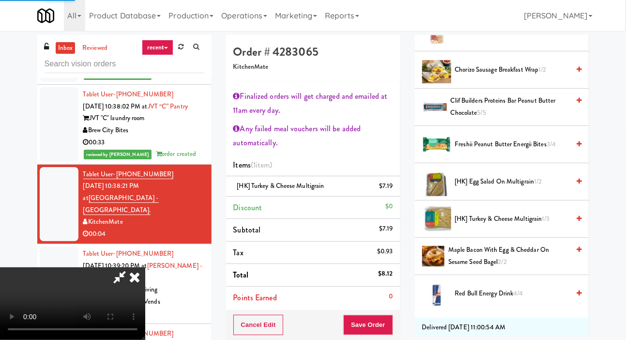
scroll to position [56, 0]
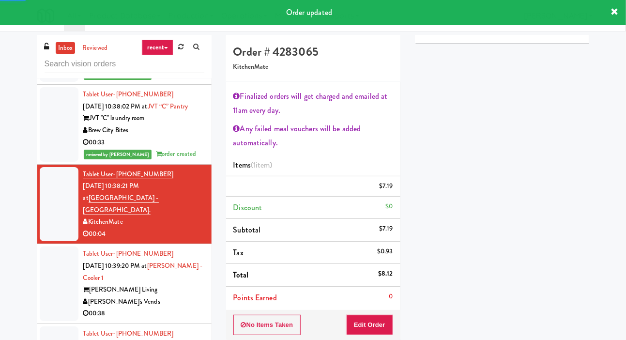
click at [48, 284] on div at bounding box center [59, 284] width 39 height 75
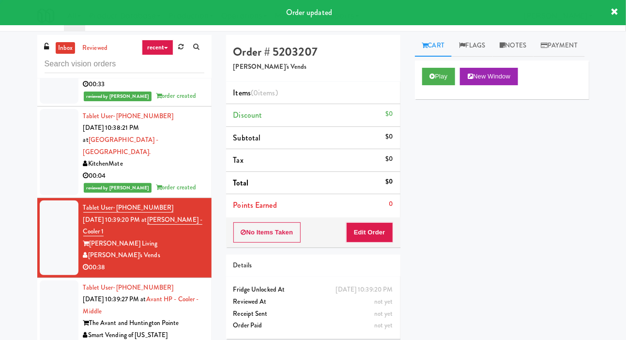
scroll to position [3348, 0]
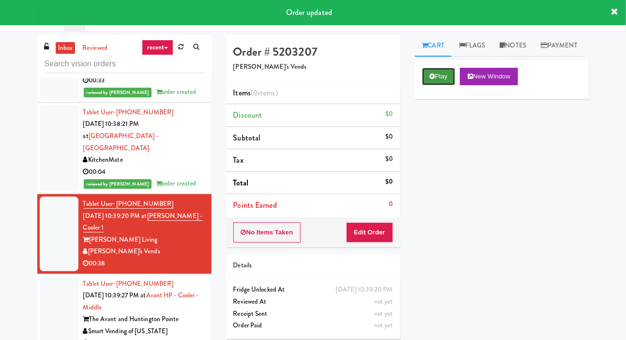
click at [436, 85] on button "Play" at bounding box center [438, 76] width 33 height 17
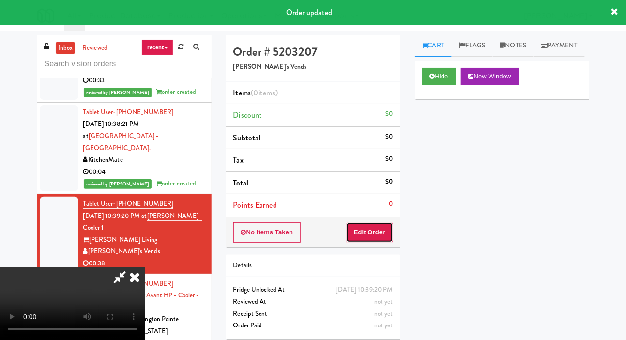
click at [379, 240] on button "Edit Order" at bounding box center [369, 232] width 47 height 20
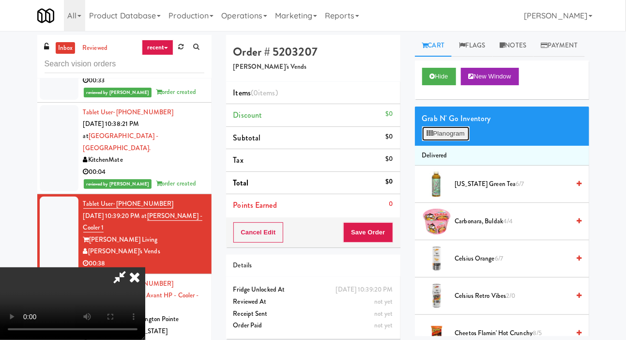
click at [456, 141] on button "Planogram" at bounding box center [445, 133] width 47 height 15
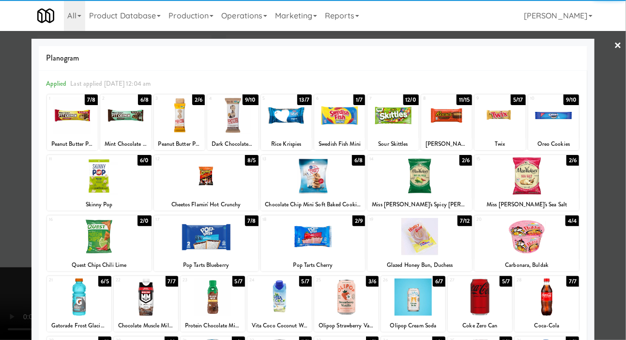
click at [493, 304] on div at bounding box center [480, 297] width 64 height 37
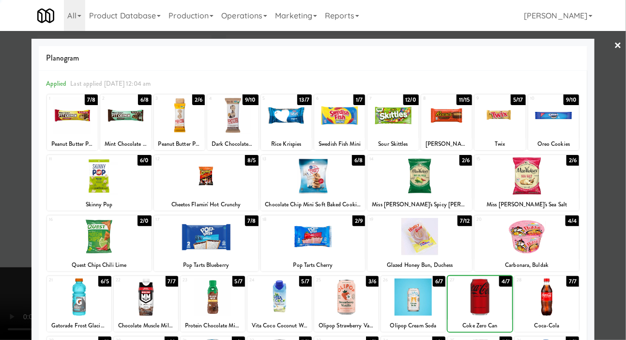
click at [8, 266] on div at bounding box center [313, 170] width 626 height 340
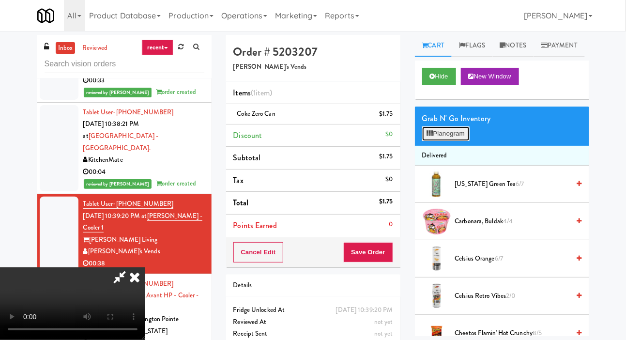
click at [448, 141] on button "Planogram" at bounding box center [445, 133] width 47 height 15
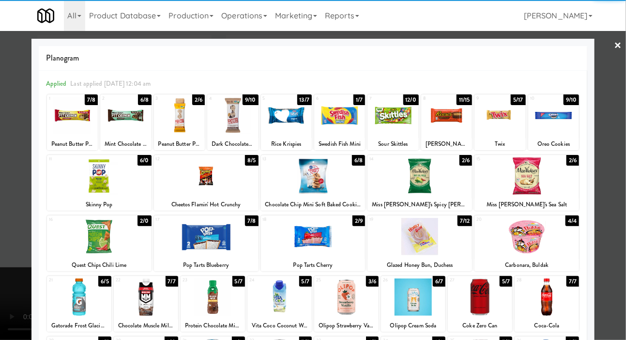
click at [424, 300] on div at bounding box center [413, 297] width 64 height 37
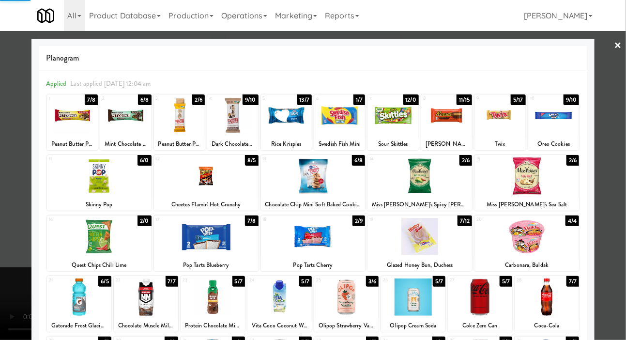
click at [10, 276] on div at bounding box center [313, 170] width 626 height 340
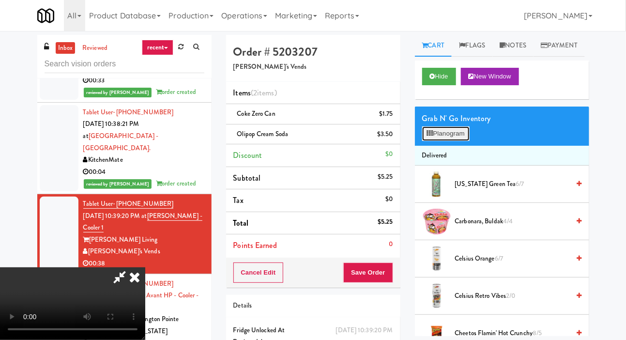
click at [451, 141] on button "Planogram" at bounding box center [445, 133] width 47 height 15
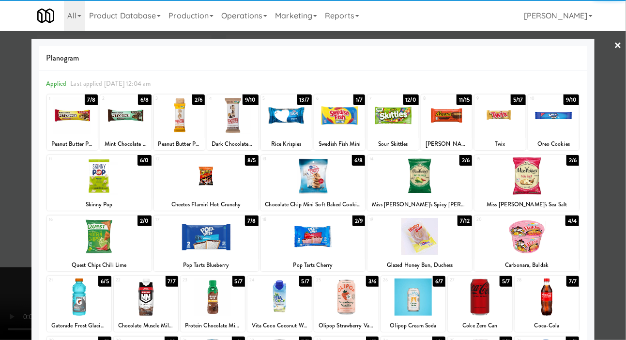
click at [182, 243] on div at bounding box center [206, 236] width 105 height 37
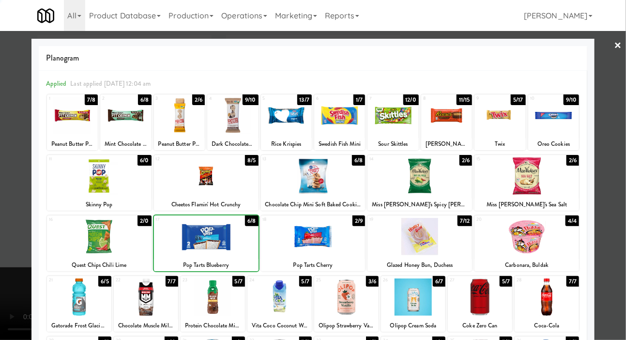
click at [7, 264] on div at bounding box center [313, 170] width 626 height 340
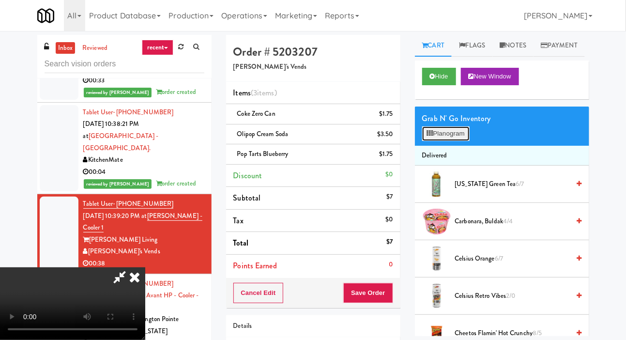
click at [453, 141] on button "Planogram" at bounding box center [445, 133] width 47 height 15
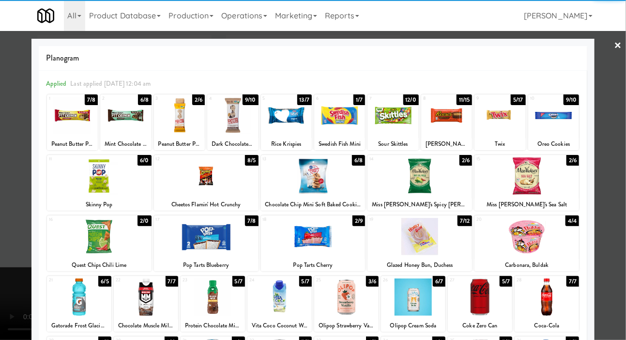
click at [558, 185] on div at bounding box center [527, 175] width 105 height 37
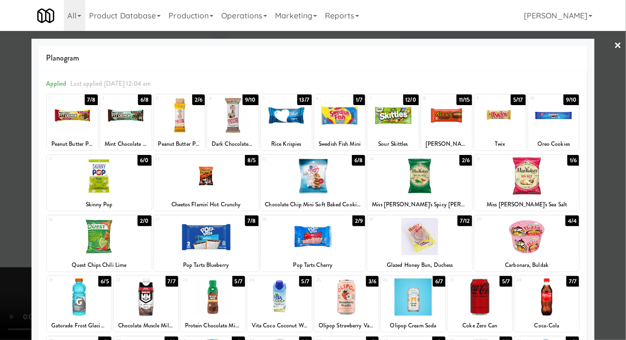
click at [17, 281] on div at bounding box center [313, 170] width 626 height 340
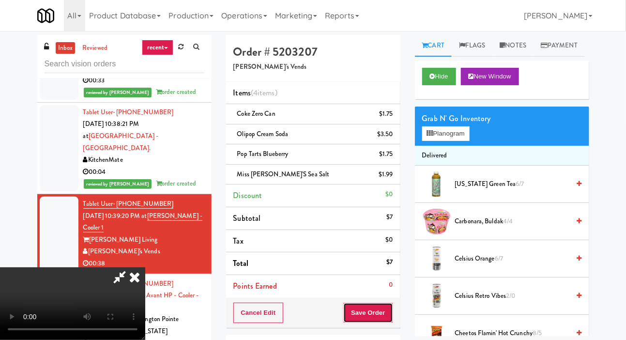
click at [392, 311] on button "Save Order" at bounding box center [367, 313] width 49 height 20
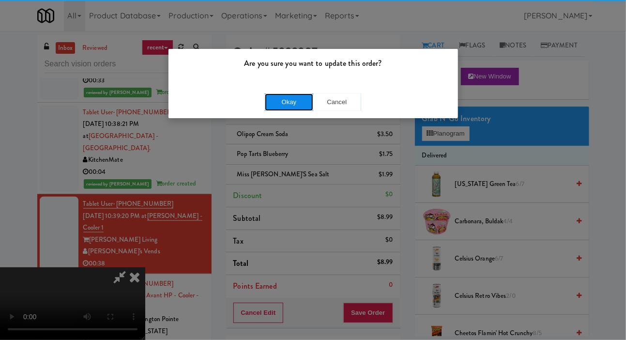
click at [296, 108] on button "Okay" at bounding box center [289, 101] width 48 height 17
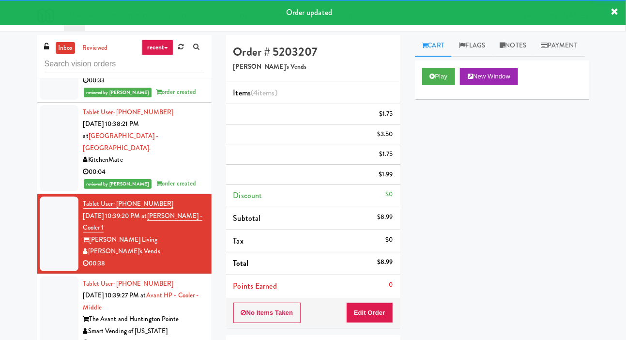
click at [46, 306] on div at bounding box center [59, 314] width 39 height 75
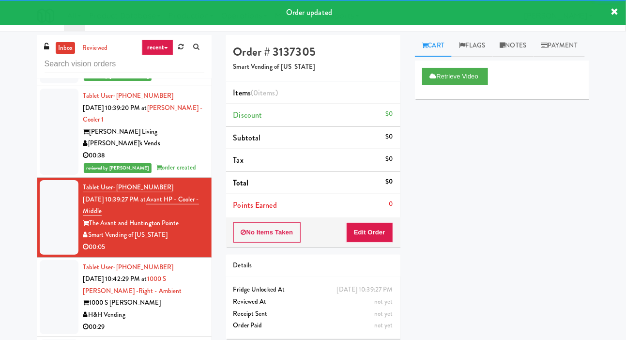
click at [45, 297] on div at bounding box center [59, 297] width 39 height 75
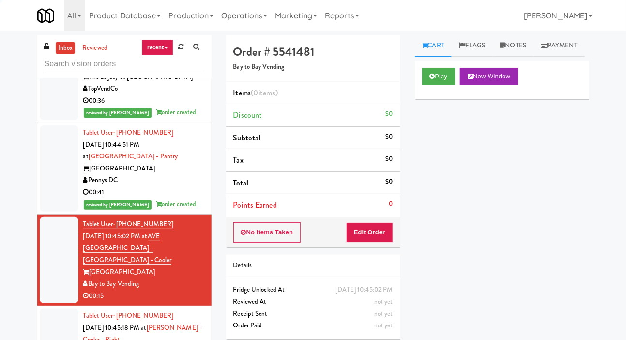
click at [47, 317] on div at bounding box center [59, 346] width 39 height 75
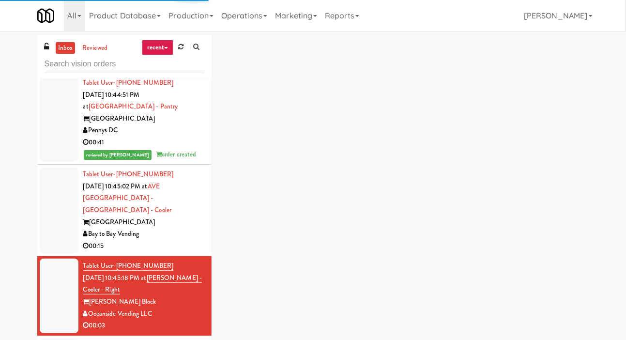
scroll to position [3823, 0]
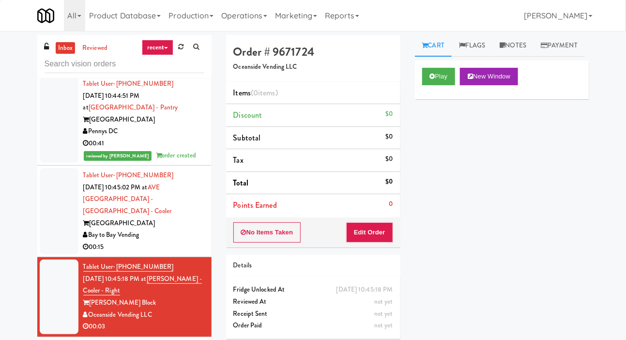
click at [43, 219] on div at bounding box center [59, 211] width 39 height 86
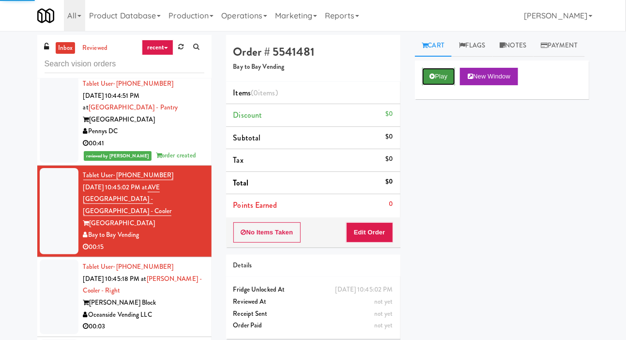
click at [430, 85] on button "Play" at bounding box center [438, 76] width 33 height 17
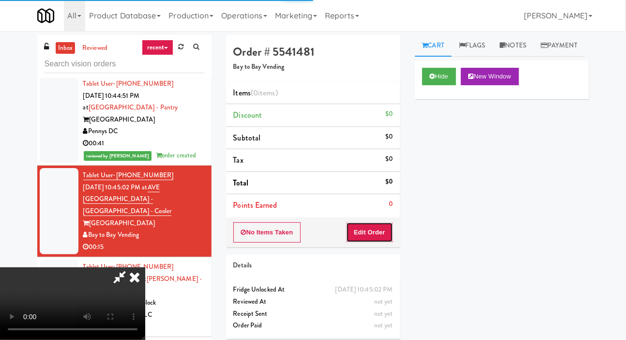
click at [378, 238] on button "Edit Order" at bounding box center [369, 232] width 47 height 20
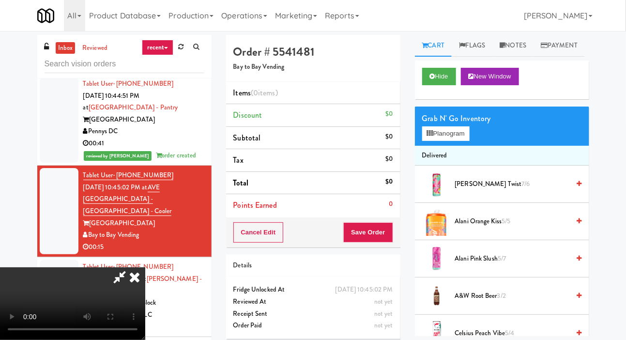
click at [530, 302] on span "A&W Root Beer 3/2" at bounding box center [512, 296] width 115 height 12
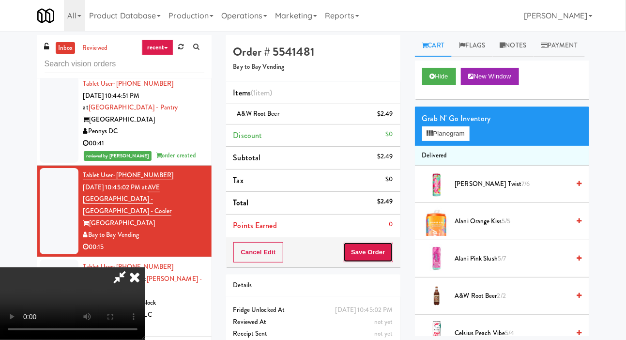
click at [386, 252] on button "Save Order" at bounding box center [367, 252] width 49 height 20
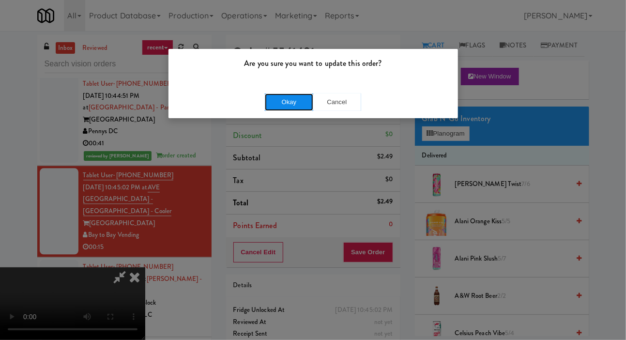
click at [277, 101] on button "Okay" at bounding box center [289, 101] width 48 height 17
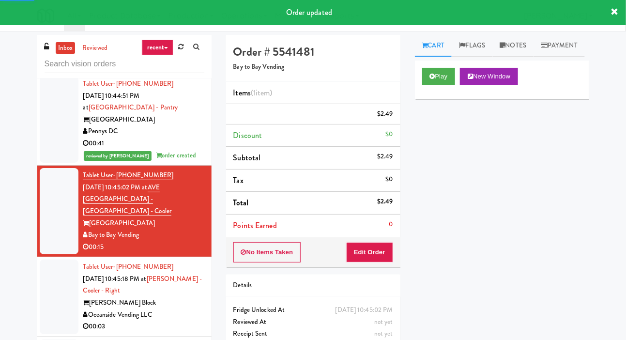
click at [46, 264] on div at bounding box center [59, 297] width 39 height 75
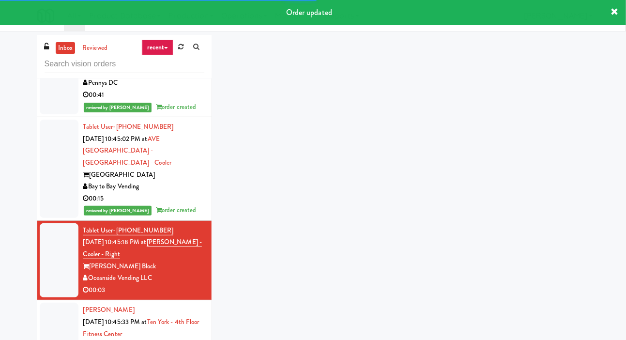
scroll to position [3881, 0]
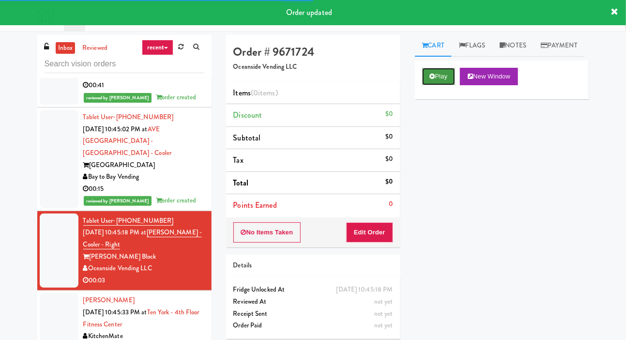
click at [434, 79] on icon at bounding box center [432, 76] width 5 height 6
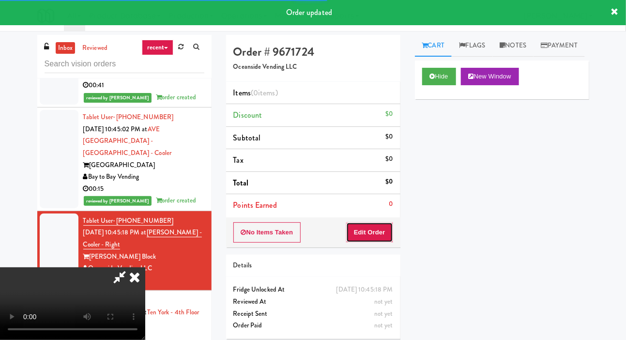
click at [378, 236] on button "Edit Order" at bounding box center [369, 232] width 47 height 20
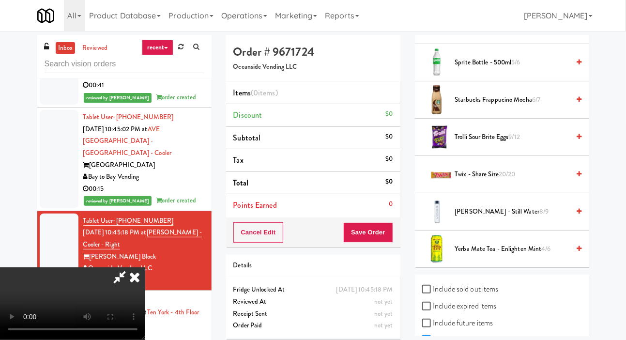
scroll to position [1213, 0]
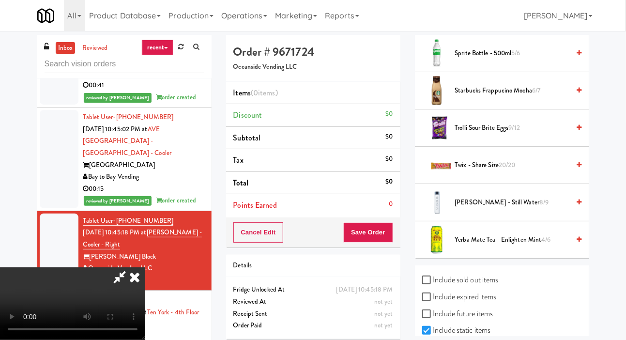
click at [526, 171] on span "Twix - Share Size 20/20" at bounding box center [512, 165] width 115 height 12
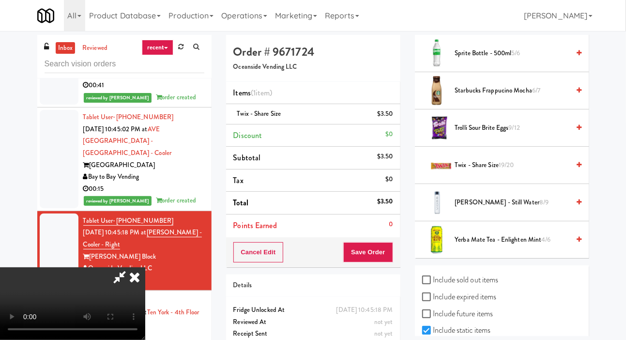
click at [545, 171] on span "Twix - Share Size 19/20" at bounding box center [512, 165] width 115 height 12
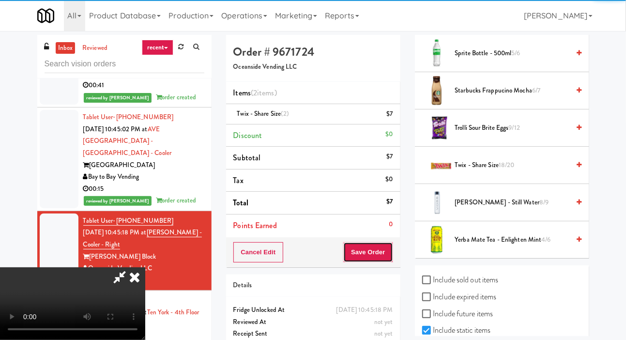
click at [391, 259] on button "Save Order" at bounding box center [367, 252] width 49 height 20
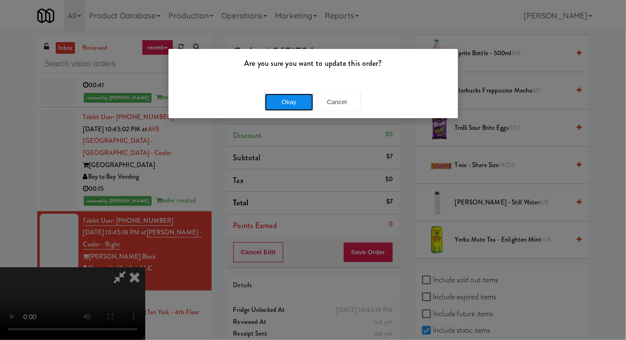
click at [299, 95] on button "Okay" at bounding box center [289, 101] width 48 height 17
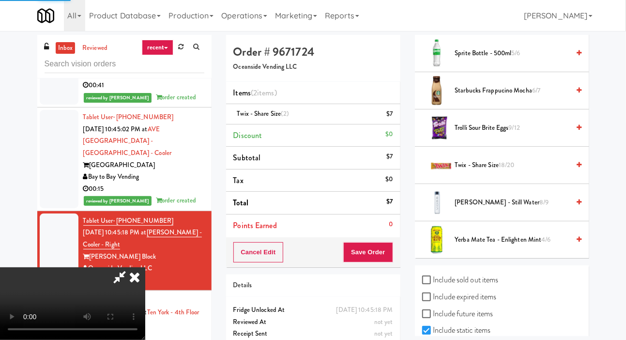
scroll to position [56, 0]
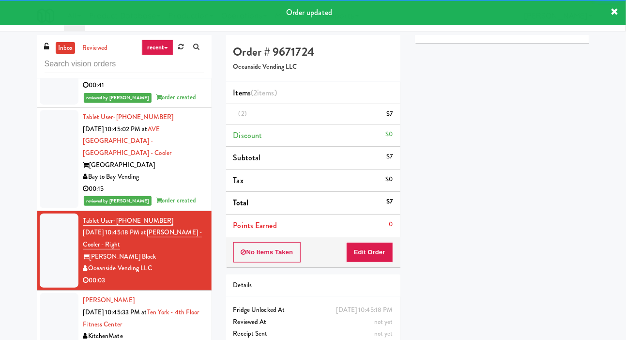
click at [49, 302] on div at bounding box center [59, 324] width 39 height 62
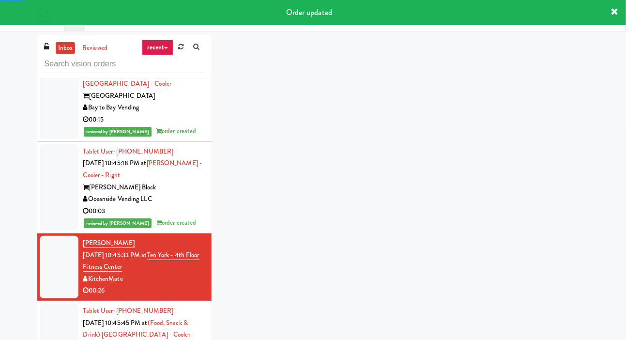
scroll to position [3949, 0]
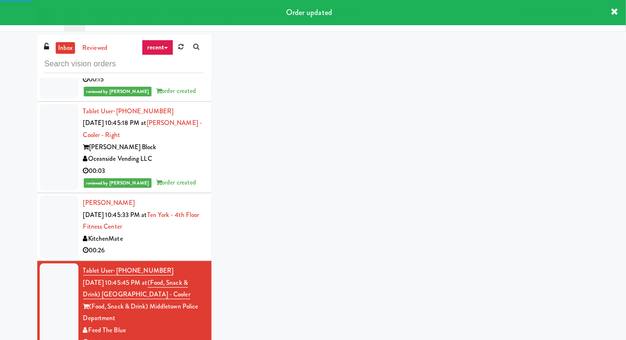
scroll to position [4006, 0]
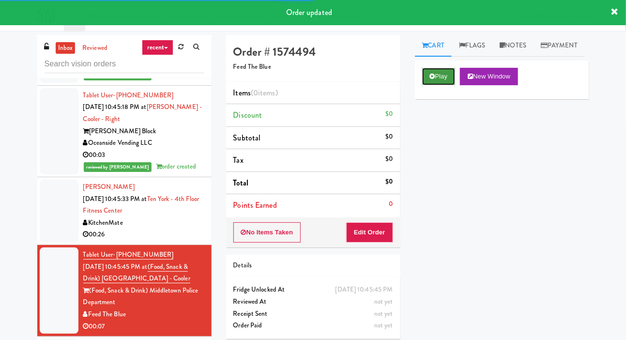
click at [424, 85] on button "Play" at bounding box center [438, 76] width 33 height 17
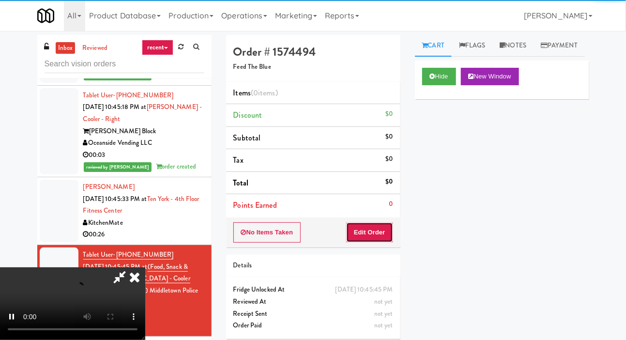
click at [369, 241] on button "Edit Order" at bounding box center [369, 232] width 47 height 20
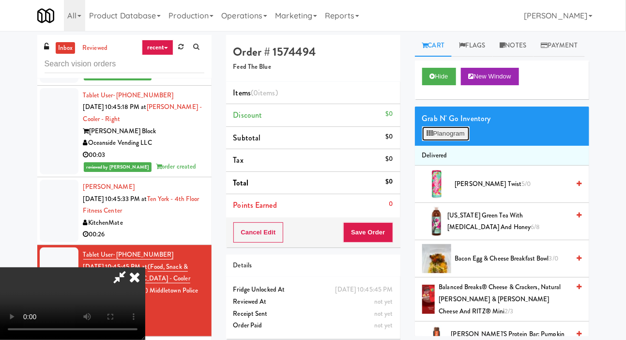
click at [447, 141] on button "Planogram" at bounding box center [445, 133] width 47 height 15
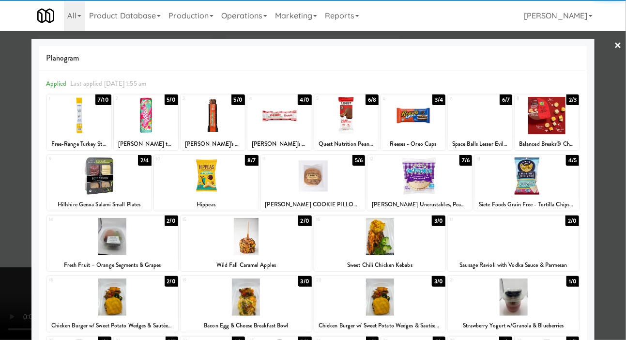
click at [196, 247] on div at bounding box center [246, 236] width 131 height 37
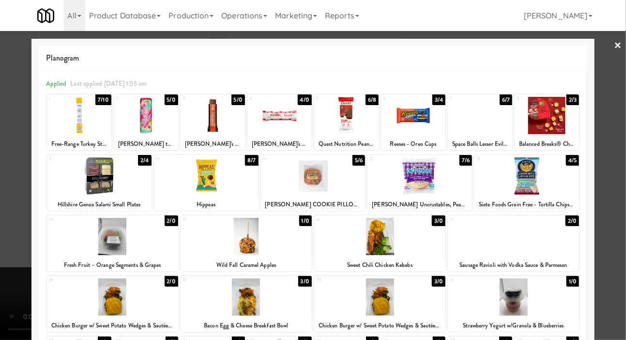
click at [13, 272] on div at bounding box center [313, 170] width 626 height 340
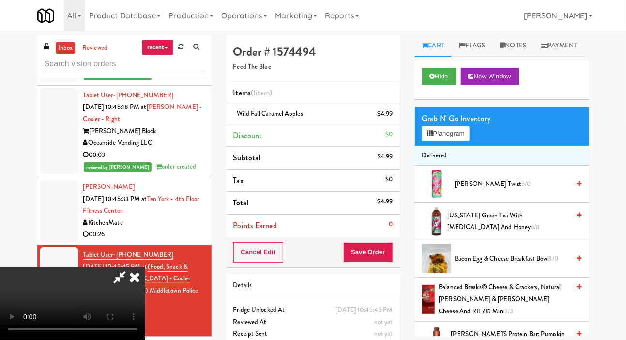
click at [545, 233] on span "[US_STATE] Green Tea with [MEDICAL_DATA] and Honey 6/8" at bounding box center [509, 222] width 122 height 24
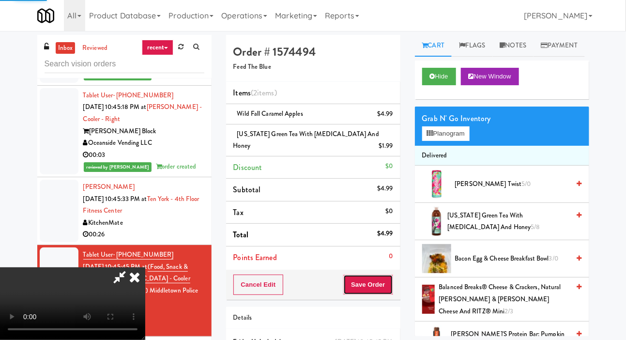
click at [387, 276] on button "Save Order" at bounding box center [367, 285] width 49 height 20
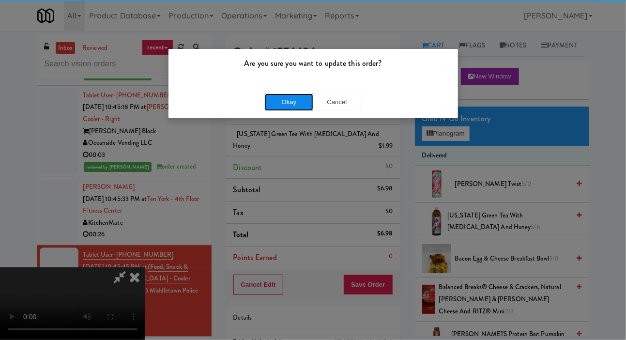
click at [289, 108] on button "Okay" at bounding box center [289, 101] width 48 height 17
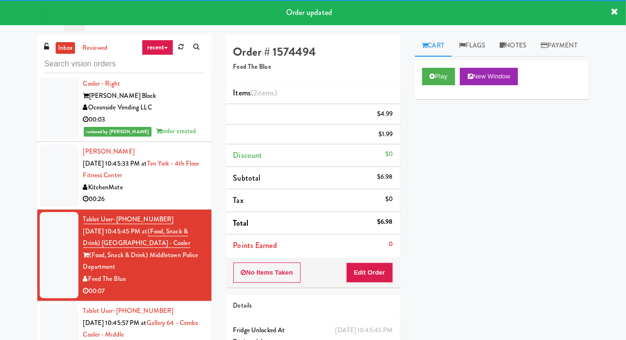
scroll to position [4060, 0]
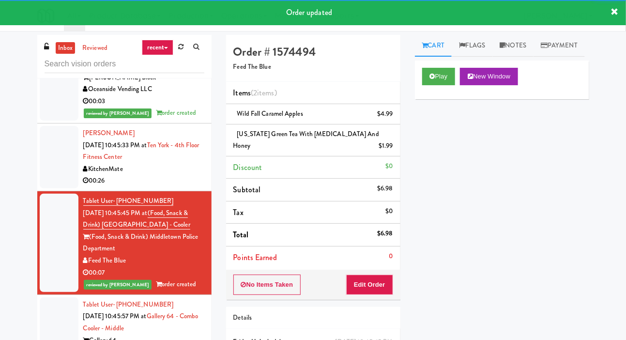
click at [59, 140] on div at bounding box center [59, 157] width 39 height 62
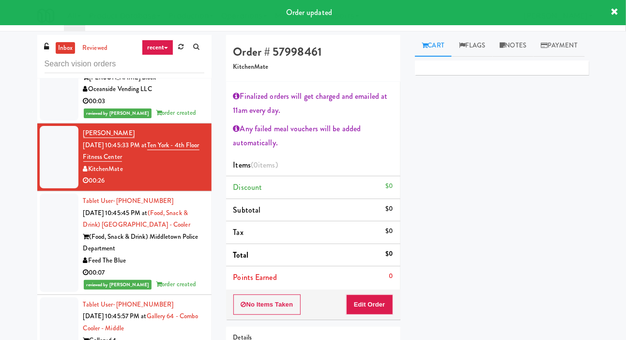
click at [54, 306] on div at bounding box center [59, 334] width 39 height 75
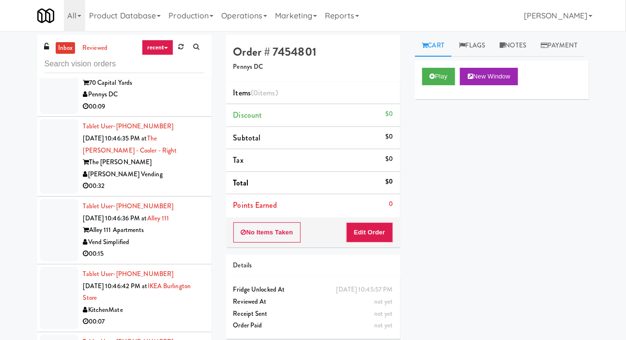
click at [48, 275] on div at bounding box center [59, 298] width 39 height 62
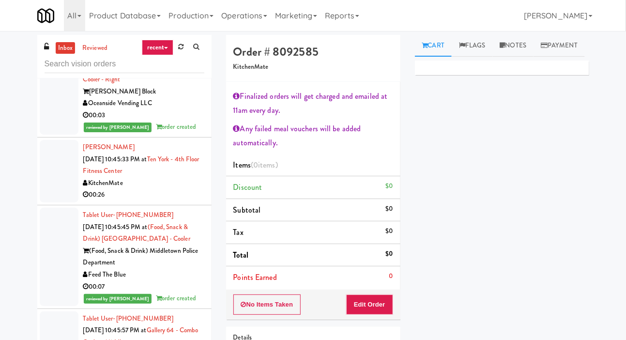
scroll to position [4047, 0]
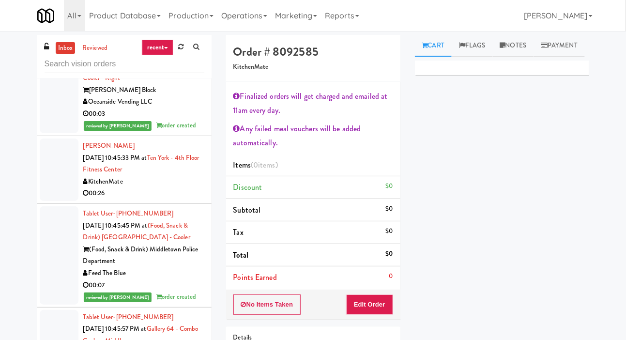
click at [56, 155] on div at bounding box center [59, 170] width 39 height 62
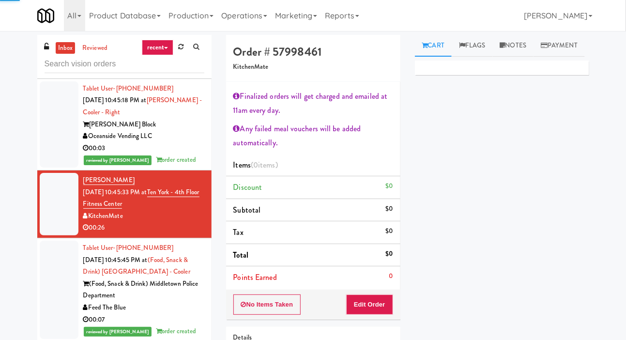
scroll to position [4011, 0]
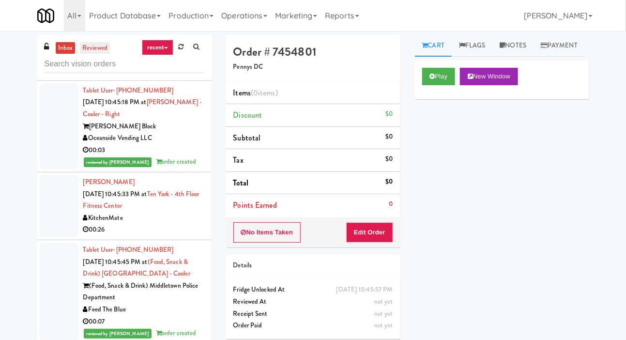
click at [90, 47] on link "reviewed" at bounding box center [95, 48] width 30 height 12
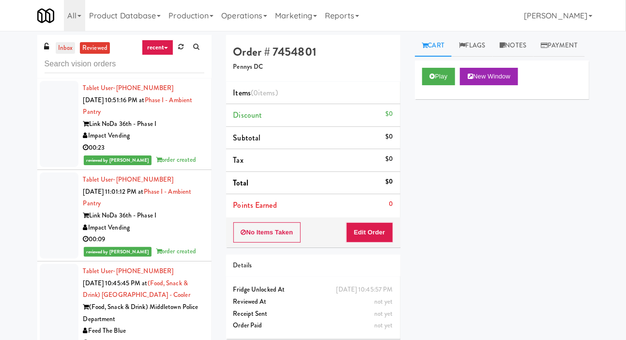
click at [70, 49] on link "inbox" at bounding box center [66, 48] width 20 height 12
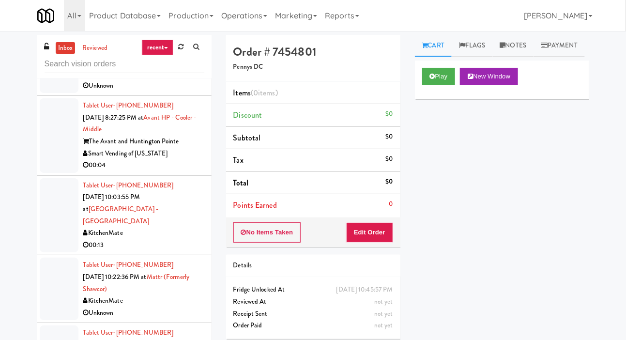
scroll to position [613, 0]
click at [50, 212] on div at bounding box center [59, 215] width 39 height 75
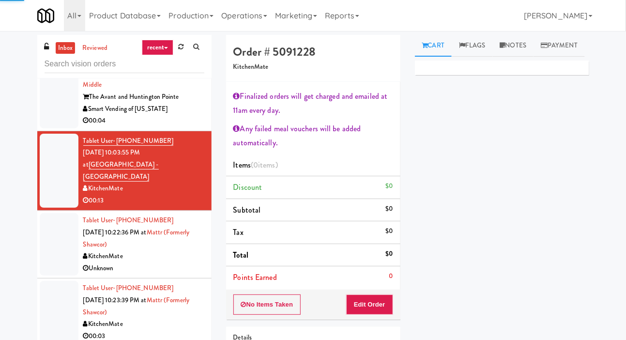
click at [51, 219] on div at bounding box center [59, 244] width 39 height 62
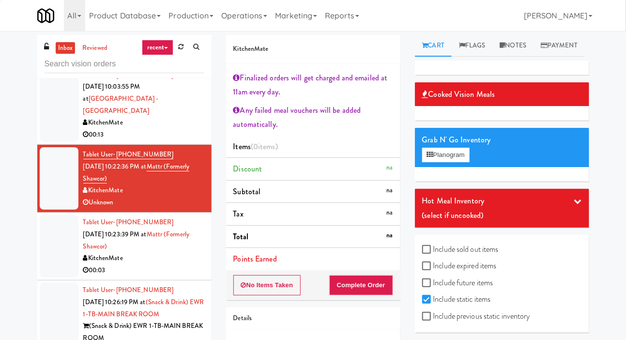
click at [54, 231] on div at bounding box center [59, 246] width 39 height 62
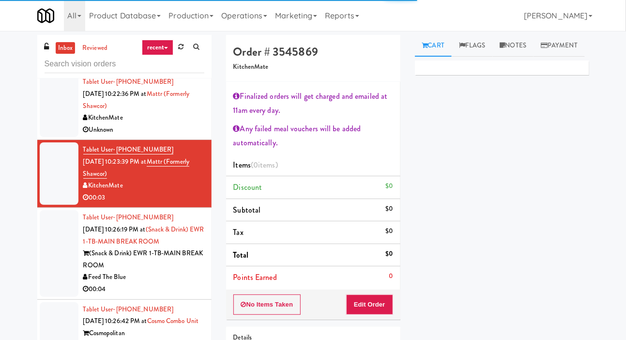
click at [53, 226] on div at bounding box center [59, 253] width 39 height 86
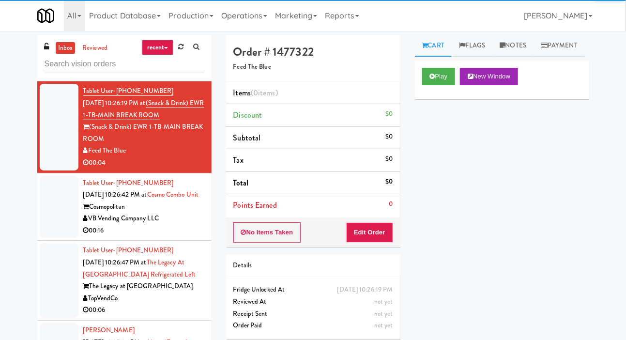
click at [51, 216] on div at bounding box center [59, 207] width 39 height 62
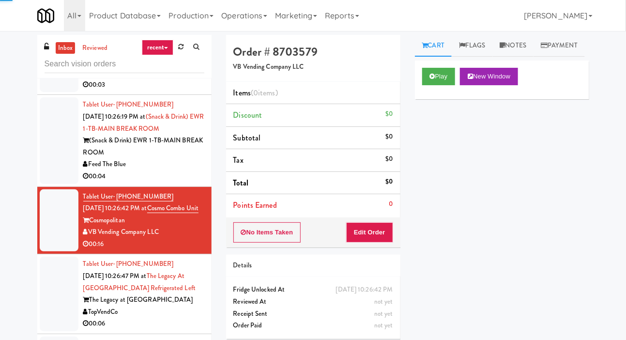
scroll to position [896, 0]
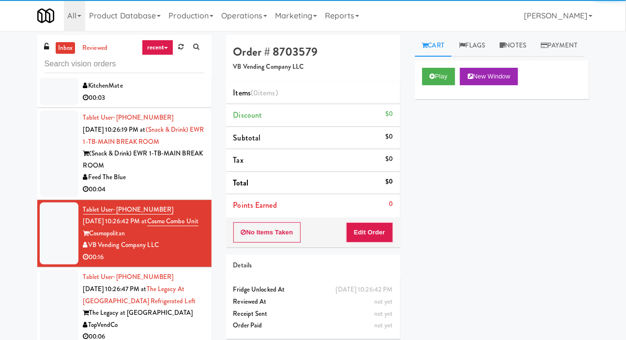
click at [42, 160] on div at bounding box center [59, 153] width 39 height 86
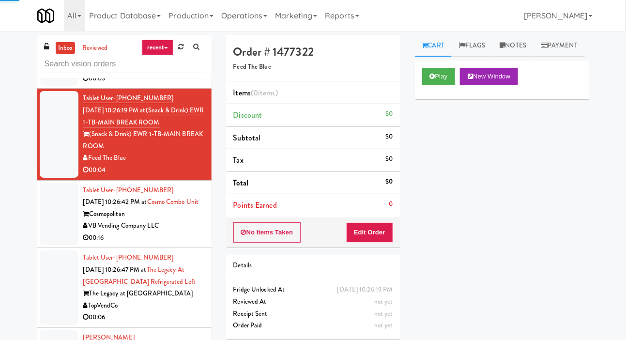
scroll to position [928, 0]
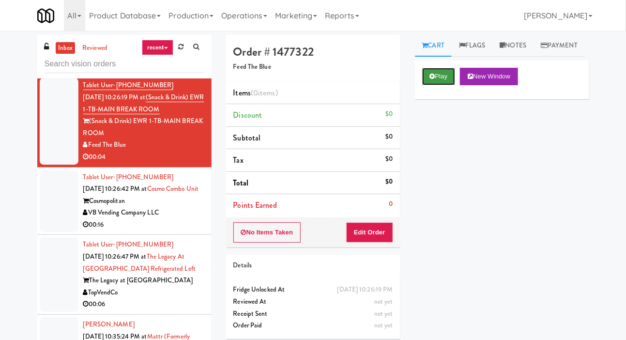
click at [438, 85] on button "Play" at bounding box center [438, 76] width 33 height 17
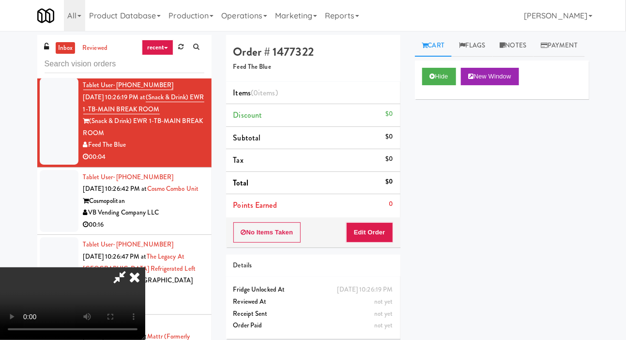
click at [406, 228] on div "Order # 1477322 Feed The Blue Items (0 items ) Discount $0 Subtotal $0 Tax $0 T…" at bounding box center [313, 190] width 189 height 311
click at [389, 223] on button "Edit Order" at bounding box center [369, 232] width 47 height 20
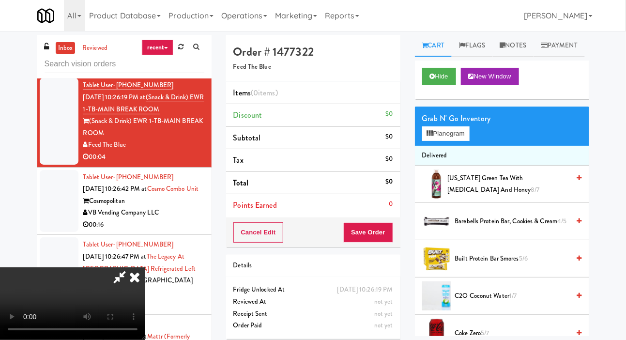
scroll to position [0, 0]
click at [455, 141] on button "Planogram" at bounding box center [445, 133] width 47 height 15
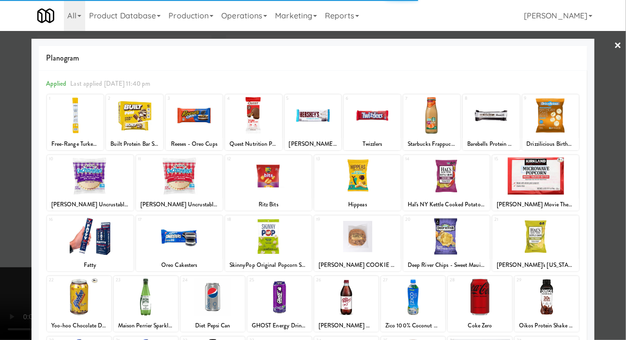
click at [168, 178] on div at bounding box center [179, 175] width 87 height 37
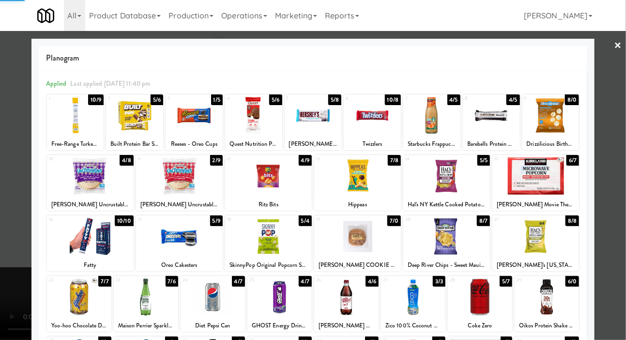
click at [4, 184] on div at bounding box center [313, 170] width 626 height 340
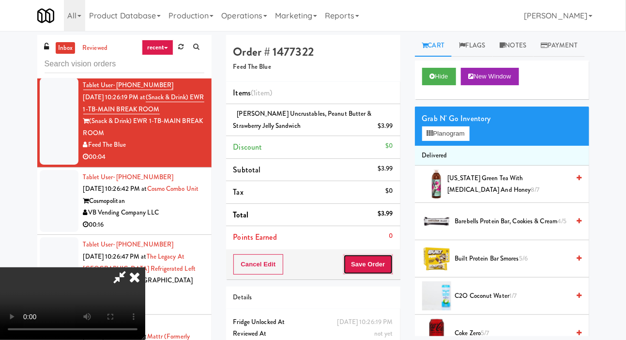
click at [390, 265] on button "Save Order" at bounding box center [367, 264] width 49 height 20
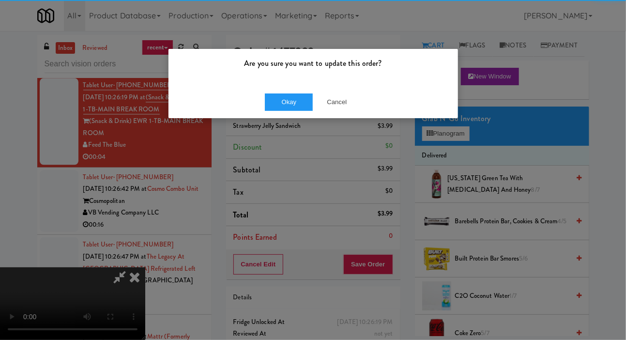
click at [283, 86] on div "Okay Cancel" at bounding box center [314, 102] width 290 height 32
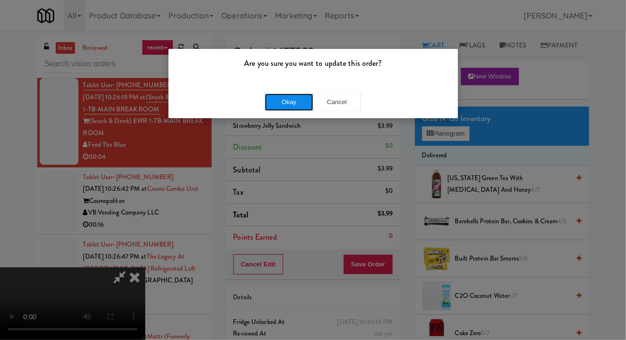
click at [290, 103] on button "Okay" at bounding box center [289, 101] width 48 height 17
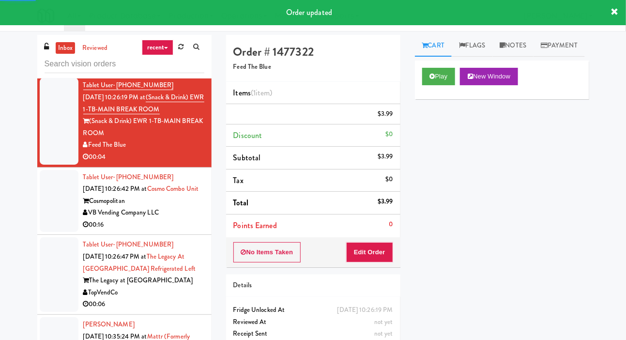
click at [47, 212] on div at bounding box center [59, 201] width 39 height 62
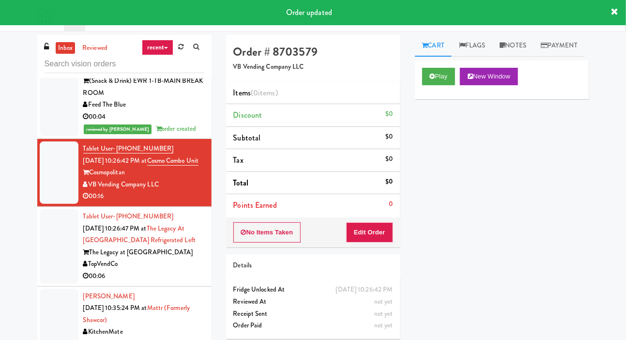
scroll to position [968, 0]
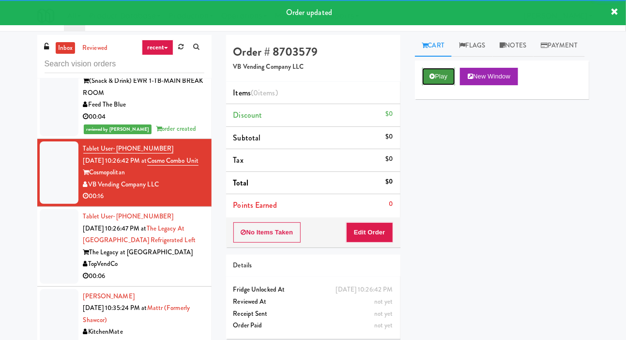
click at [437, 85] on button "Play" at bounding box center [438, 76] width 33 height 17
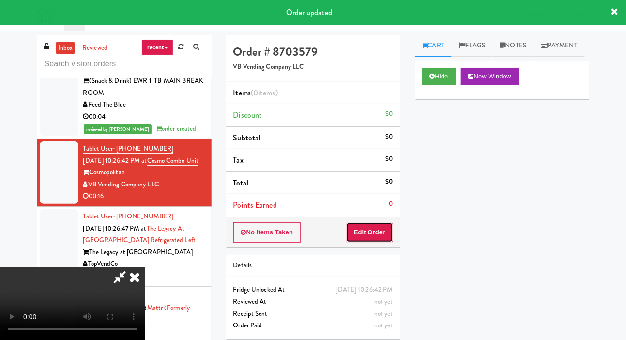
click at [367, 228] on button "Edit Order" at bounding box center [369, 232] width 47 height 20
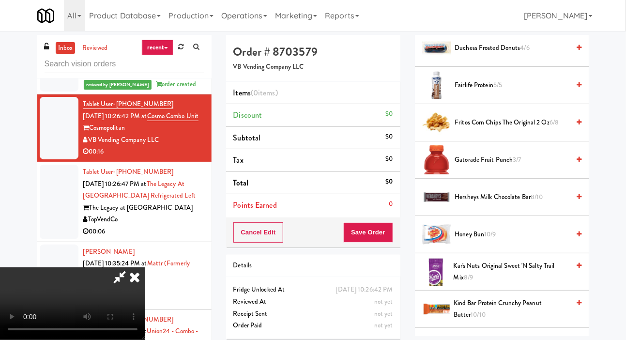
scroll to position [546, 0]
click at [495, 203] on span "Hersheys Milk Chocolate Bar 8/10" at bounding box center [512, 197] width 115 height 12
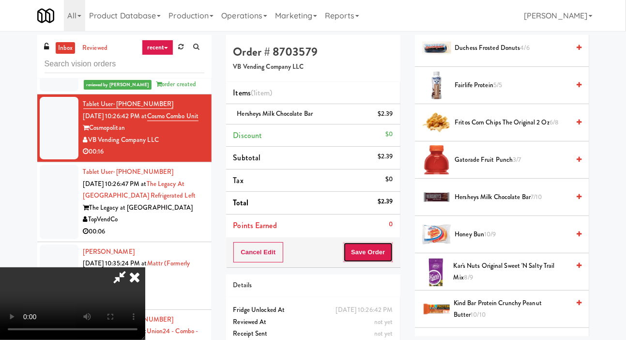
click at [385, 248] on button "Save Order" at bounding box center [367, 252] width 49 height 20
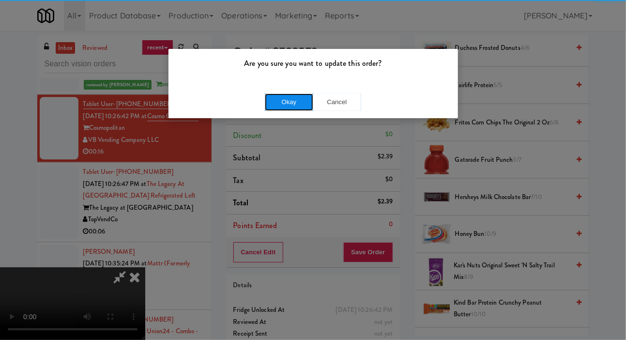
click at [289, 101] on button "Okay" at bounding box center [289, 101] width 48 height 17
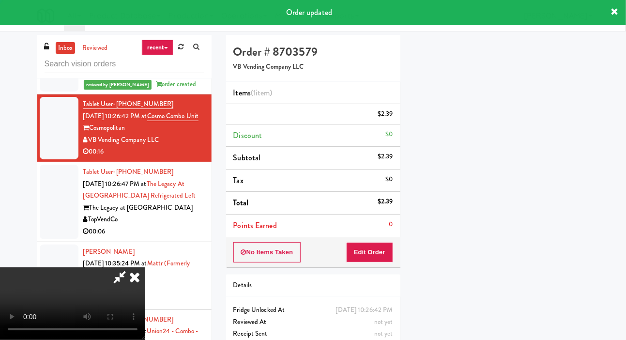
scroll to position [56, 0]
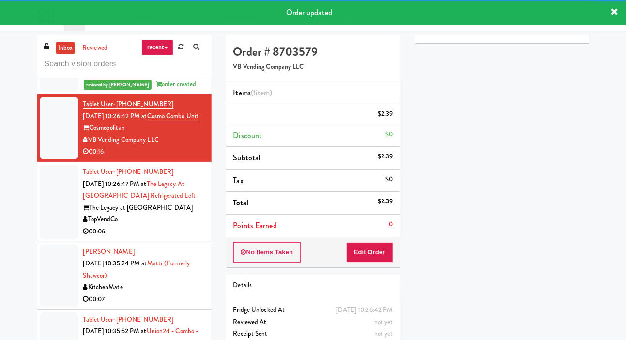
click at [39, 216] on li "Tablet User · (404) 484-0461 [DATE] 10:26:47 PM at The Legacy at [GEOGRAPHIC_DA…" at bounding box center [124, 202] width 174 height 80
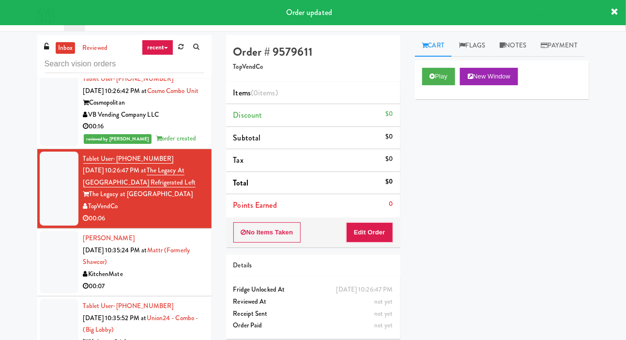
scroll to position [1047, 0]
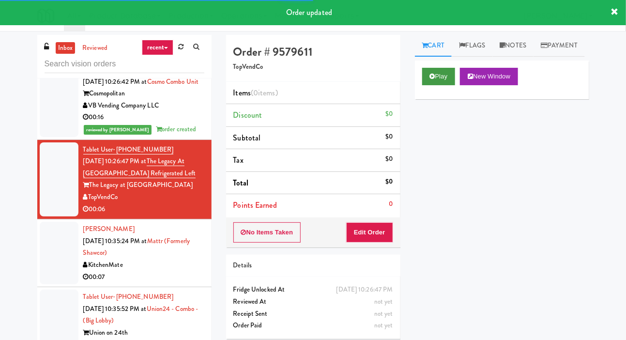
click at [440, 85] on button "Play" at bounding box center [438, 76] width 33 height 17
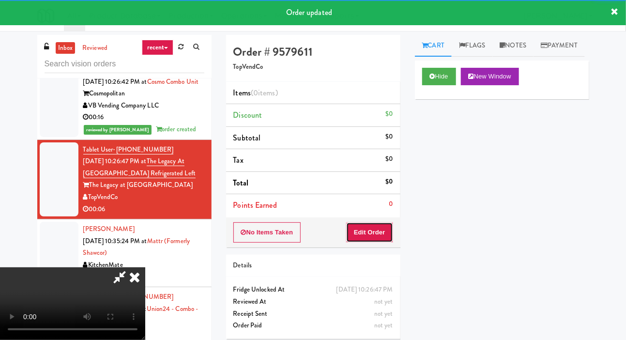
click at [371, 222] on button "Edit Order" at bounding box center [369, 232] width 47 height 20
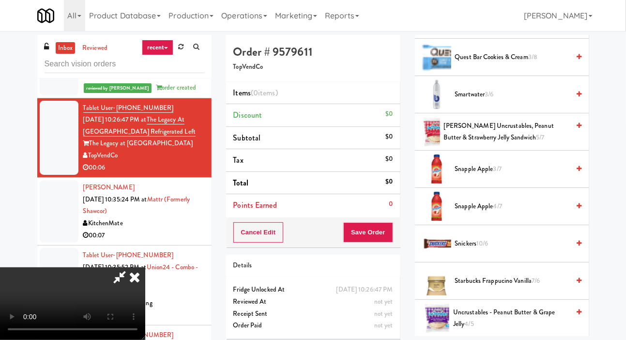
scroll to position [1061, 0]
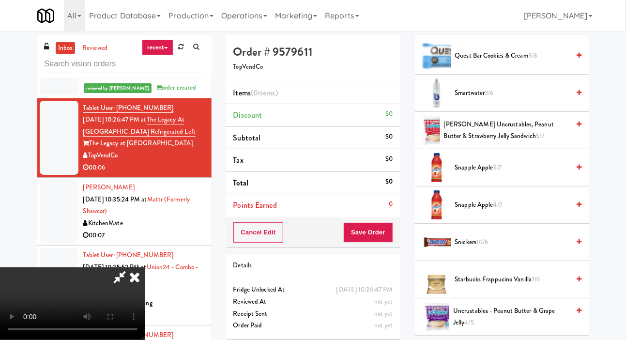
click at [485, 99] on span "Smartwater 3/6" at bounding box center [512, 93] width 115 height 12
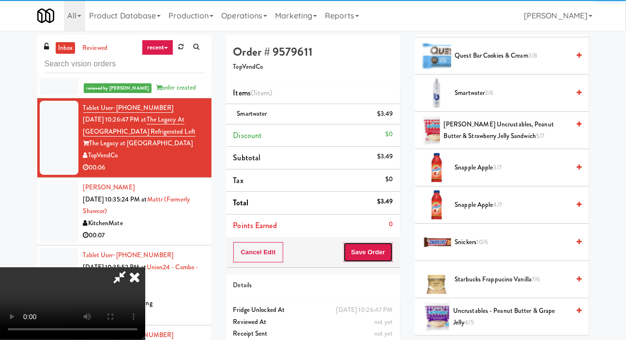
click at [391, 253] on button "Save Order" at bounding box center [367, 252] width 49 height 20
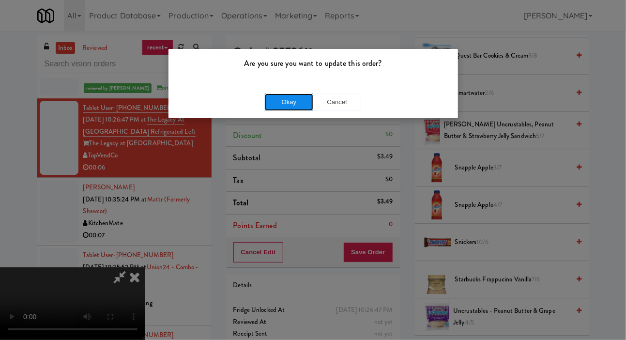
click at [299, 108] on button "Okay" at bounding box center [289, 101] width 48 height 17
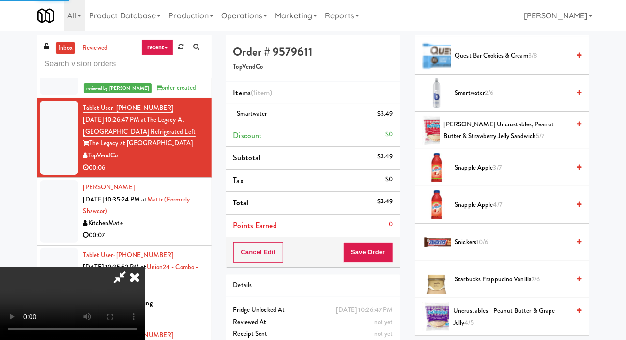
scroll to position [56, 0]
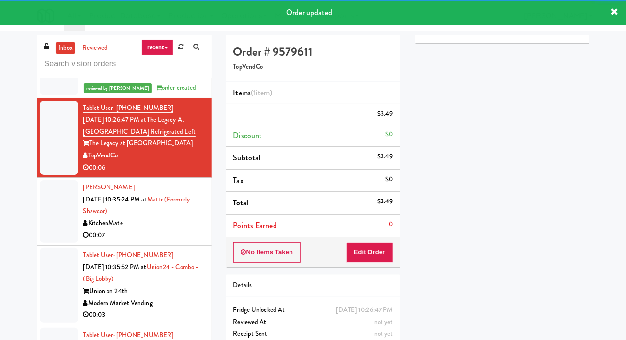
click at [49, 215] on div at bounding box center [59, 211] width 39 height 62
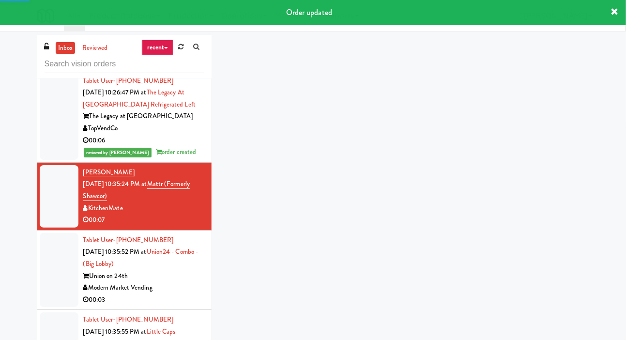
scroll to position [1133, 0]
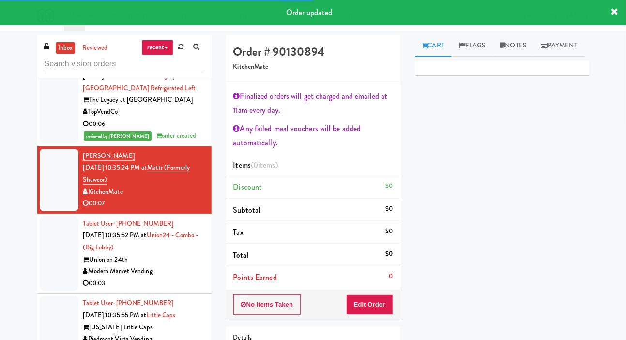
click at [54, 254] on div at bounding box center [59, 254] width 39 height 75
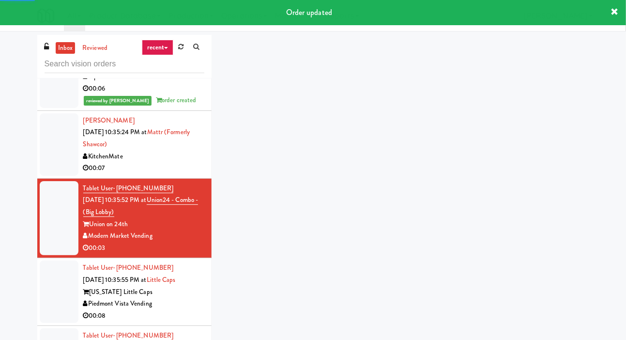
scroll to position [1197, 0]
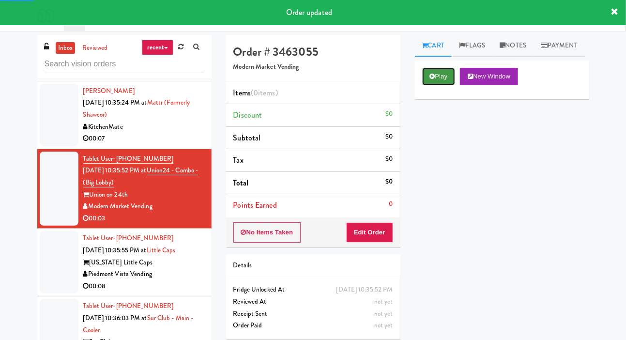
click at [447, 85] on button "Play" at bounding box center [438, 76] width 33 height 17
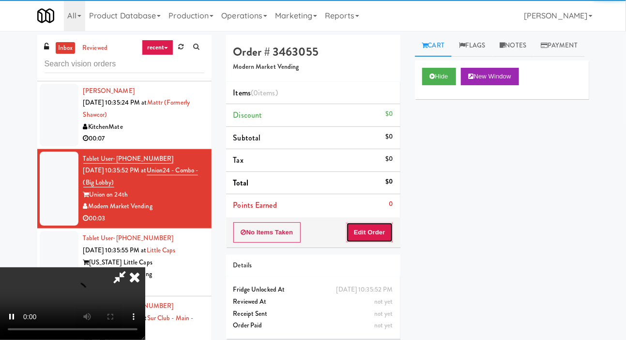
click at [379, 236] on button "Edit Order" at bounding box center [369, 232] width 47 height 20
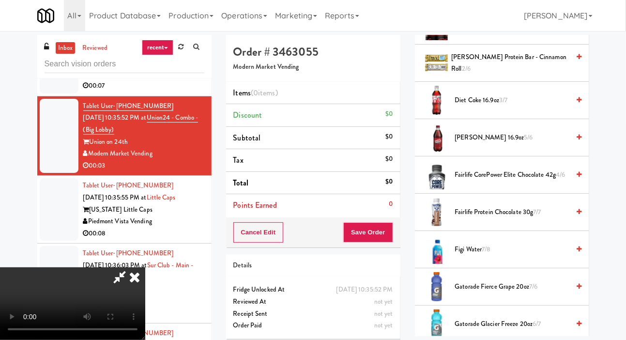
scroll to position [458, 0]
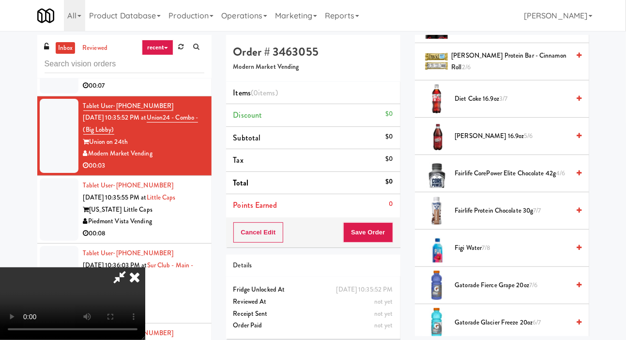
click at [480, 180] on span "Fairlife CorePower Elite Chocolate 42g 4/6" at bounding box center [512, 174] width 115 height 12
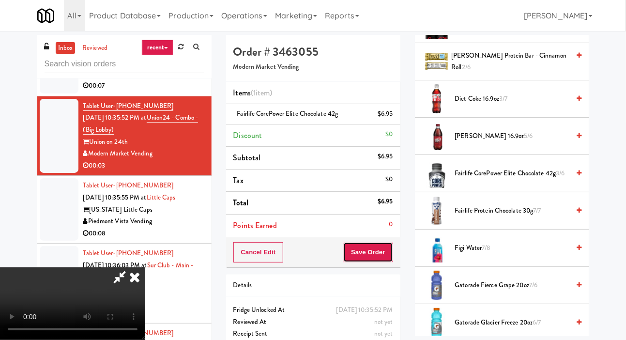
click at [391, 249] on button "Save Order" at bounding box center [367, 252] width 49 height 20
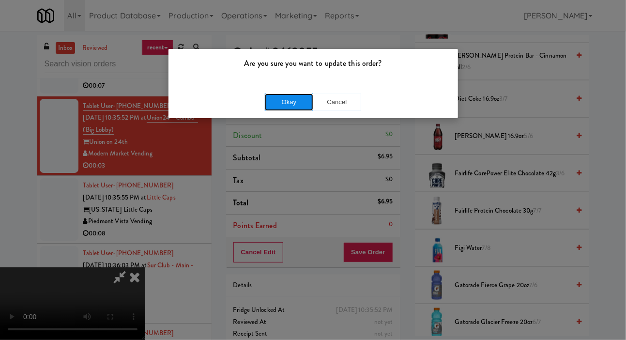
click at [288, 104] on button "Okay" at bounding box center [289, 101] width 48 height 17
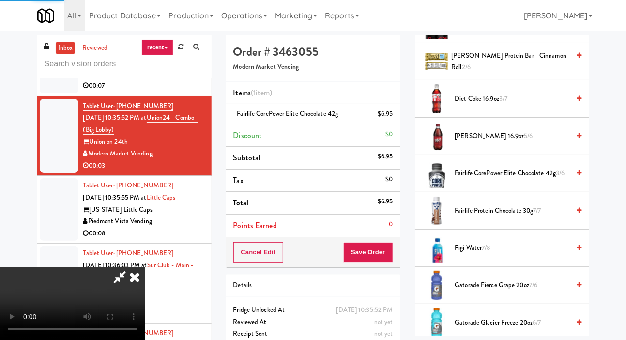
scroll to position [56, 0]
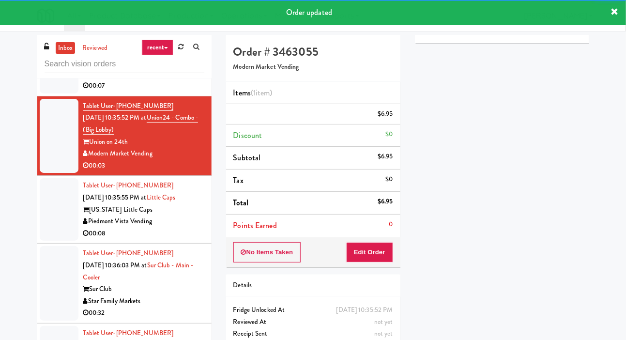
click at [43, 216] on div at bounding box center [59, 209] width 39 height 62
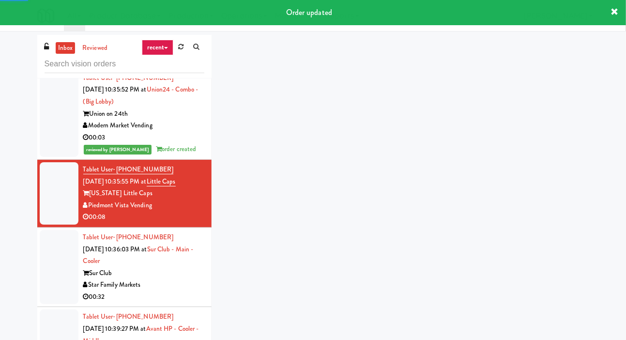
scroll to position [1286, 0]
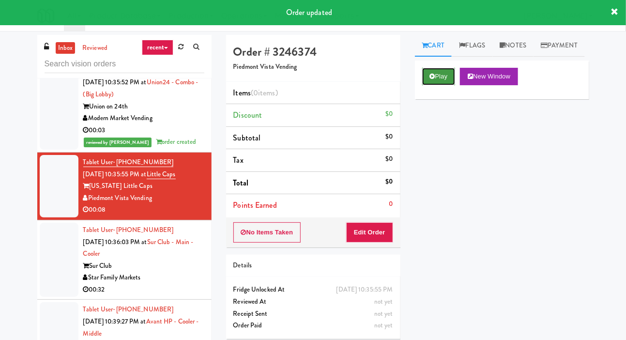
click at [431, 85] on button "Play" at bounding box center [438, 76] width 33 height 17
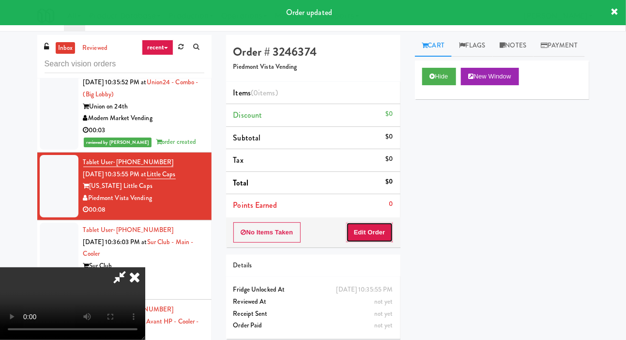
click at [380, 240] on button "Edit Order" at bounding box center [369, 232] width 47 height 20
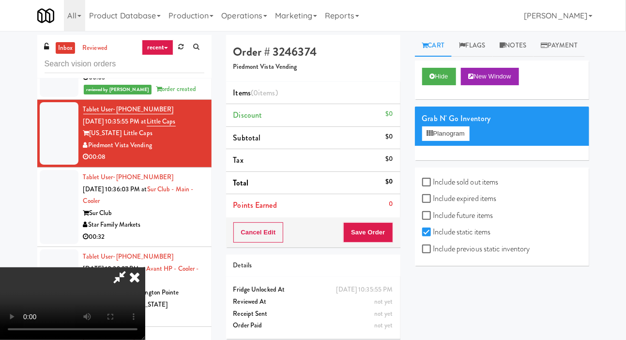
scroll to position [35, 0]
click at [455, 256] on label "Include previous static inventory" at bounding box center [476, 249] width 108 height 15
click at [434, 253] on input "Include previous static inventory" at bounding box center [427, 250] width 11 height 8
checkbox input "true"
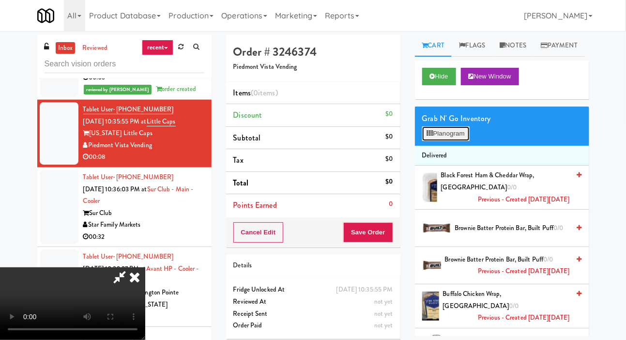
click at [459, 141] on button "Planogram" at bounding box center [445, 133] width 47 height 15
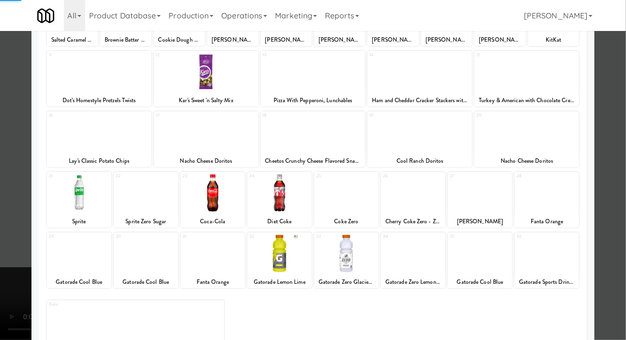
scroll to position [135, 0]
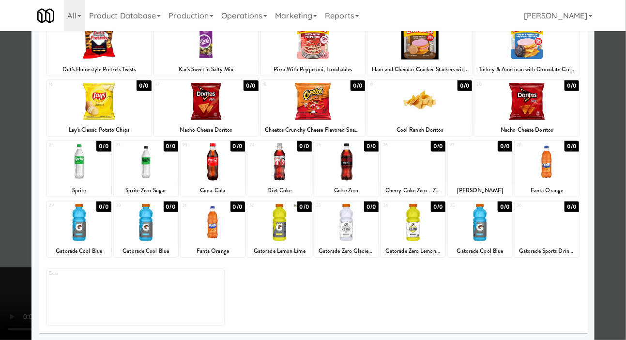
click at [552, 227] on div at bounding box center [547, 222] width 64 height 37
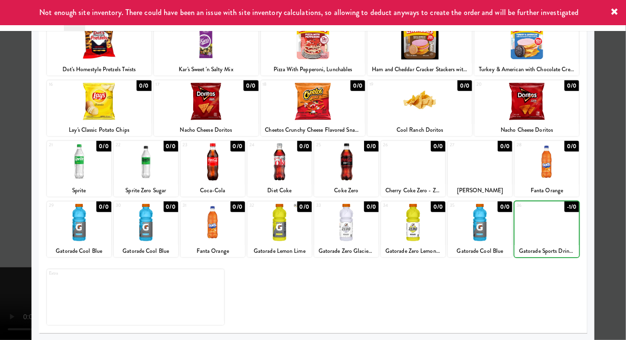
click at [10, 171] on div at bounding box center [313, 170] width 626 height 340
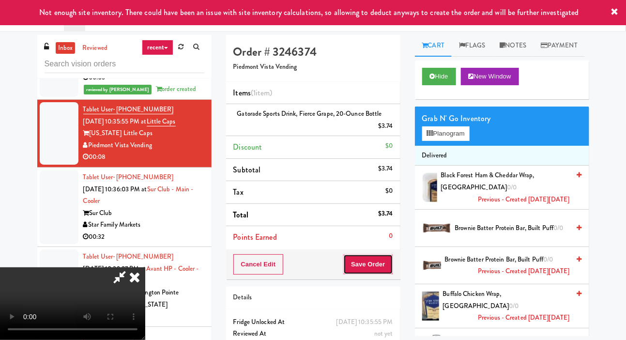
click at [390, 259] on button "Save Order" at bounding box center [367, 264] width 49 height 20
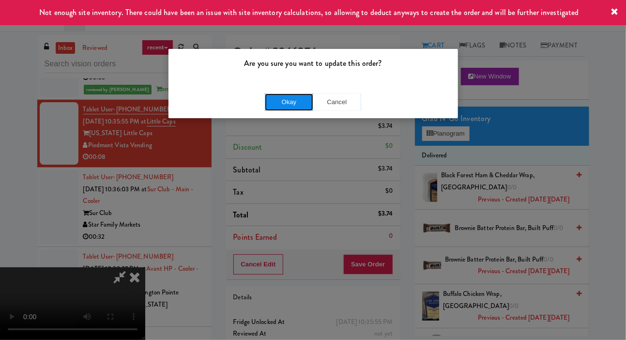
click at [295, 106] on button "Okay" at bounding box center [289, 101] width 48 height 17
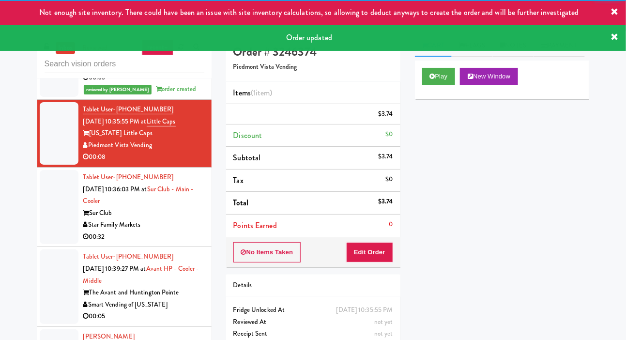
click at [41, 207] on div at bounding box center [59, 207] width 39 height 75
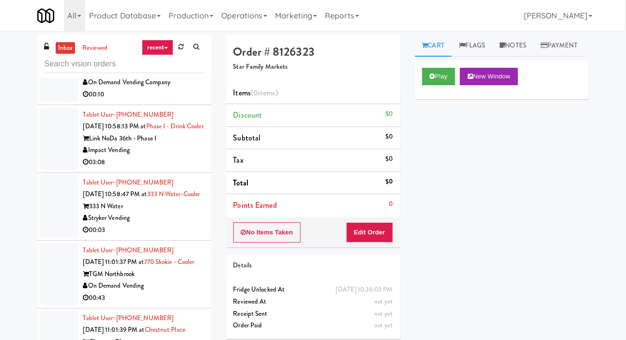
scroll to position [3649, 0]
click at [48, 238] on div at bounding box center [59, 207] width 39 height 62
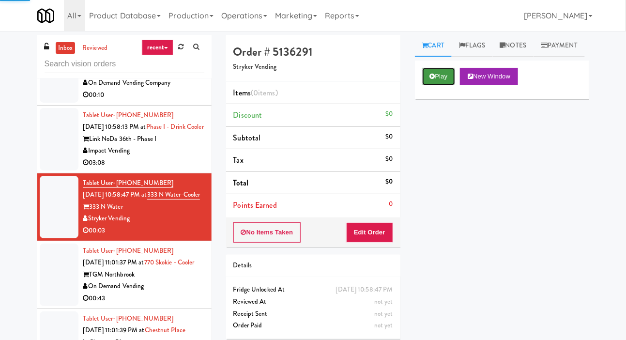
click at [428, 85] on button "Play" at bounding box center [438, 76] width 33 height 17
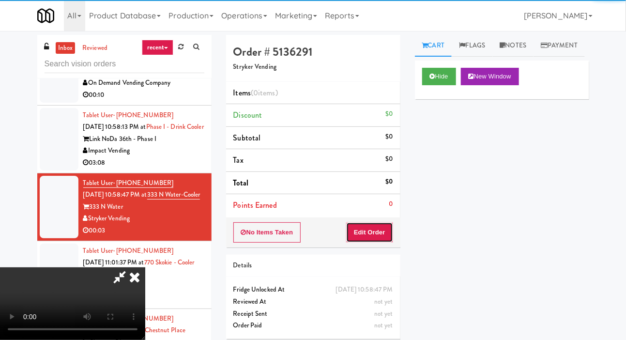
click at [378, 234] on button "Edit Order" at bounding box center [369, 232] width 47 height 20
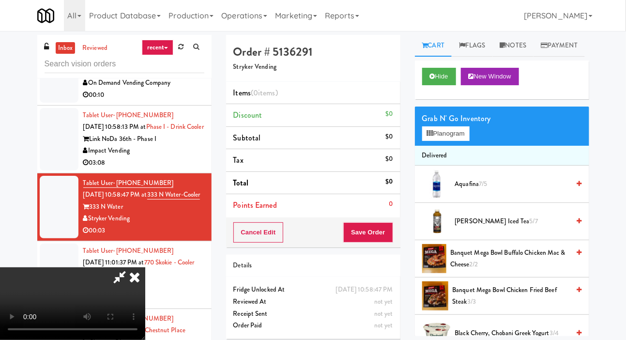
scroll to position [35, 0]
click at [442, 141] on button "Planogram" at bounding box center [445, 133] width 47 height 15
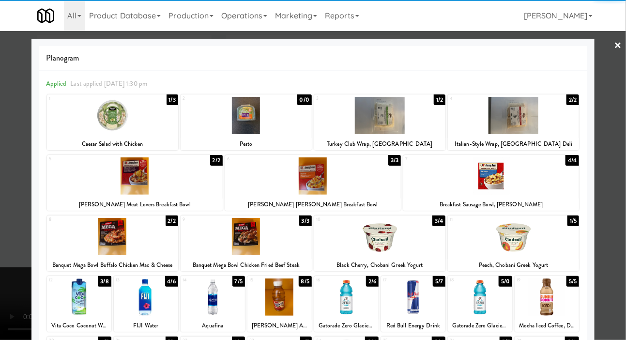
click at [115, 128] on div at bounding box center [112, 115] width 131 height 37
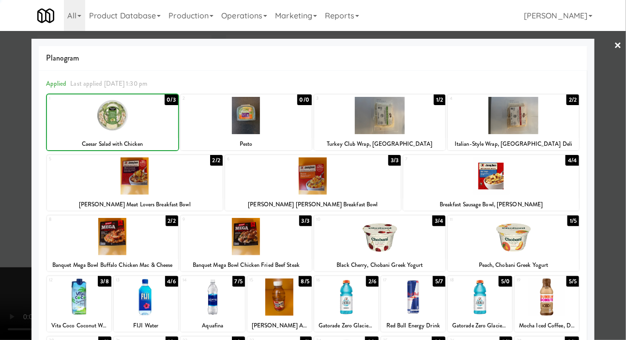
click at [5, 198] on div at bounding box center [313, 170] width 626 height 340
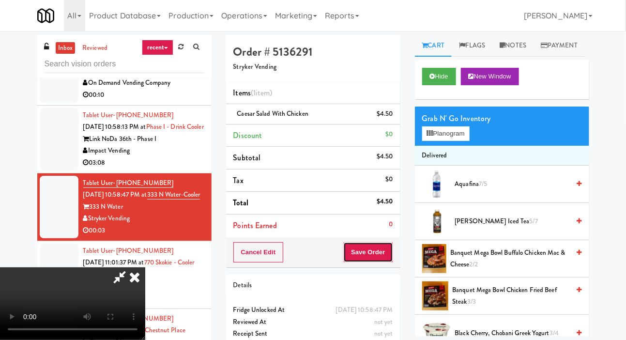
click at [391, 254] on button "Save Order" at bounding box center [367, 252] width 49 height 20
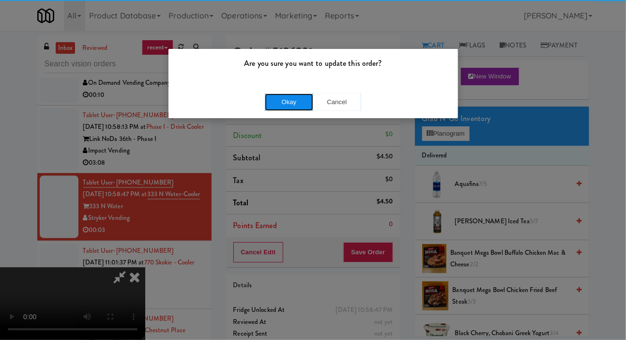
click at [290, 97] on button "Okay" at bounding box center [289, 101] width 48 height 17
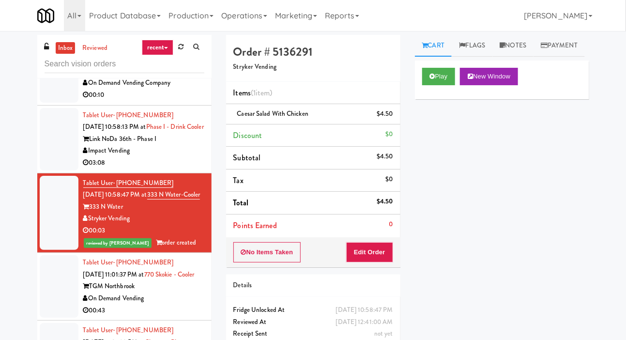
click at [58, 171] on div at bounding box center [59, 139] width 39 height 62
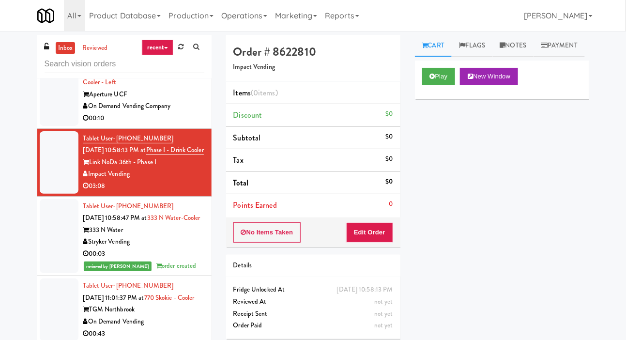
scroll to position [3621, 0]
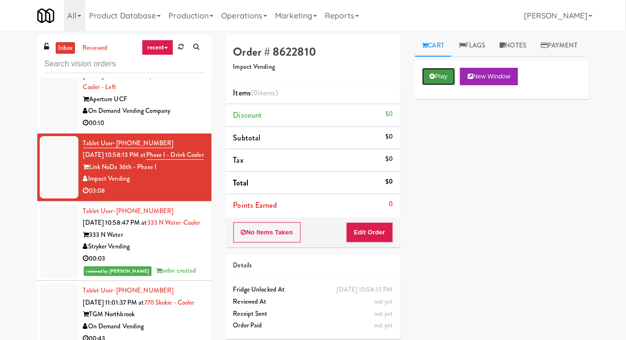
click at [444, 85] on button "Play" at bounding box center [438, 76] width 33 height 17
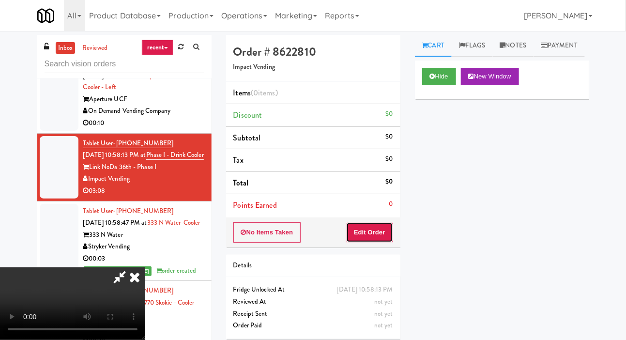
click at [373, 237] on button "Edit Order" at bounding box center [369, 232] width 47 height 20
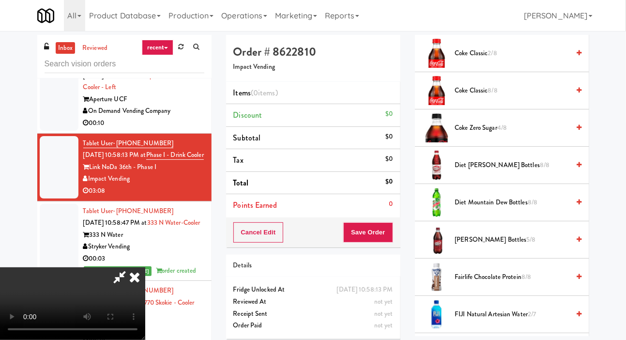
scroll to position [509, 0]
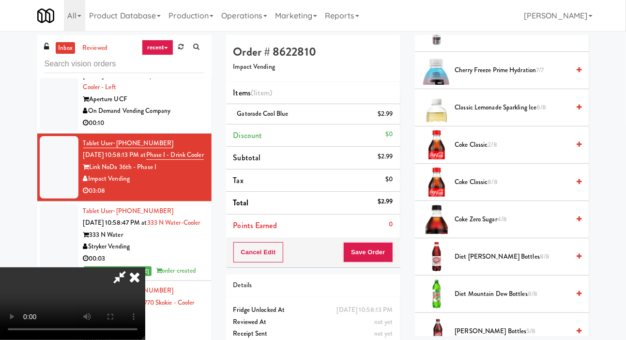
scroll to position [412, 0]
click at [544, 151] on span "Coke Classic 2/8" at bounding box center [512, 145] width 115 height 12
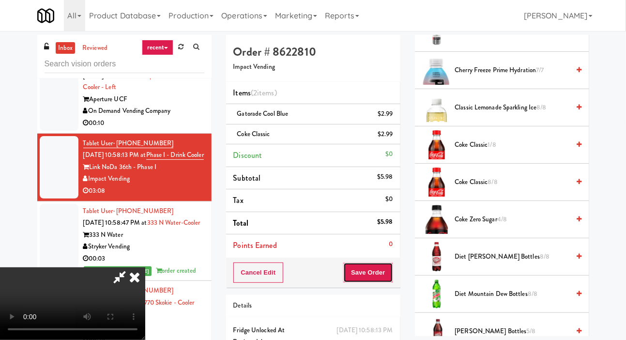
click at [393, 271] on button "Save Order" at bounding box center [367, 273] width 49 height 20
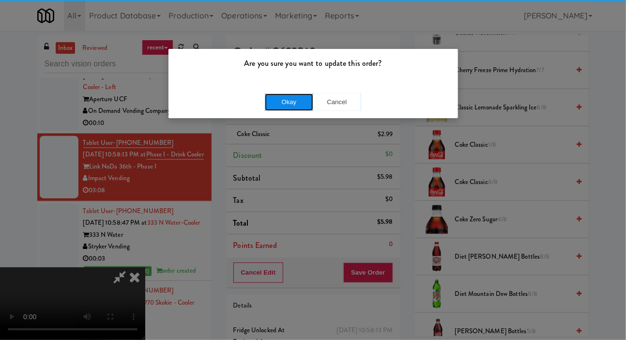
click at [294, 101] on button "Okay" at bounding box center [289, 101] width 48 height 17
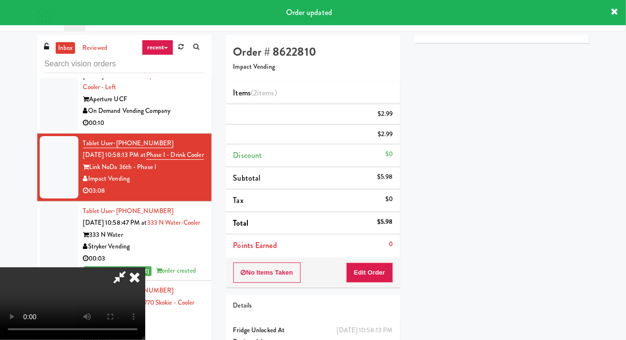
scroll to position [0, 0]
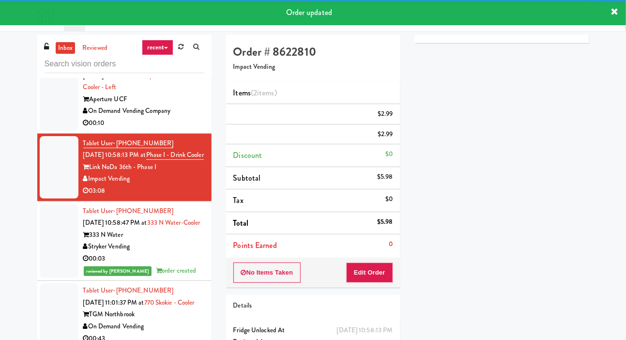
click at [51, 129] on div at bounding box center [59, 93] width 39 height 75
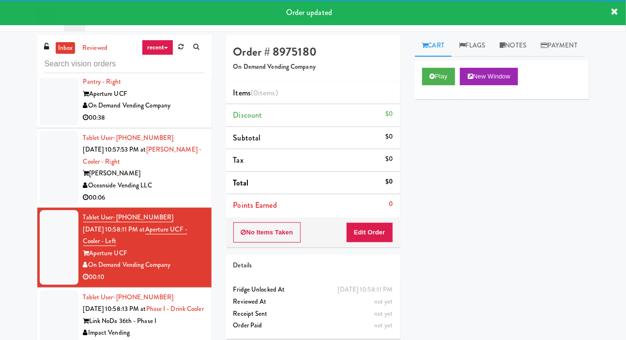
scroll to position [3459, 0]
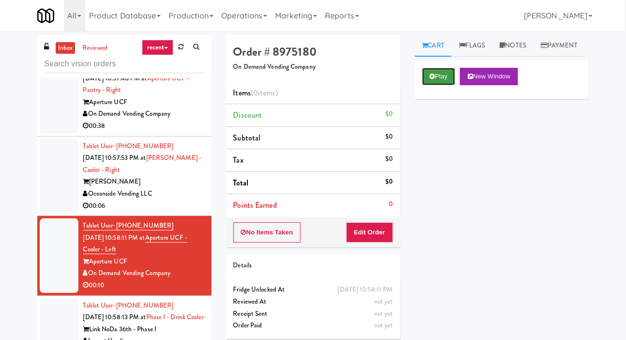
click at [442, 85] on button "Play" at bounding box center [438, 76] width 33 height 17
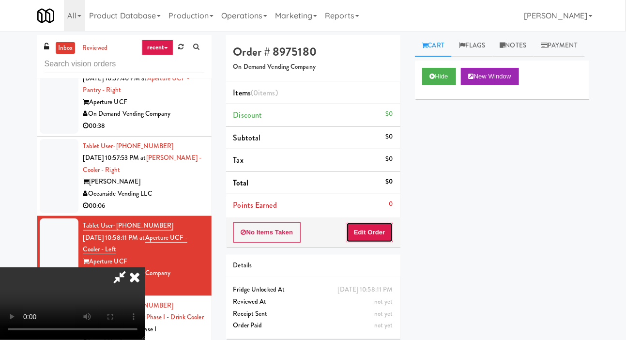
click at [377, 232] on button "Edit Order" at bounding box center [369, 232] width 47 height 20
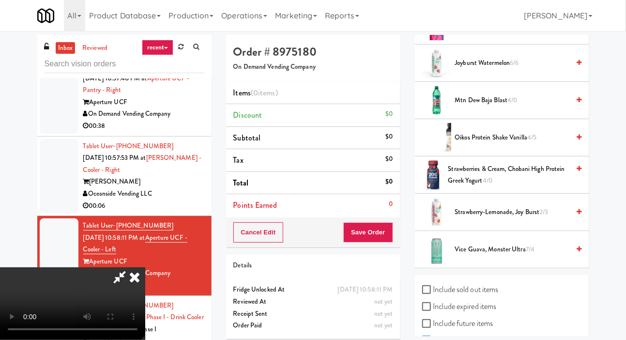
scroll to position [283, 0]
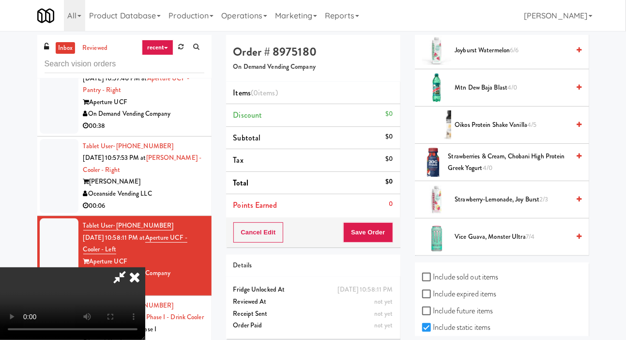
click at [541, 94] on span "Mtn Dew Baja Blast 4/0" at bounding box center [512, 88] width 115 height 12
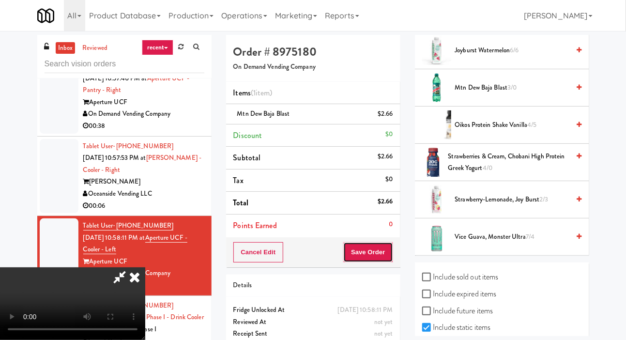
click at [389, 251] on button "Save Order" at bounding box center [367, 252] width 49 height 20
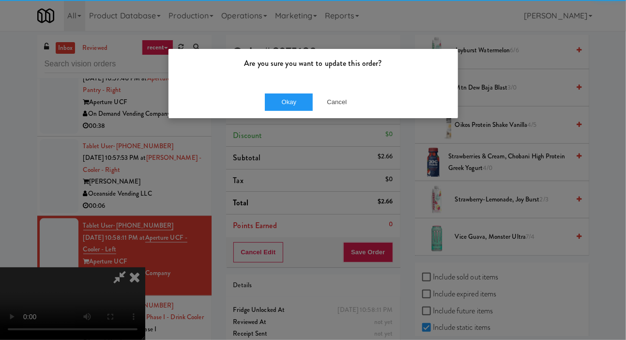
click at [274, 86] on div "Okay Cancel" at bounding box center [314, 102] width 290 height 32
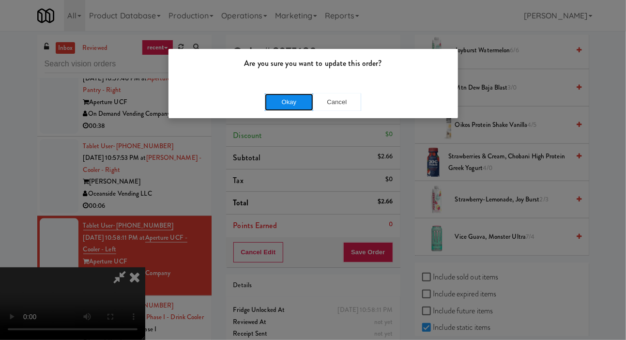
click at [296, 104] on button "Okay" at bounding box center [289, 101] width 48 height 17
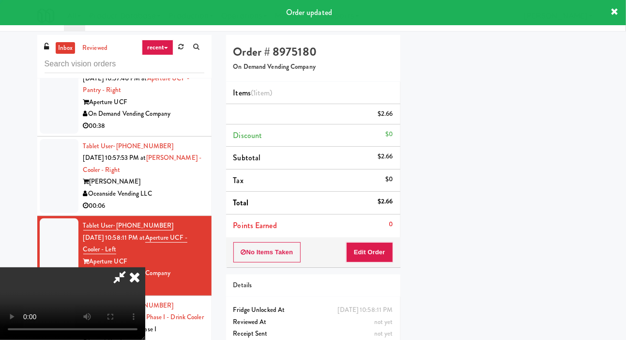
scroll to position [56, 0]
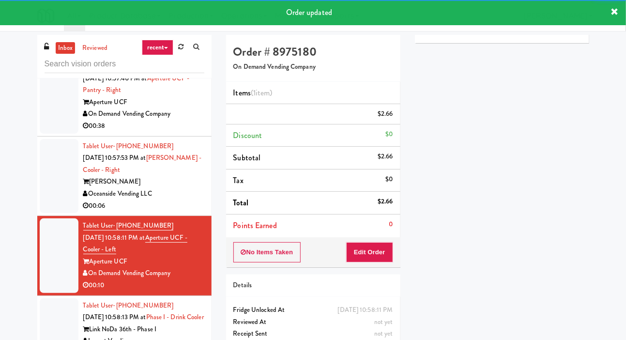
click at [44, 192] on div at bounding box center [59, 176] width 39 height 75
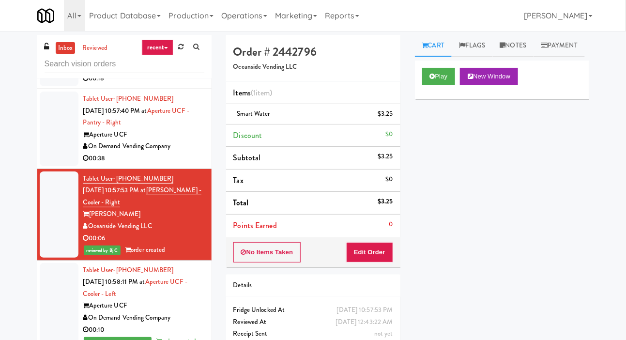
click at [47, 166] on div at bounding box center [59, 129] width 39 height 75
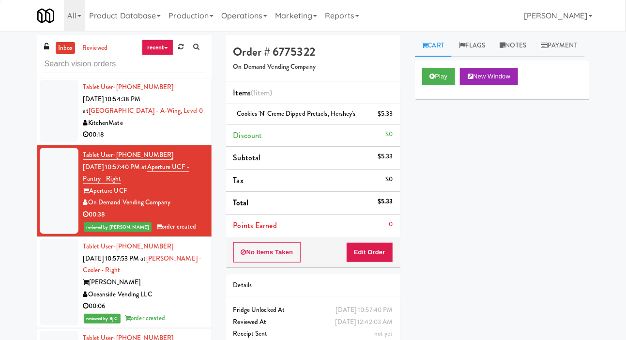
click at [48, 142] on div at bounding box center [59, 111] width 39 height 62
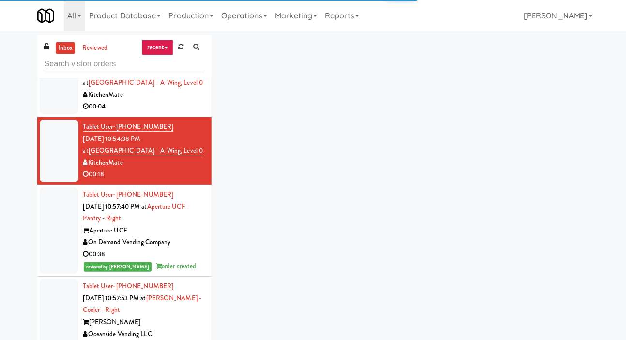
scroll to position [3284, 0]
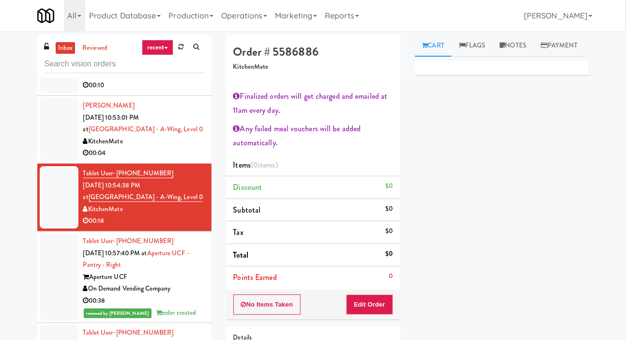
click at [45, 152] on div at bounding box center [59, 129] width 39 height 62
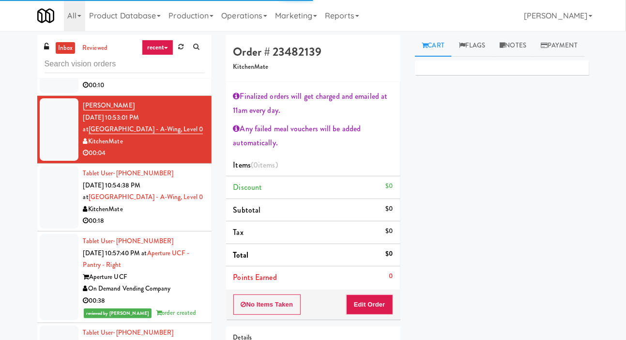
click at [55, 224] on div at bounding box center [59, 197] width 39 height 62
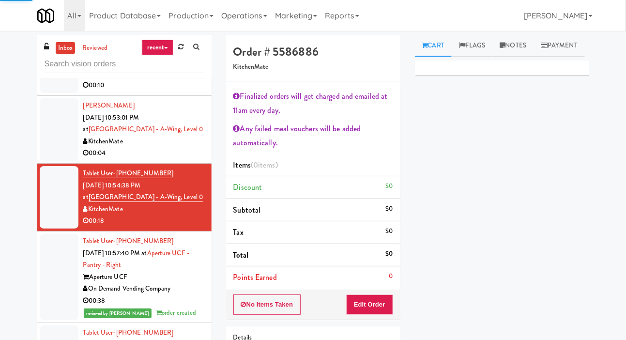
click at [47, 161] on div at bounding box center [59, 129] width 39 height 62
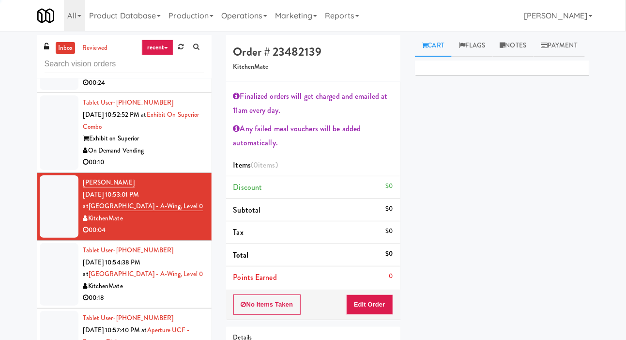
click at [49, 158] on div at bounding box center [59, 132] width 39 height 75
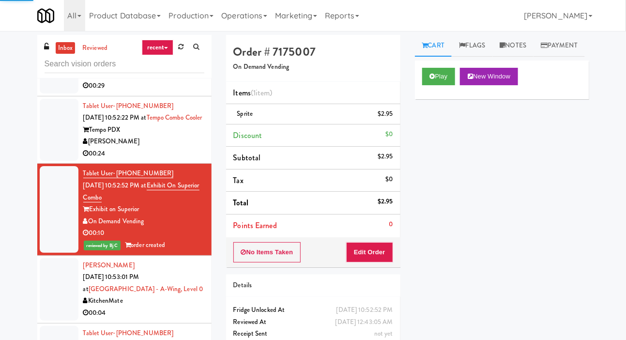
click at [48, 161] on div at bounding box center [59, 130] width 39 height 62
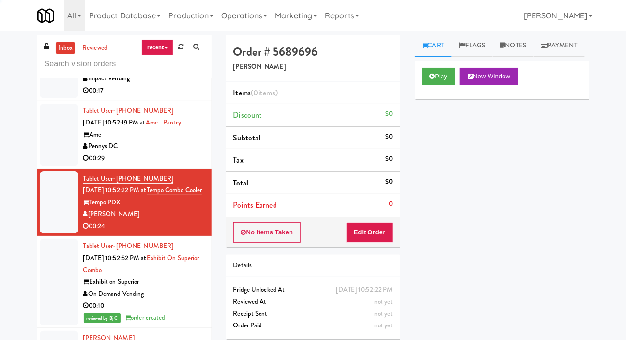
click at [48, 156] on div at bounding box center [59, 135] width 39 height 62
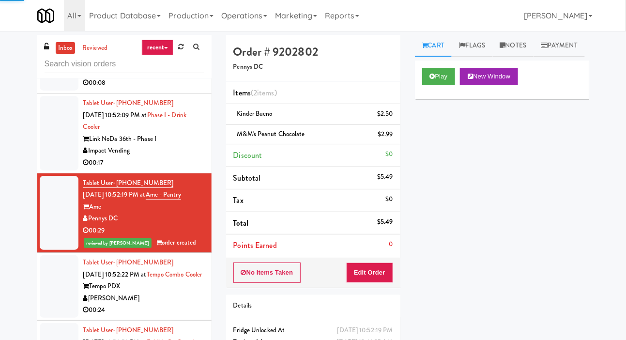
click at [48, 166] on div at bounding box center [59, 133] width 39 height 75
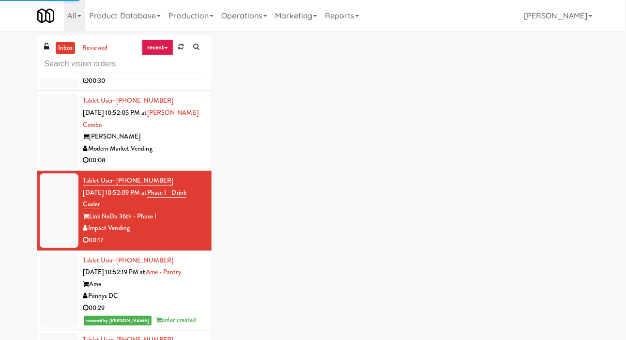
click at [49, 165] on div at bounding box center [59, 130] width 39 height 75
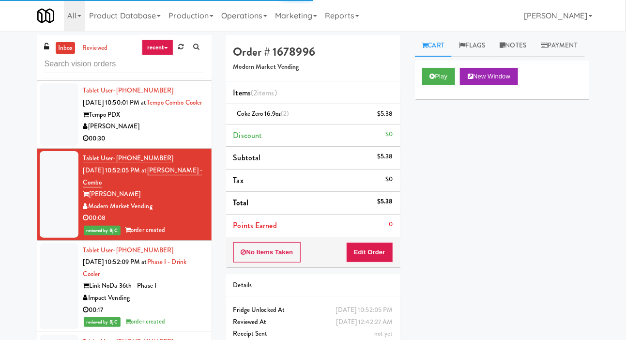
click at [46, 140] on div at bounding box center [59, 114] width 39 height 62
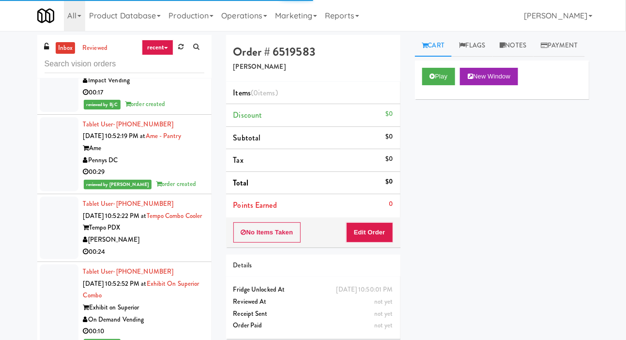
scroll to position [3075, 0]
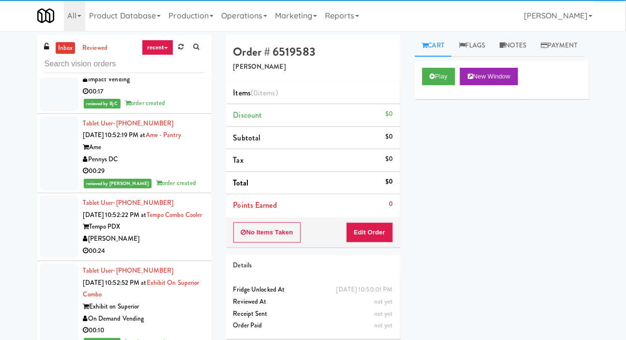
click at [50, 229] on div at bounding box center [59, 227] width 39 height 62
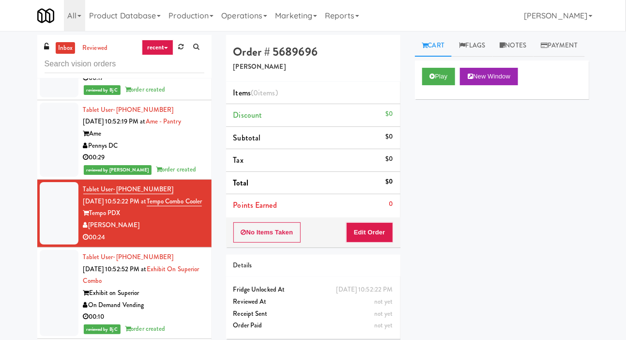
scroll to position [3091, 0]
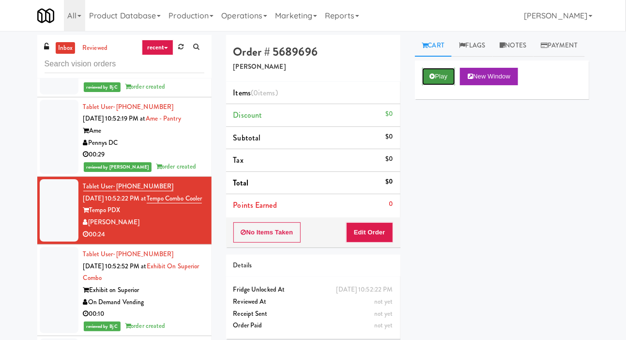
click at [441, 85] on button "Play" at bounding box center [438, 76] width 33 height 17
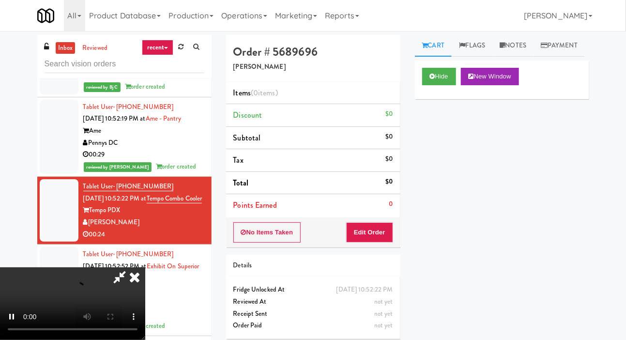
click at [376, 252] on div "Order # 5689696 Davey Vending Items (0 items ) Discount $0 Subtotal $0 Tax $0 T…" at bounding box center [313, 190] width 189 height 311
click at [380, 238] on button "Edit Order" at bounding box center [369, 232] width 47 height 20
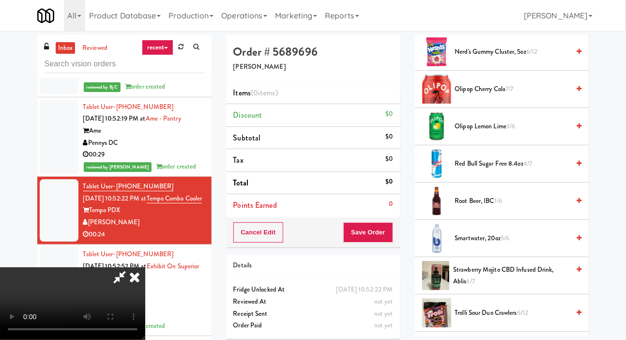
scroll to position [729, 0]
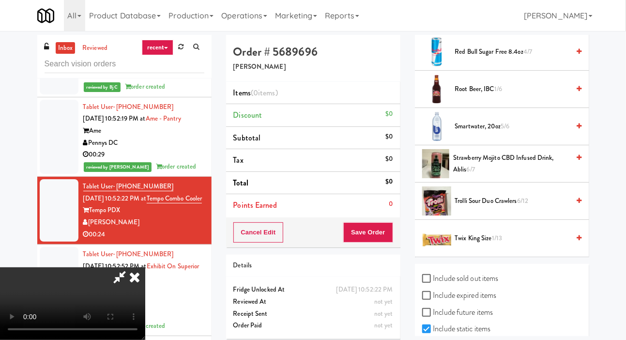
click at [487, 286] on label "Include sold out items" at bounding box center [460, 278] width 77 height 15
click at [434, 283] on input "Include sold out items" at bounding box center [427, 279] width 11 height 8
checkbox input "true"
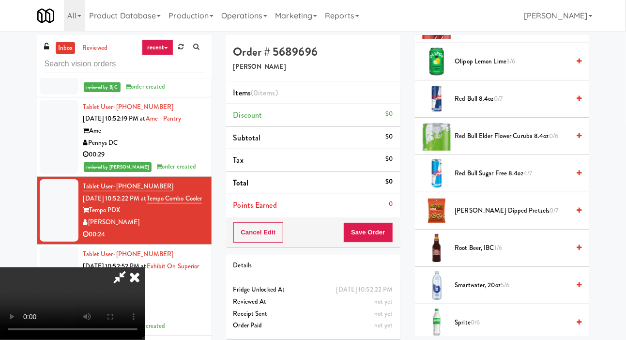
scroll to position [1021, 0]
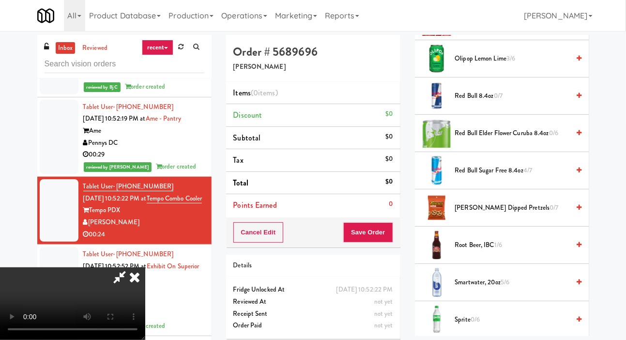
click at [528, 214] on span "[PERSON_NAME] Dipped Pretzels 0/7" at bounding box center [512, 208] width 115 height 12
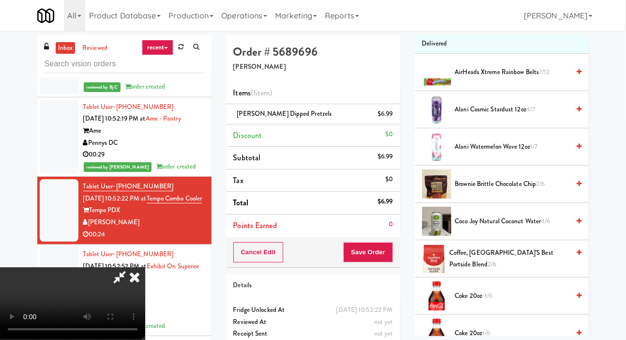
scroll to position [0, 0]
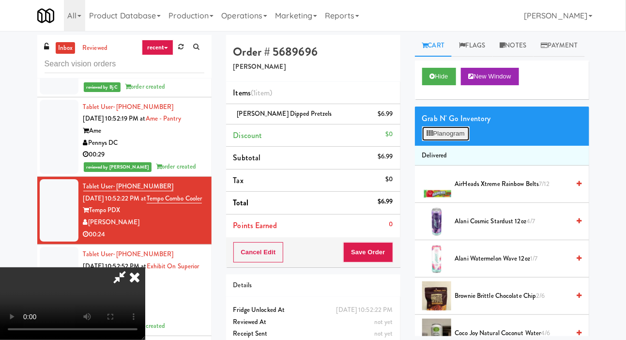
click at [454, 141] on button "Planogram" at bounding box center [445, 133] width 47 height 15
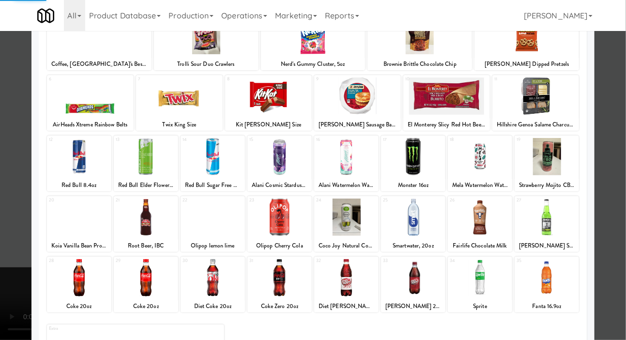
scroll to position [83, 0]
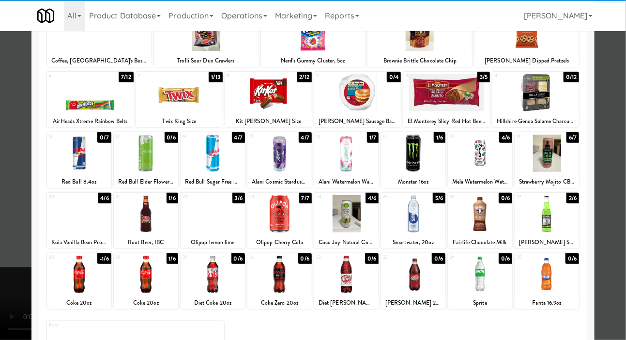
click at [140, 214] on div at bounding box center [146, 213] width 64 height 37
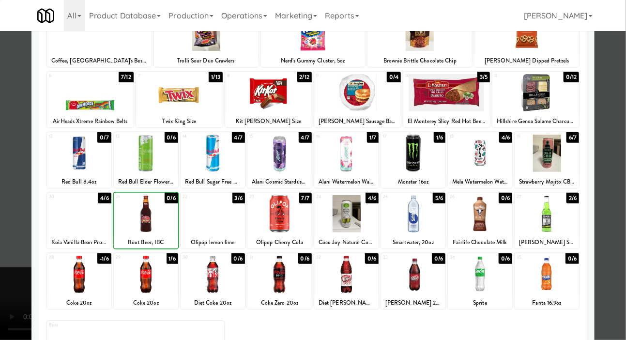
click at [11, 237] on div at bounding box center [313, 170] width 626 height 340
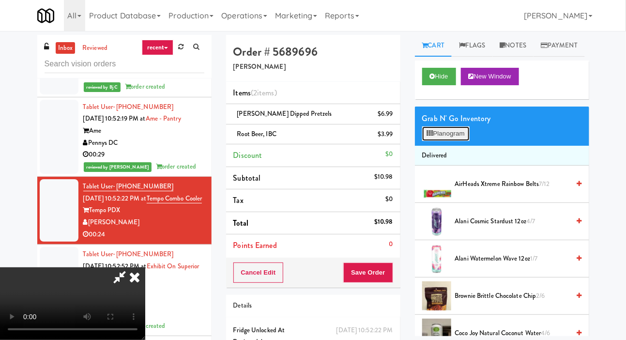
click at [448, 141] on button "Planogram" at bounding box center [445, 133] width 47 height 15
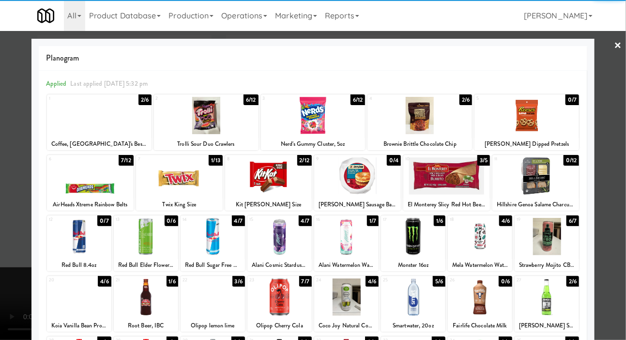
click at [278, 184] on div at bounding box center [268, 175] width 87 height 37
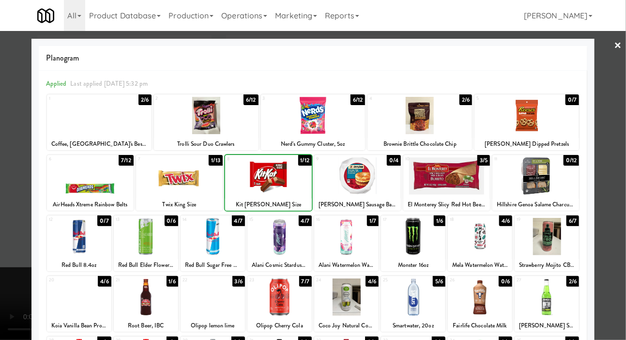
click at [13, 227] on div at bounding box center [313, 170] width 626 height 340
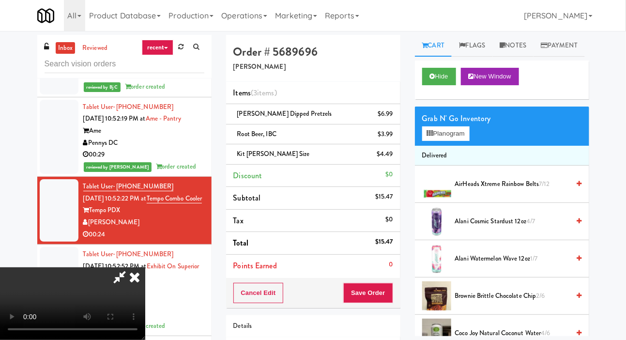
scroll to position [35, 0]
click at [389, 290] on button "Save Order" at bounding box center [367, 293] width 49 height 20
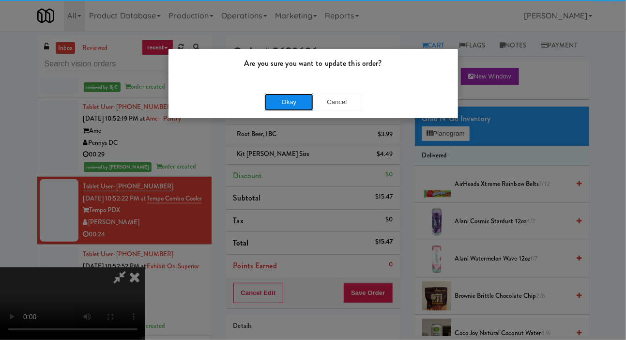
click at [289, 109] on button "Okay" at bounding box center [289, 101] width 48 height 17
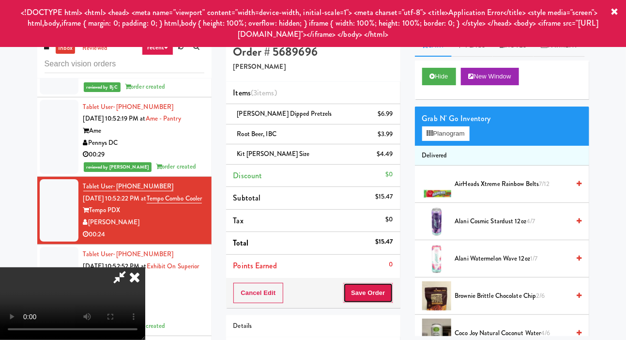
click at [381, 289] on button "Save Order" at bounding box center [367, 293] width 49 height 20
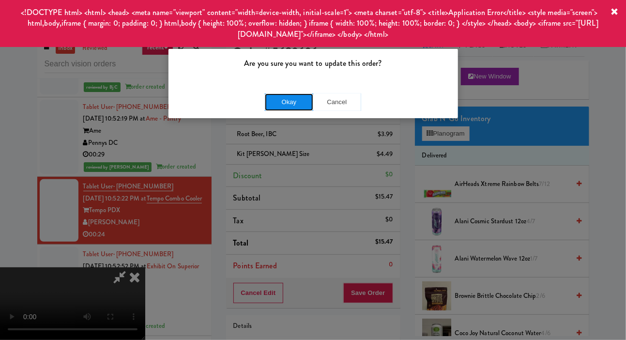
click at [294, 110] on button "Okay" at bounding box center [289, 101] width 48 height 17
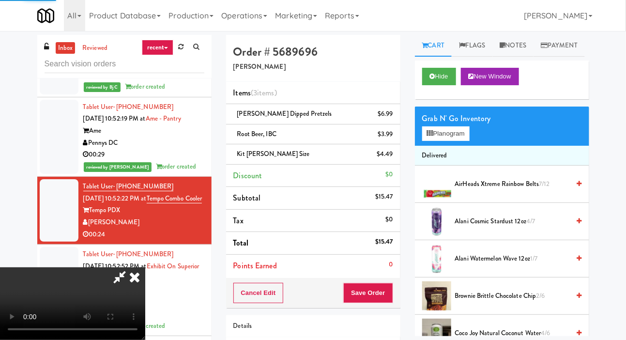
scroll to position [0, 0]
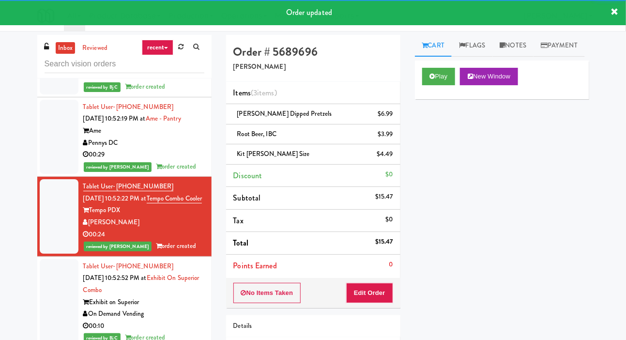
click at [37, 171] on li "Tablet User · (651) 382-4128 [DATE] 10:52:19 PM at Ame - Pantry Ame Pennys DC 0…" at bounding box center [124, 137] width 174 height 80
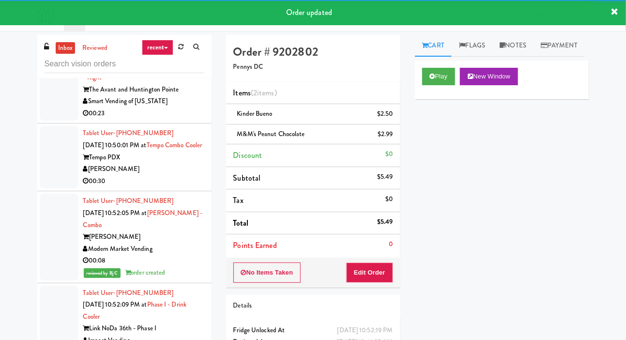
scroll to position [2812, 0]
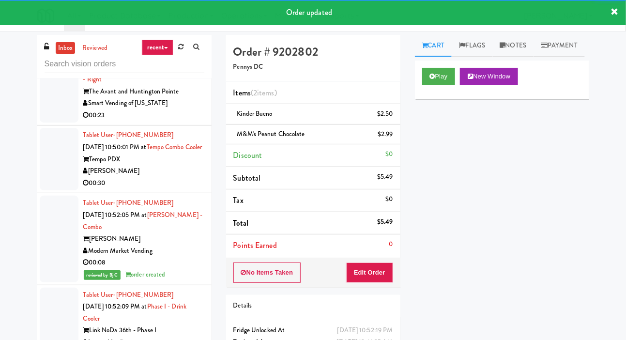
click at [41, 207] on div at bounding box center [59, 239] width 39 height 86
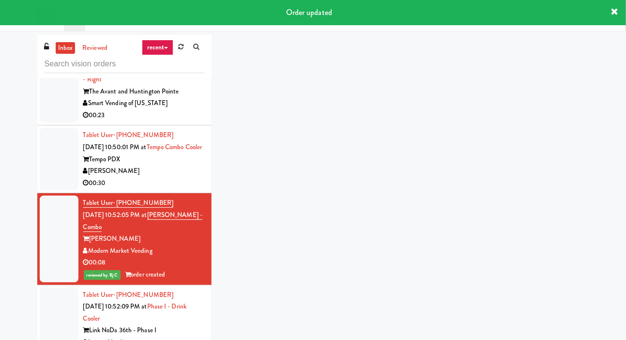
click at [47, 187] on div at bounding box center [59, 159] width 39 height 62
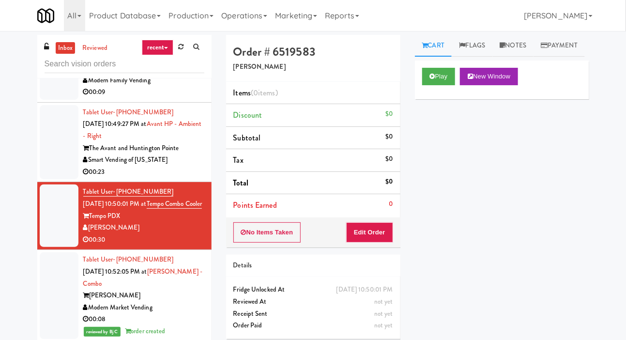
scroll to position [2734, 0]
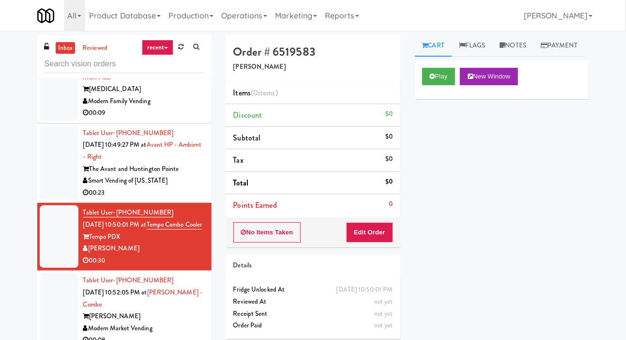
click at [46, 181] on div at bounding box center [59, 163] width 39 height 75
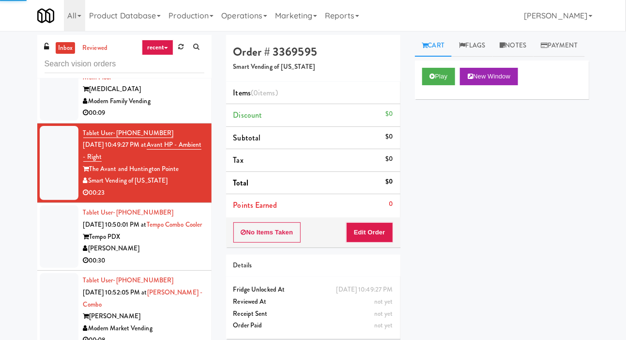
click at [51, 233] on div at bounding box center [59, 236] width 39 height 62
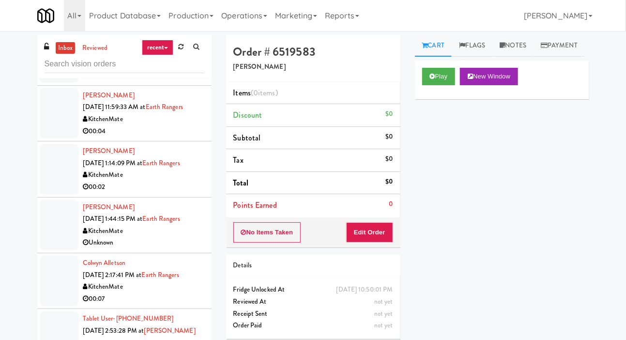
click at [48, 208] on div at bounding box center [59, 225] width 39 height 50
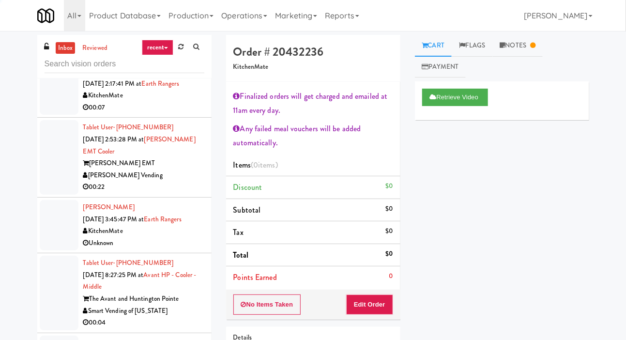
click at [56, 228] on div at bounding box center [59, 225] width 39 height 50
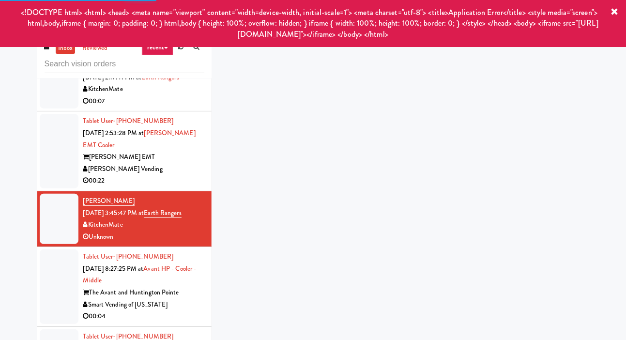
scroll to position [461, 0]
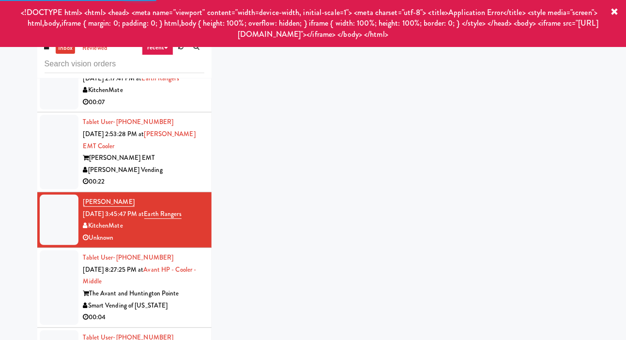
click at [49, 160] on div at bounding box center [59, 152] width 39 height 75
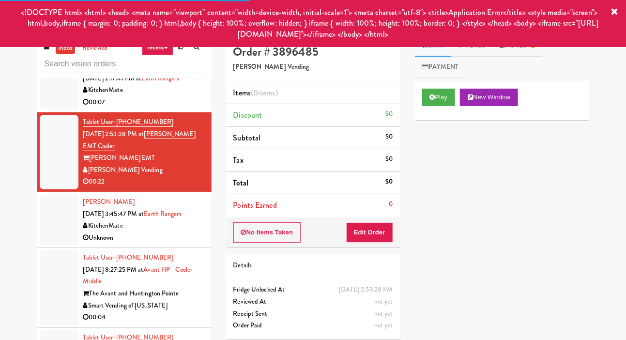
click at [54, 289] on div at bounding box center [59, 287] width 39 height 75
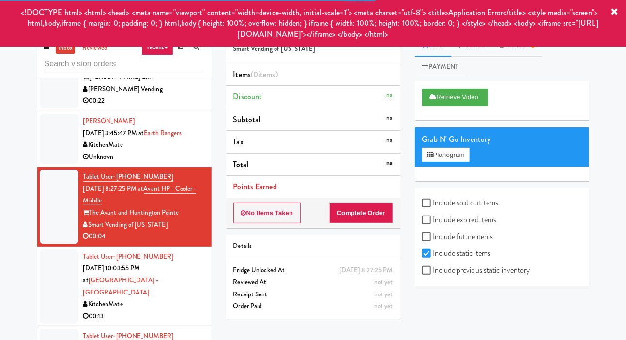
scroll to position [543, 0]
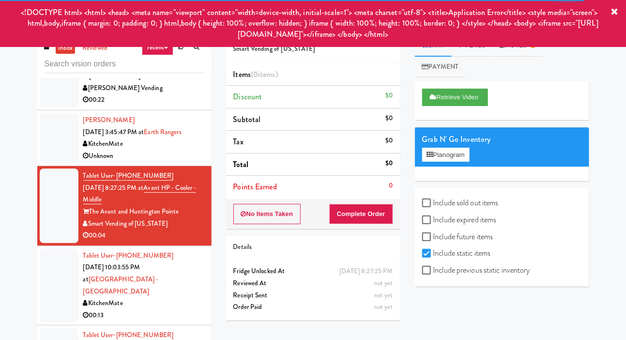
click at [52, 297] on div at bounding box center [59, 286] width 39 height 75
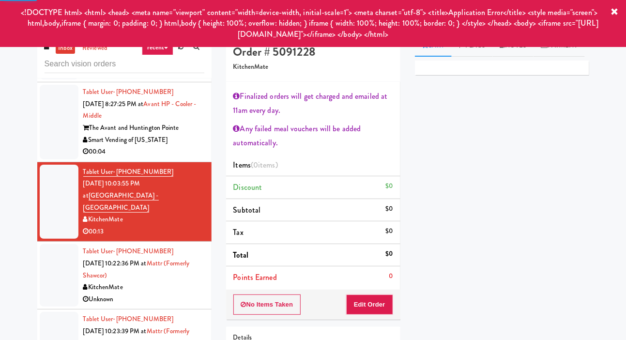
click at [51, 274] on div at bounding box center [59, 275] width 39 height 62
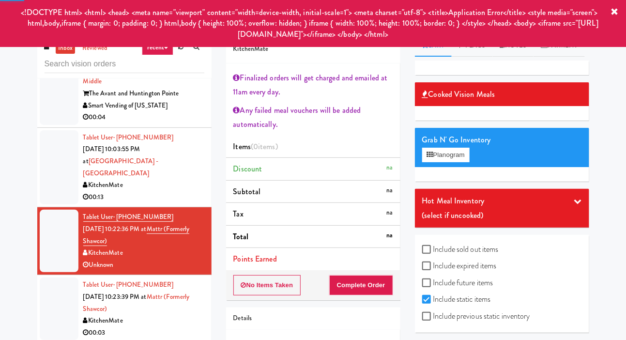
click at [49, 301] on div at bounding box center [59, 309] width 39 height 62
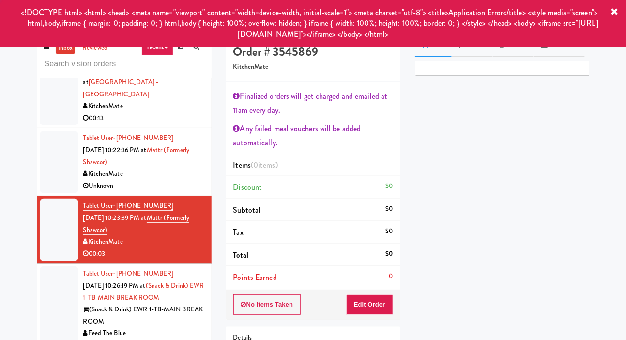
click at [45, 282] on div at bounding box center [59, 315] width 39 height 98
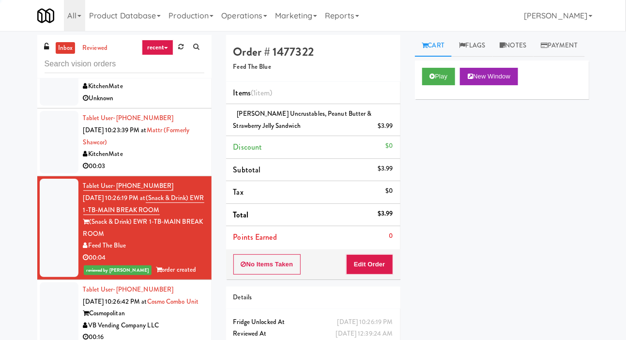
click at [52, 294] on div at bounding box center [59, 319] width 39 height 75
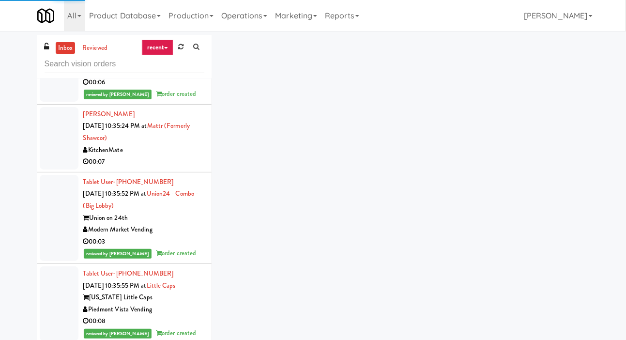
click at [53, 259] on div at bounding box center [59, 218] width 39 height 86
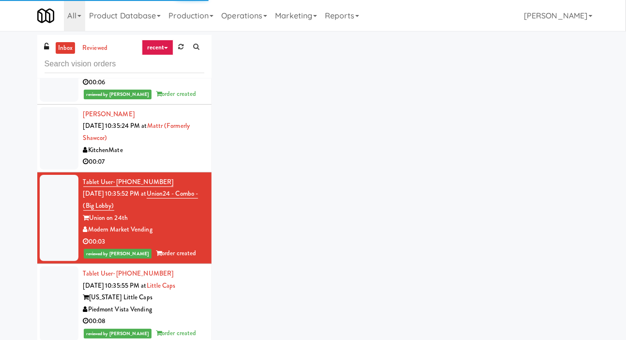
click at [45, 169] on li "[PERSON_NAME] [DATE] 10:35:24 PM at Mattr (formerly Shawcor) KitchenMate 00:07" at bounding box center [124, 139] width 174 height 68
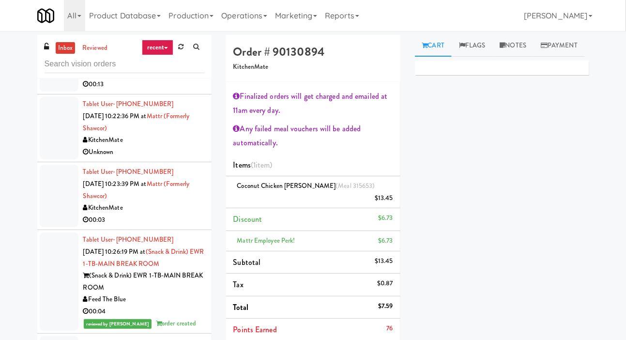
scroll to position [774, 0]
click at [55, 181] on div at bounding box center [59, 195] width 39 height 62
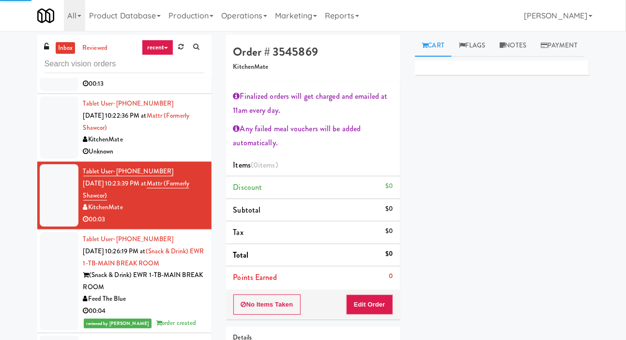
click at [48, 130] on div at bounding box center [59, 127] width 39 height 62
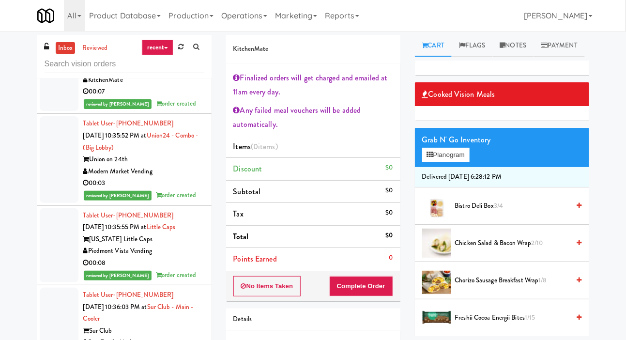
click at [58, 280] on li "Tablet User · (623) 512-7220 [DATE] 10:35:55 PM at [GEOGRAPHIC_DATA] [US_STATE]…" at bounding box center [124, 246] width 174 height 80
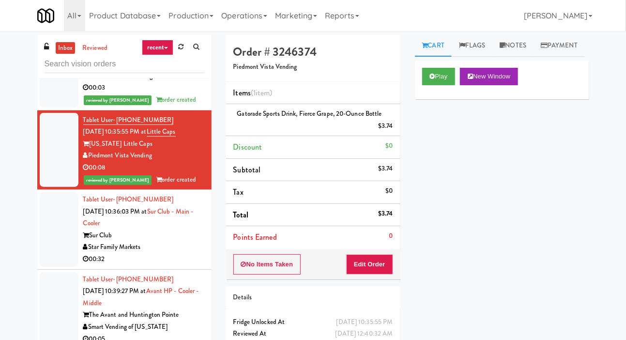
click at [50, 233] on div at bounding box center [59, 229] width 39 height 75
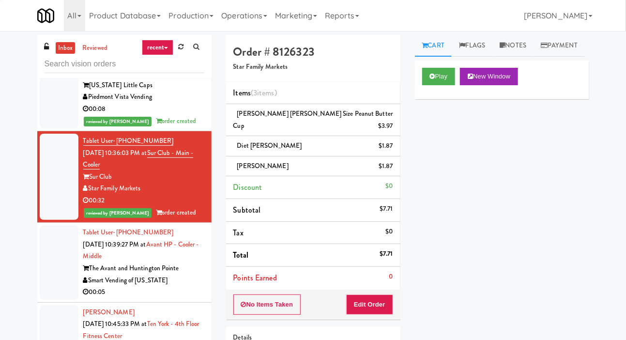
click at [51, 257] on div at bounding box center [59, 262] width 39 height 75
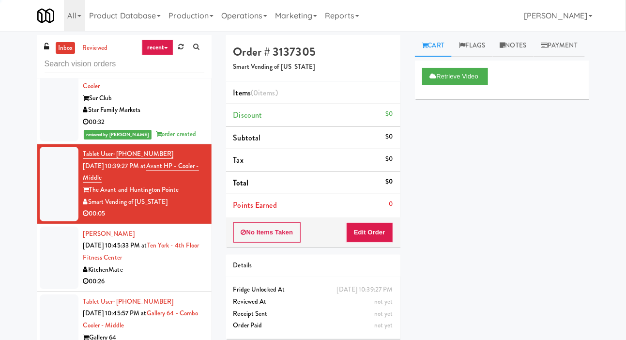
click at [52, 285] on div at bounding box center [59, 258] width 39 height 62
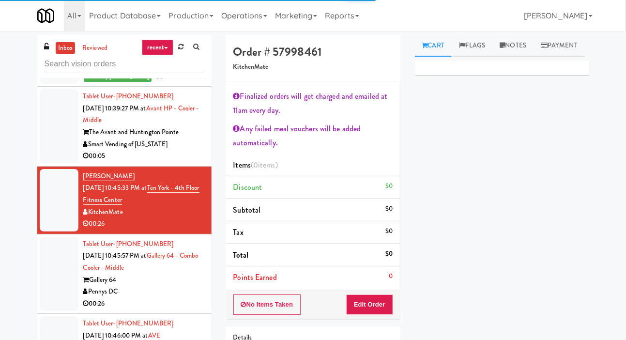
scroll to position [1534, 0]
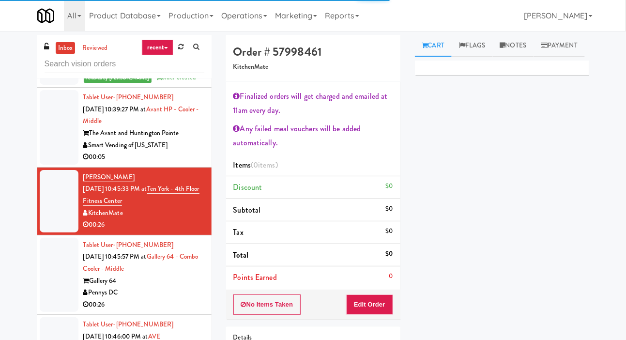
click at [56, 291] on div at bounding box center [59, 275] width 39 height 75
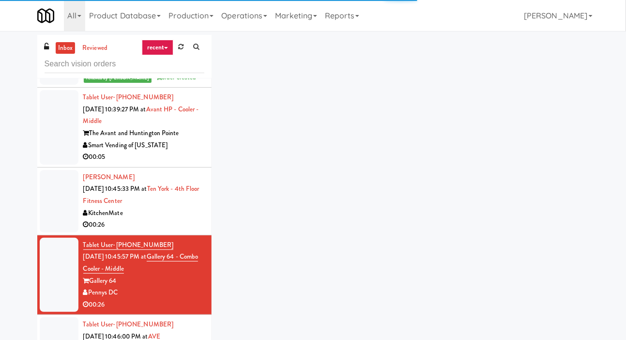
click at [46, 142] on div at bounding box center [59, 127] width 39 height 75
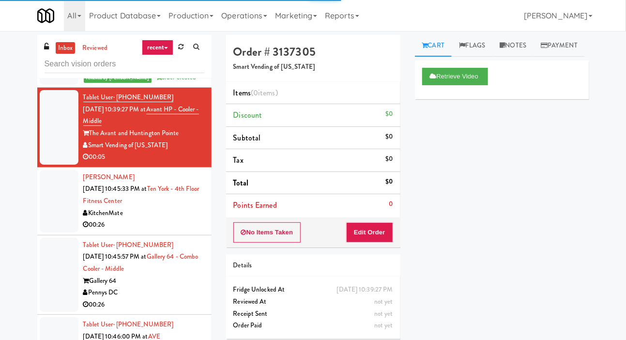
click at [53, 311] on li "Tablet User · (501) 295-5678 [DATE] 10:45:57 PM at Gallery 64 - Combo Cooler - …" at bounding box center [124, 275] width 174 height 80
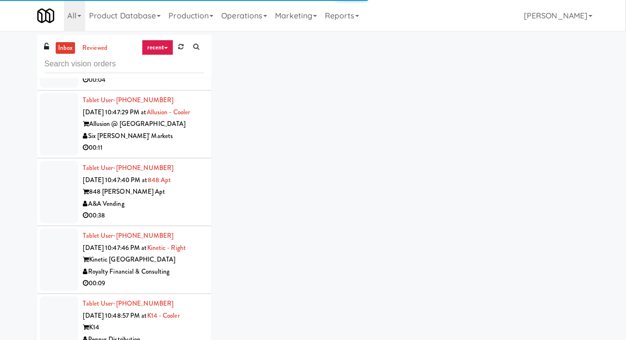
click at [52, 250] on div at bounding box center [59, 260] width 39 height 62
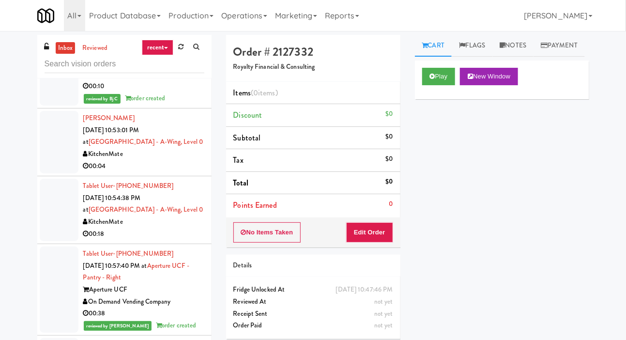
click at [42, 197] on li "Tablet User · (289) 971-7788 [DATE] 10:54:38 PM at [GEOGRAPHIC_DATA] - A-Wing, …" at bounding box center [124, 210] width 174 height 68
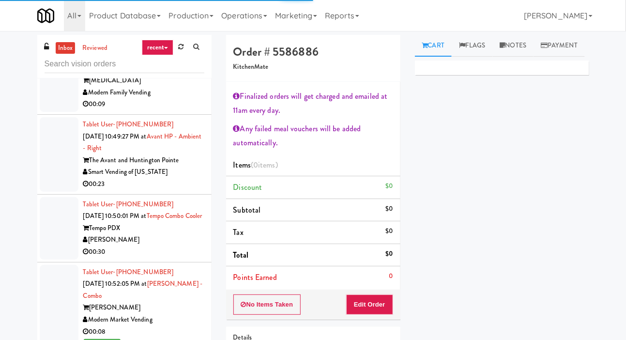
scroll to position [2765, 0]
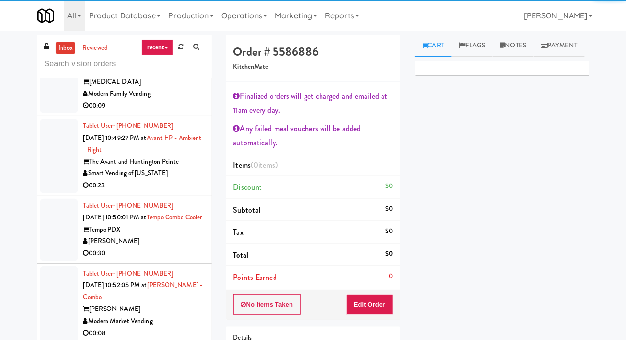
click at [54, 250] on div at bounding box center [59, 230] width 39 height 62
